Goal: Task Accomplishment & Management: Manage account settings

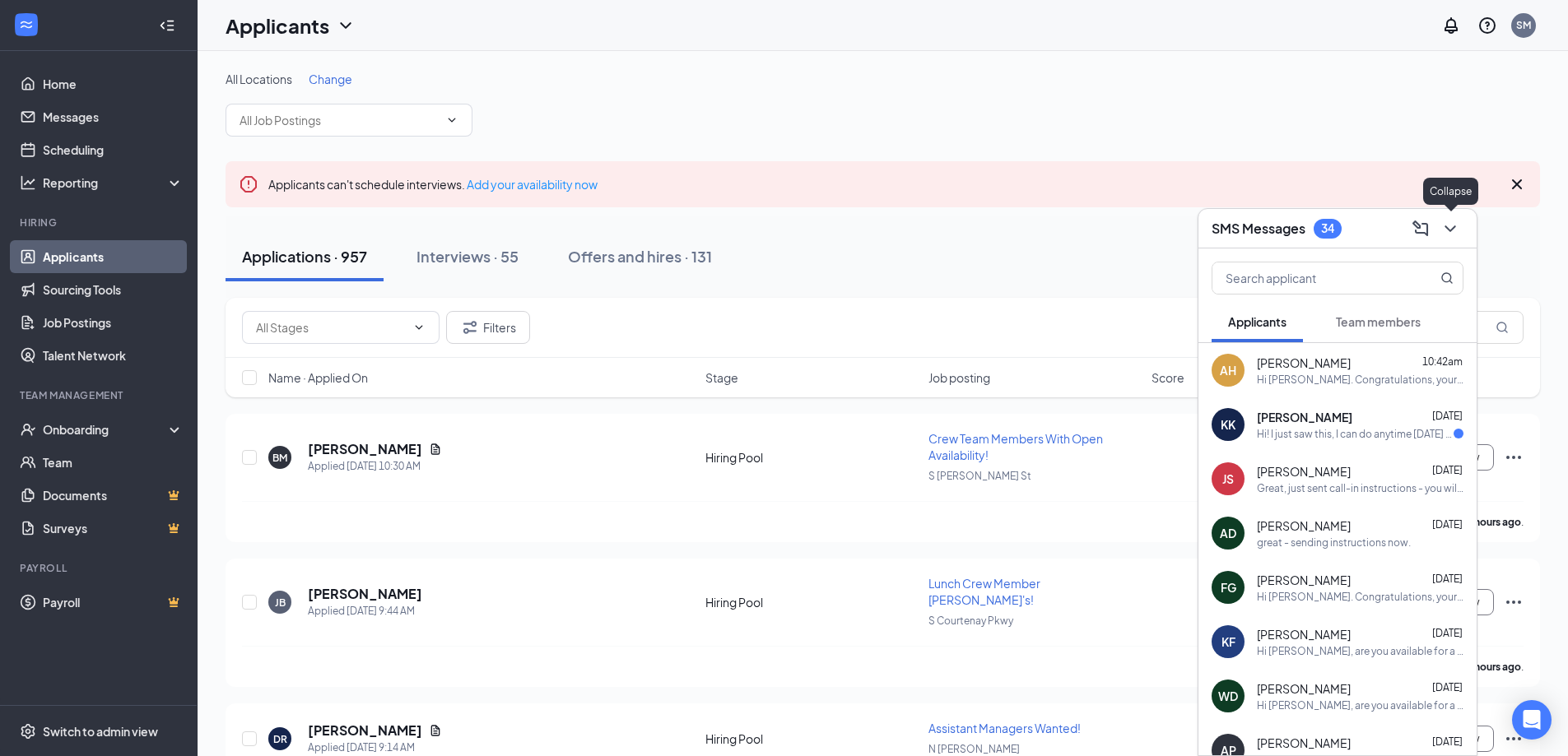
click at [1456, 226] on icon "ChevronDown" at bounding box center [1450, 228] width 20 height 20
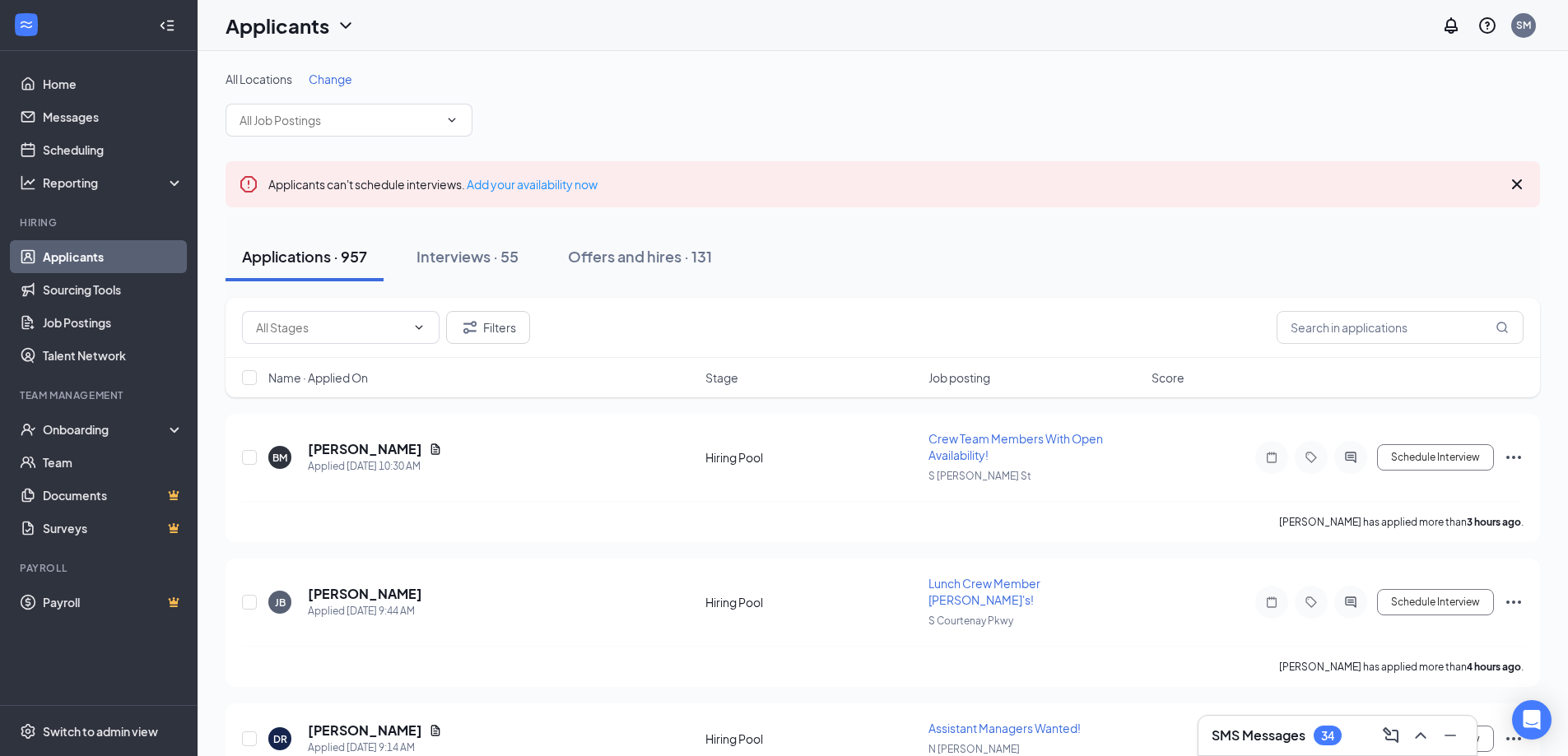
click at [61, 253] on link "Applicants" at bounding box center [113, 257] width 141 height 33
click at [73, 150] on link "Scheduling" at bounding box center [113, 150] width 141 height 33
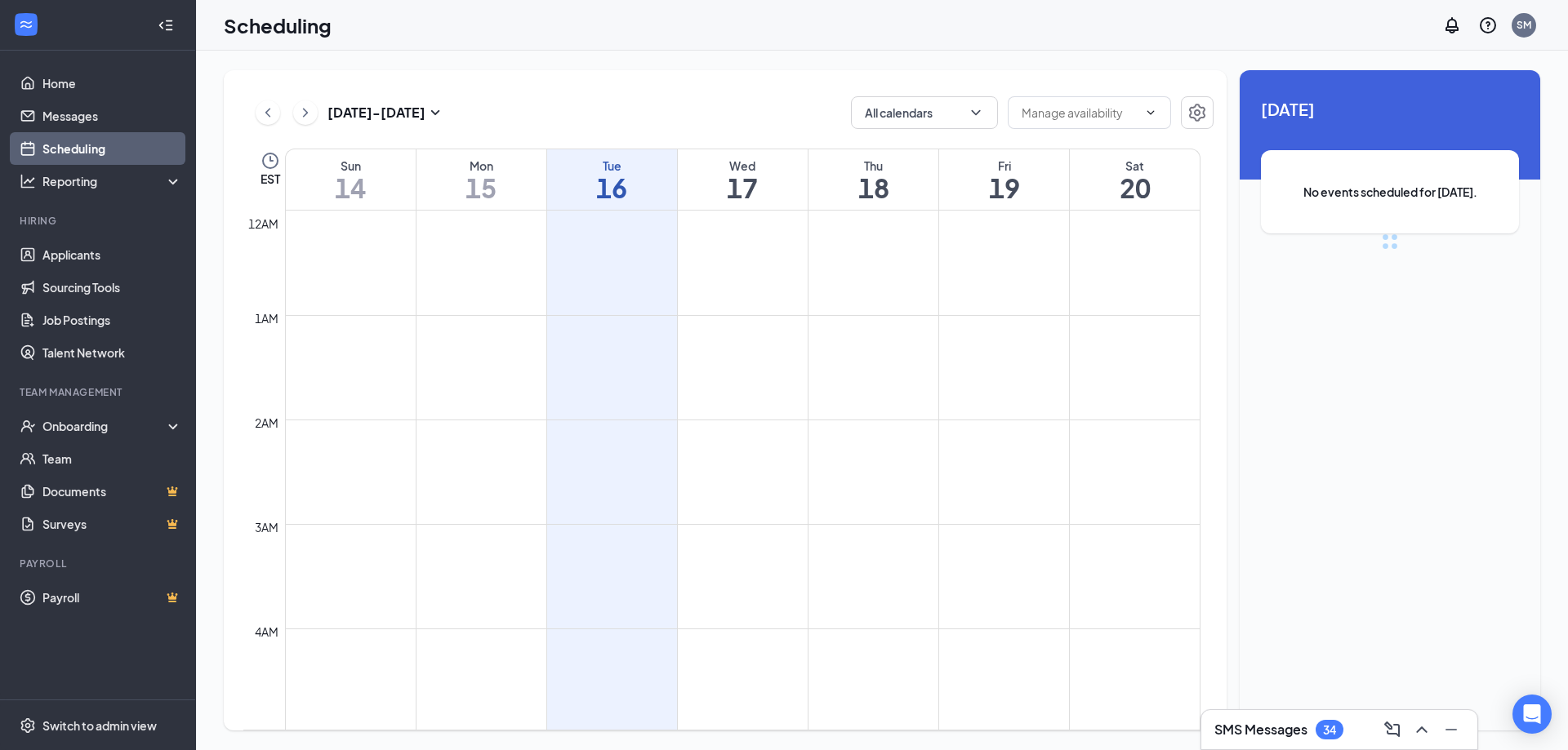
scroll to position [803, 0]
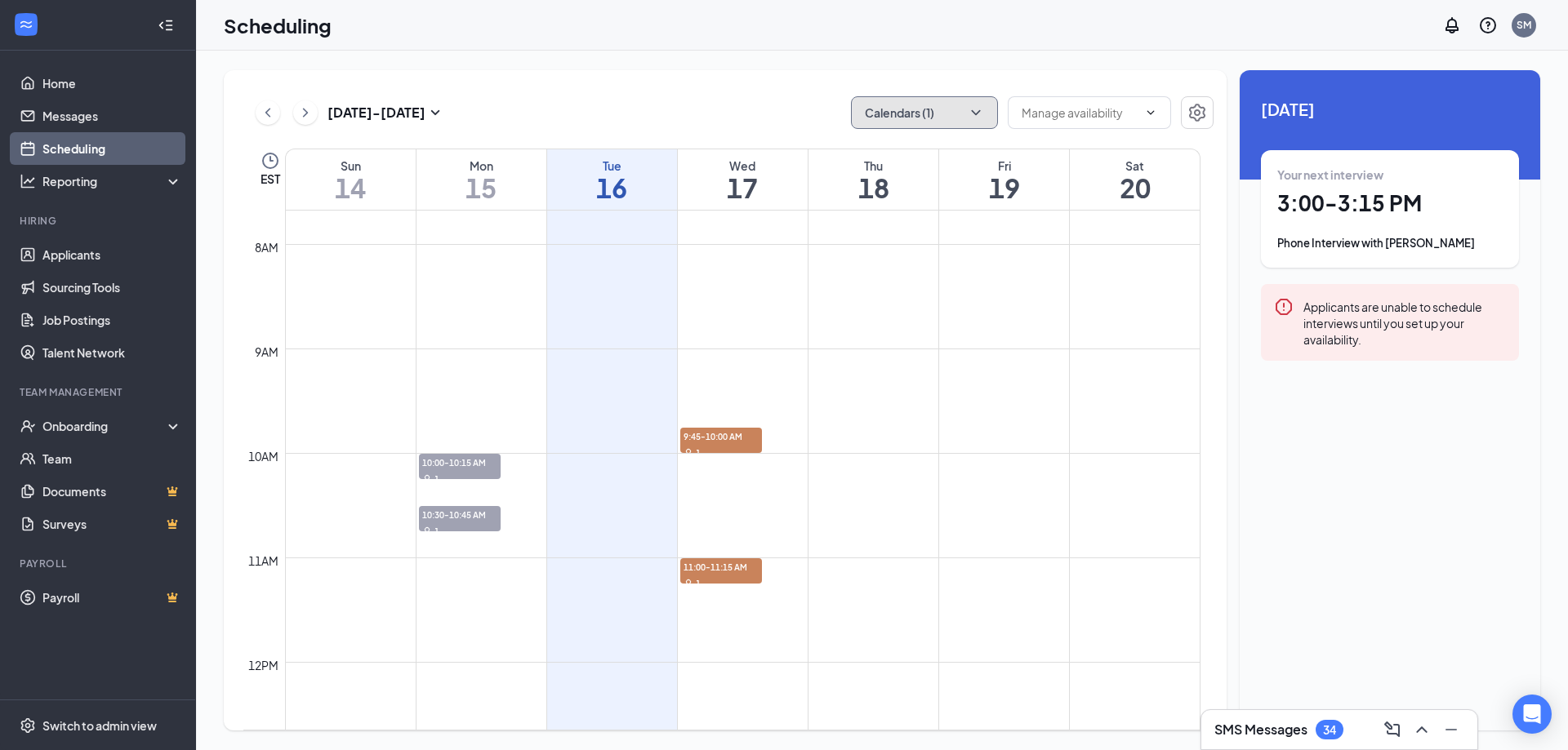
click at [915, 113] on button "Calendars (1)" at bounding box center [925, 112] width 147 height 33
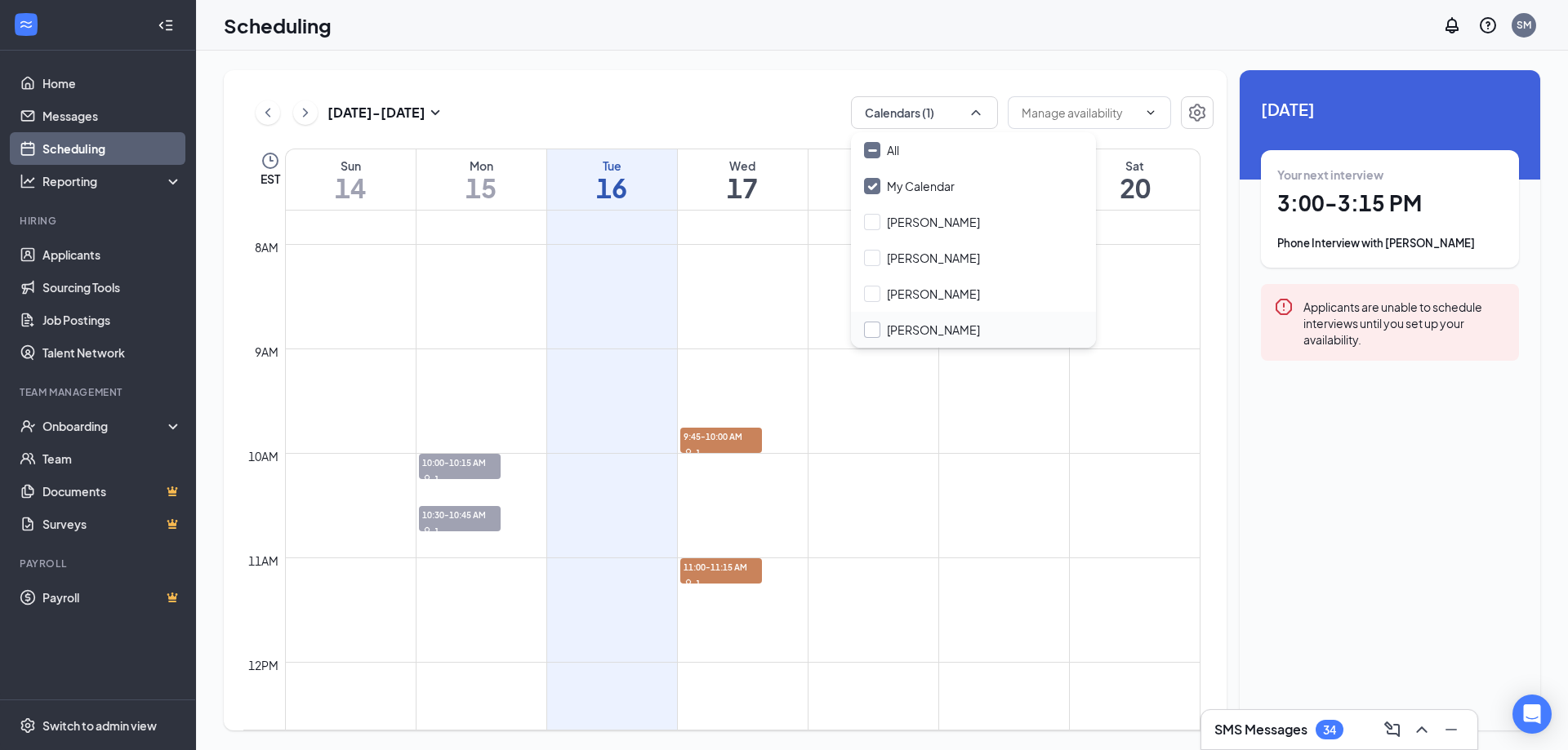
click at [910, 331] on input "[PERSON_NAME]" at bounding box center [922, 329] width 116 height 16
checkbox input "true"
click at [896, 181] on input "My Calendar" at bounding box center [909, 186] width 91 height 16
checkbox input "false"
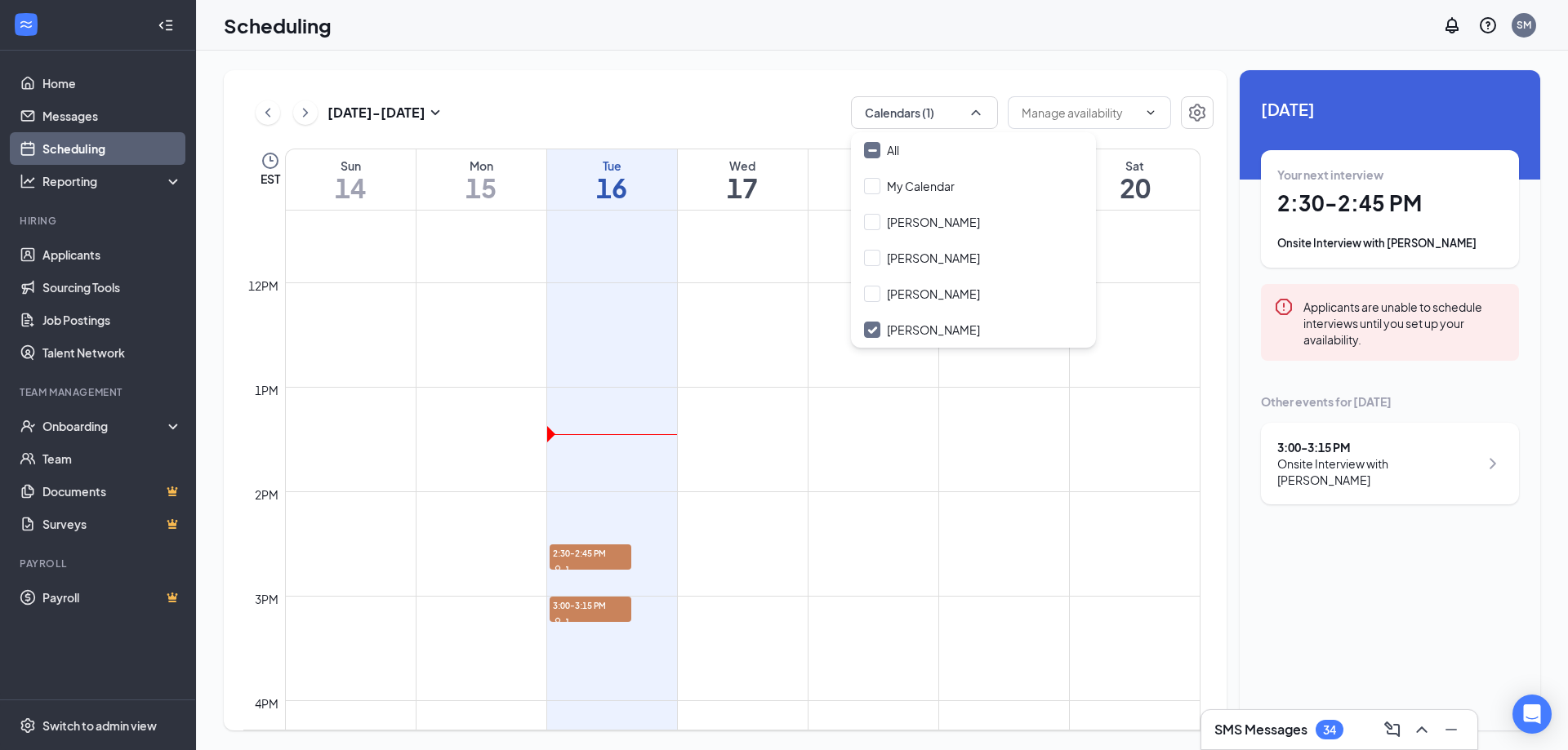
scroll to position [1211, 0]
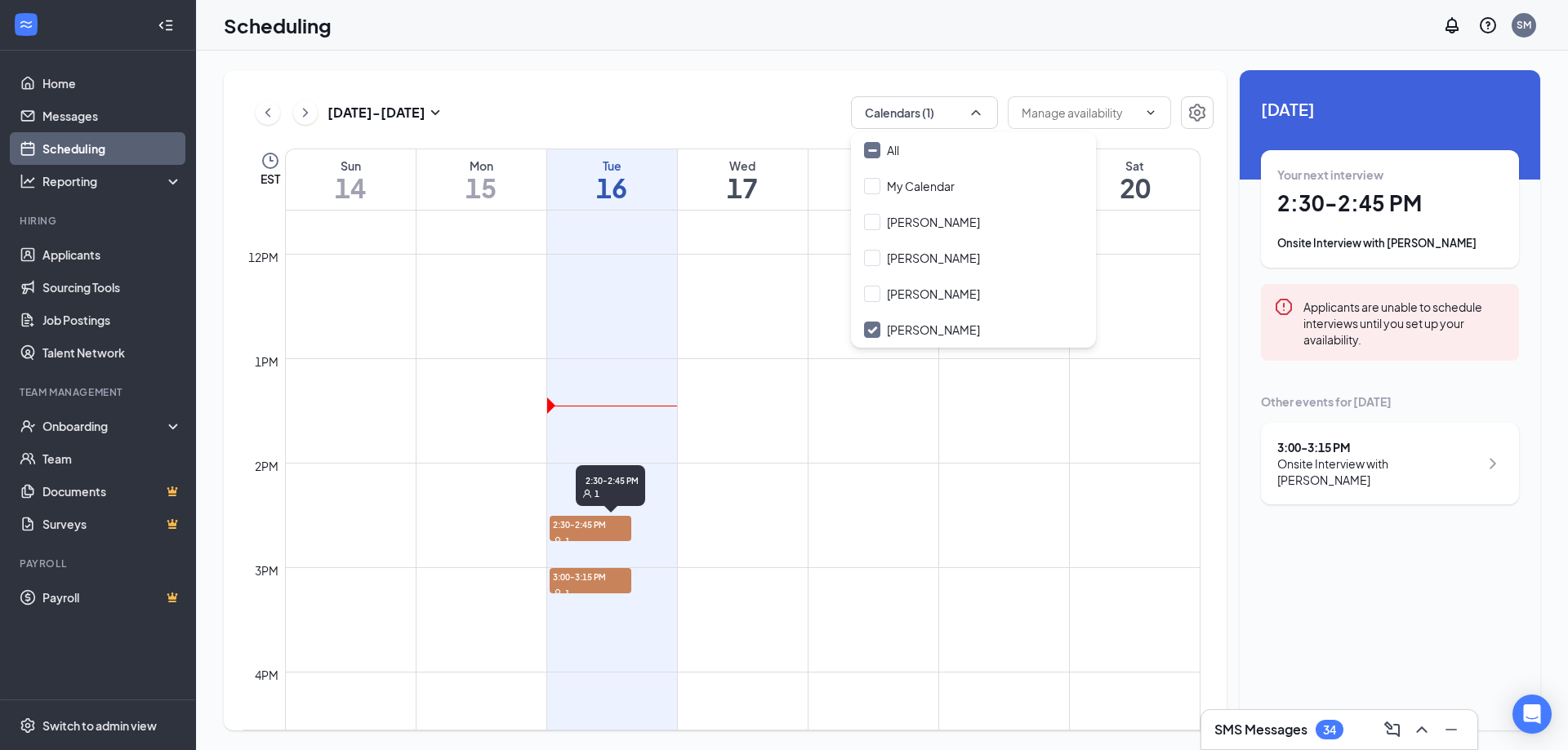
click at [575, 533] on div "1" at bounding box center [590, 540] width 81 height 16
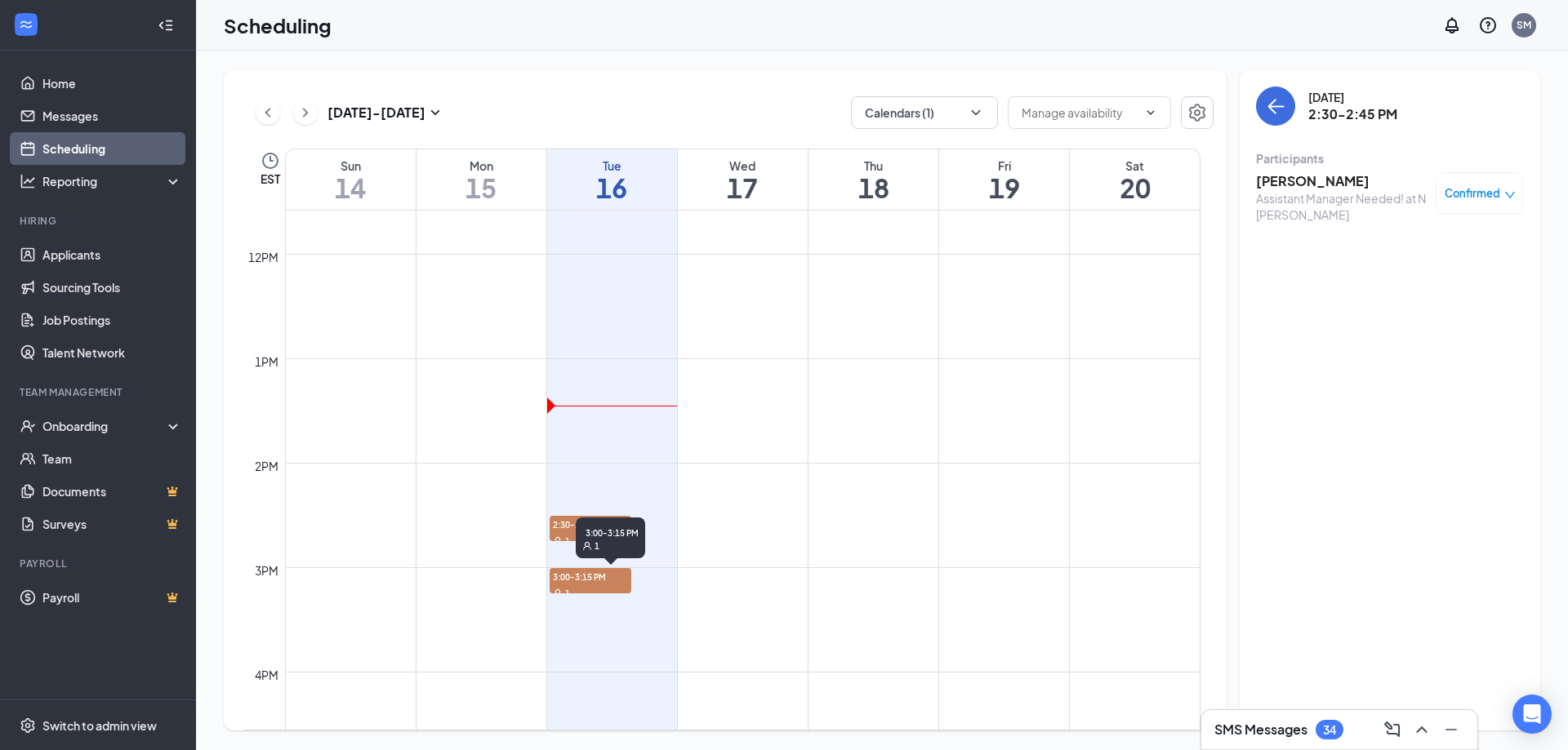
click at [566, 583] on span "3:00-3:15 PM" at bounding box center [590, 576] width 81 height 16
click at [1256, 724] on h3 "SMS Messages" at bounding box center [1261, 729] width 93 height 18
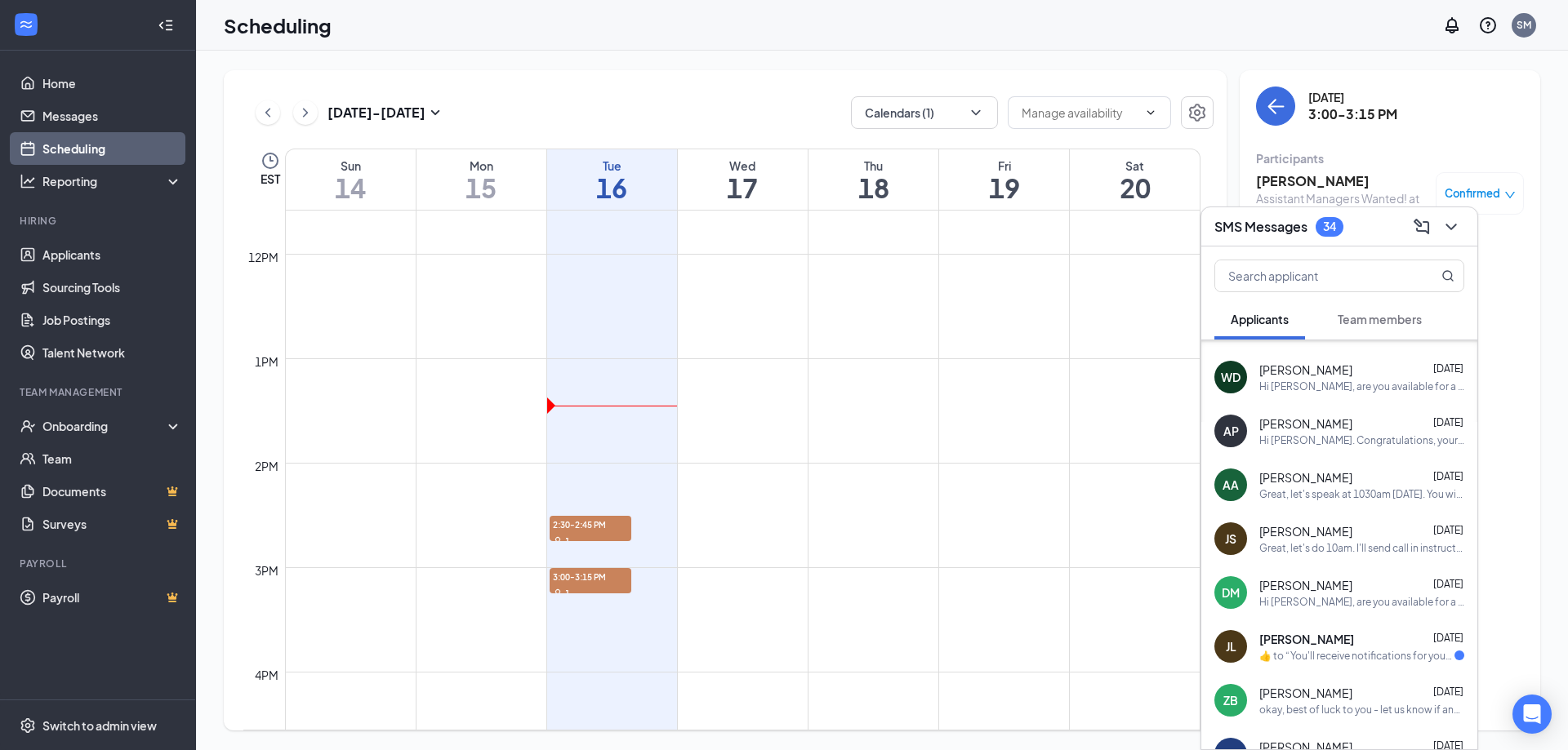
scroll to position [293, 0]
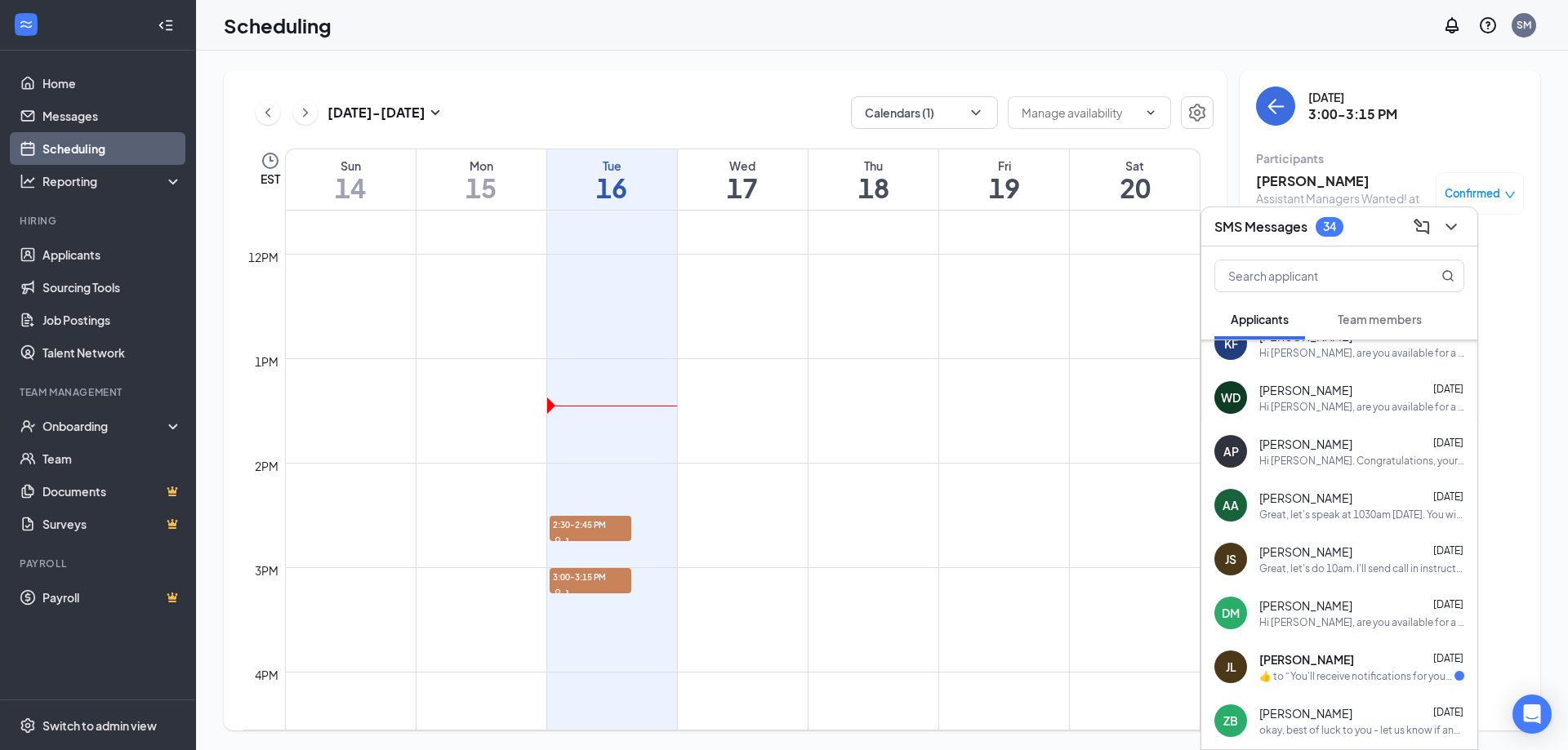
click at [1302, 501] on span "[PERSON_NAME]" at bounding box center [1306, 498] width 93 height 16
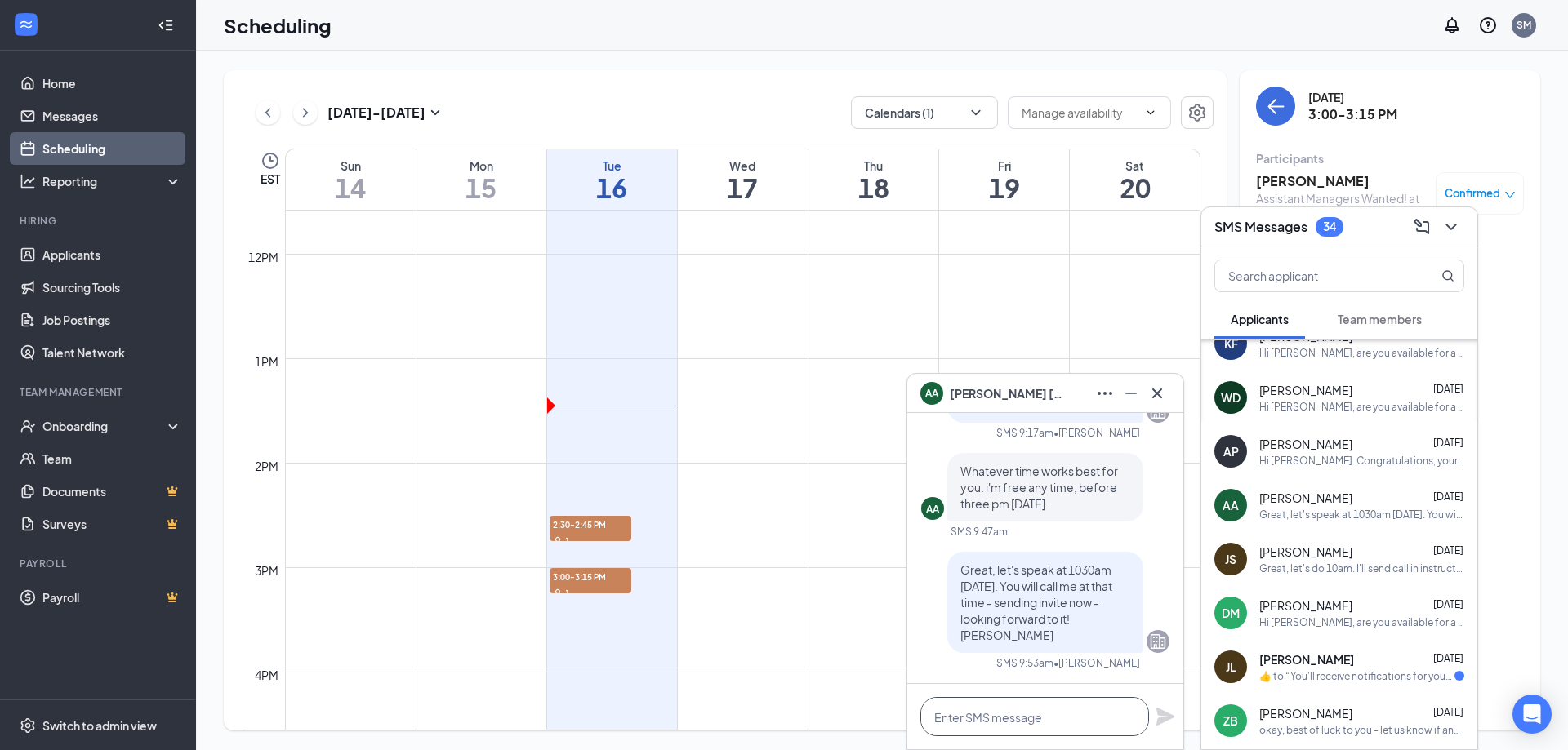
click at [1041, 721] on textarea at bounding box center [1035, 716] width 229 height 39
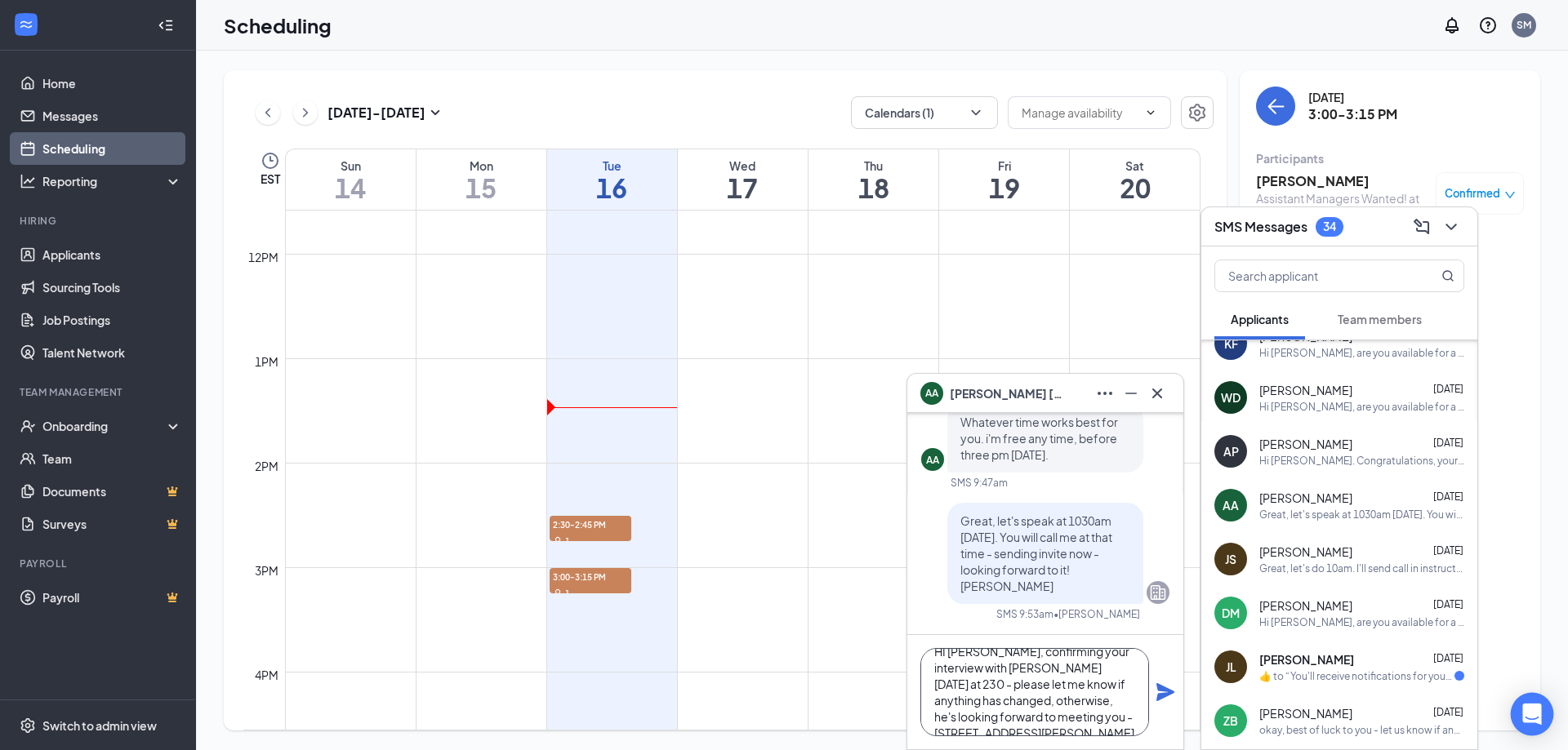
scroll to position [34, 0]
type textarea "HI [PERSON_NAME], confirming your interview with [PERSON_NAME] [DATE] at 230 - …"
click at [1163, 690] on icon "Plane" at bounding box center [1165, 692] width 18 height 18
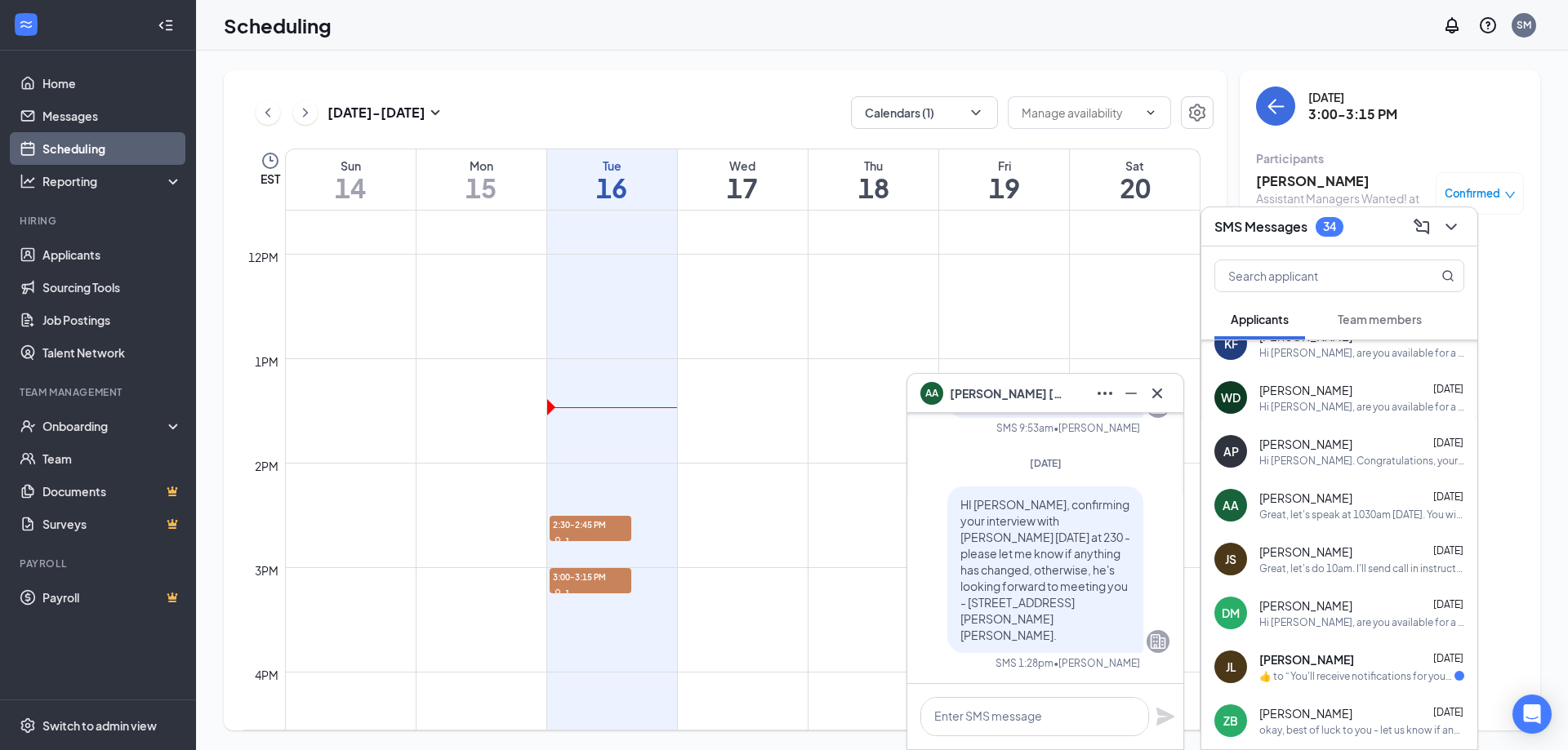
scroll to position [0, 0]
click at [1162, 387] on icon "Cross" at bounding box center [1157, 393] width 20 height 20
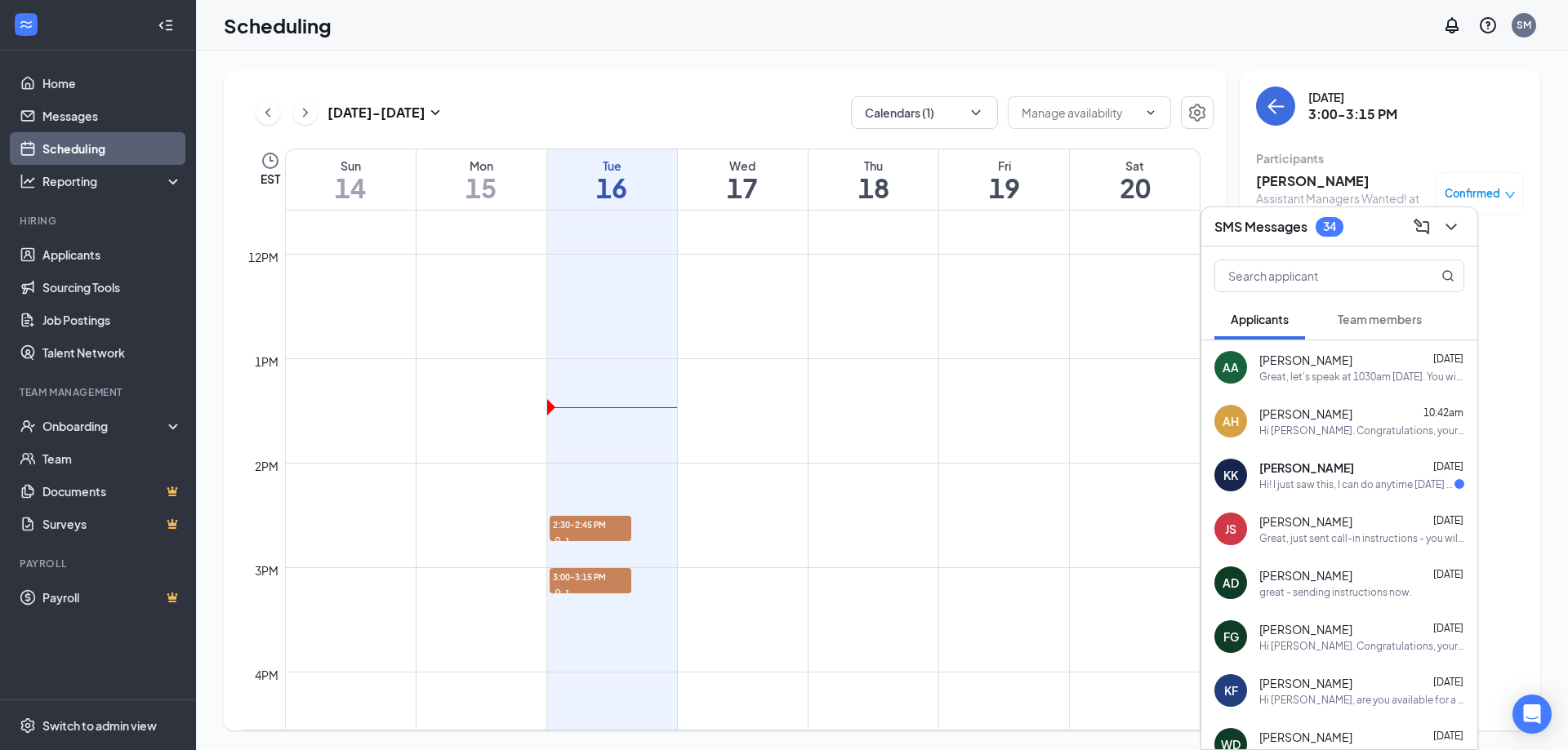
click at [1290, 579] on span "[PERSON_NAME]" at bounding box center [1306, 575] width 93 height 16
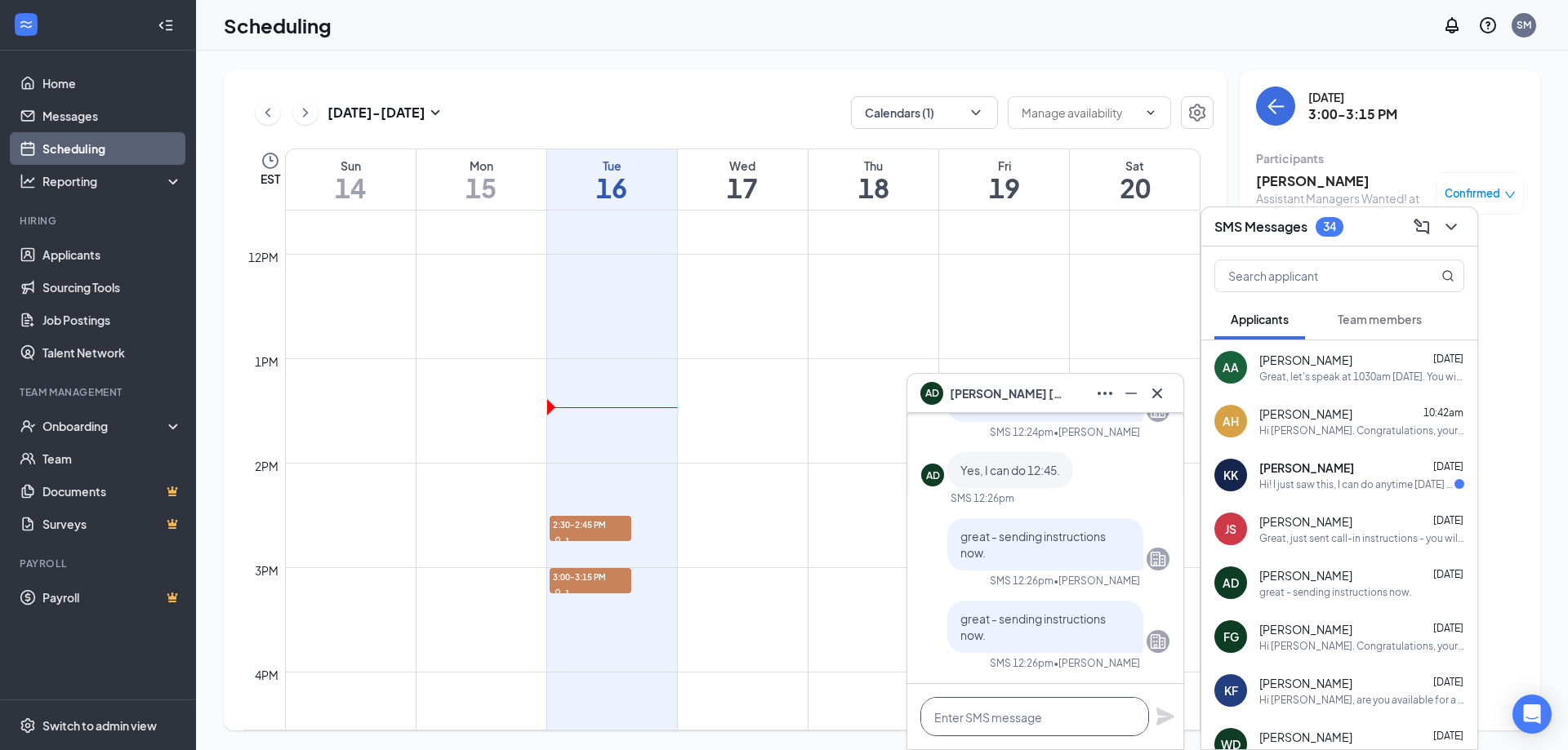
click at [969, 715] on textarea at bounding box center [1035, 716] width 229 height 39
paste textarea "HI [PERSON_NAME], confirming your interview with [PERSON_NAME] [DATE] at 230 - …"
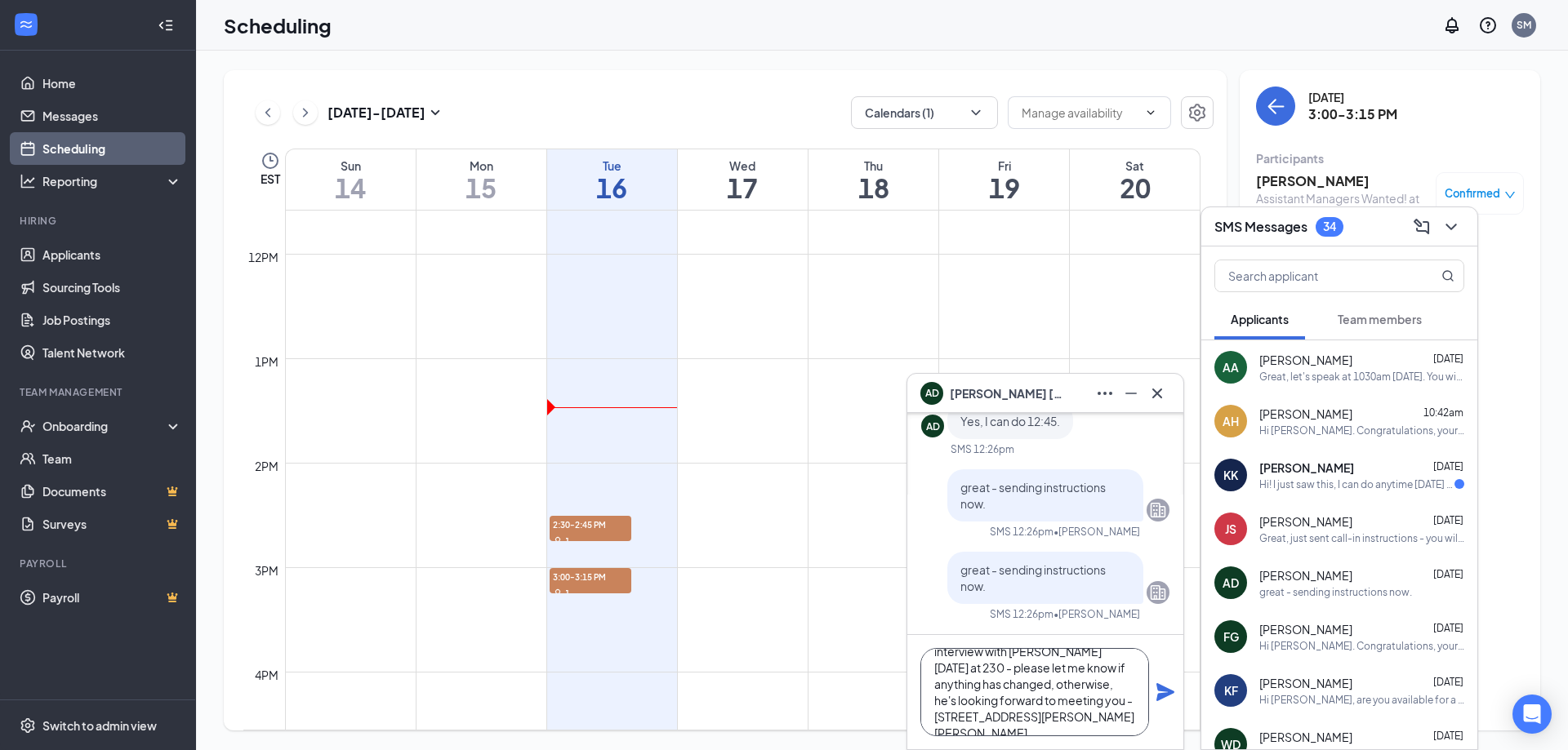
drag, startPoint x: 1037, startPoint y: 654, endPoint x: 1055, endPoint y: 655, distance: 18.0
click at [1038, 654] on textarea "HI [PERSON_NAME], confirming your interview with [PERSON_NAME] [DATE] at 230 - …" at bounding box center [1035, 692] width 229 height 88
type textarea "HI [PERSON_NAME], confirming your interview with [PERSON_NAME] [DATE] at 300 - …"
click at [1163, 689] on icon "Plane" at bounding box center [1165, 692] width 18 height 18
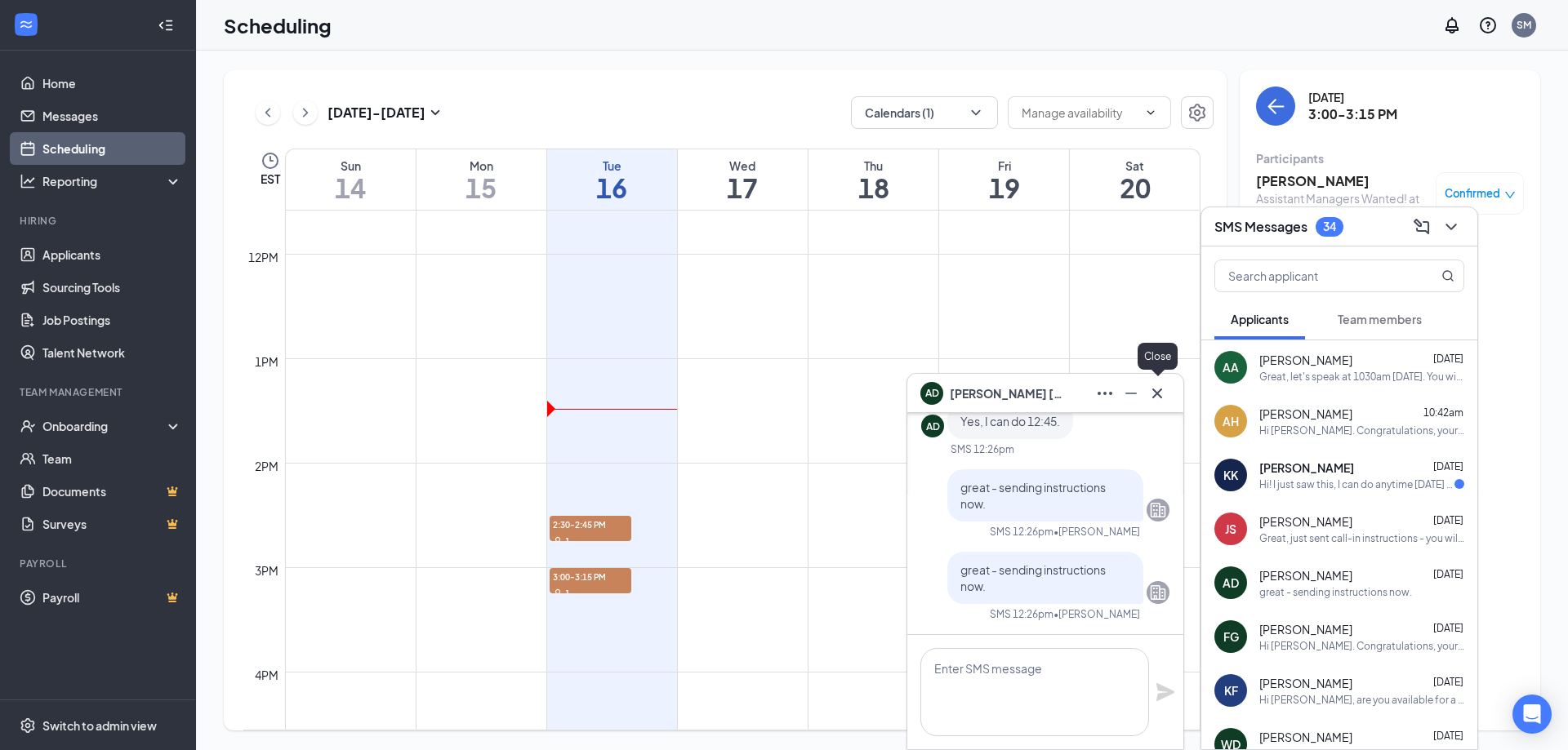
scroll to position [0, 0]
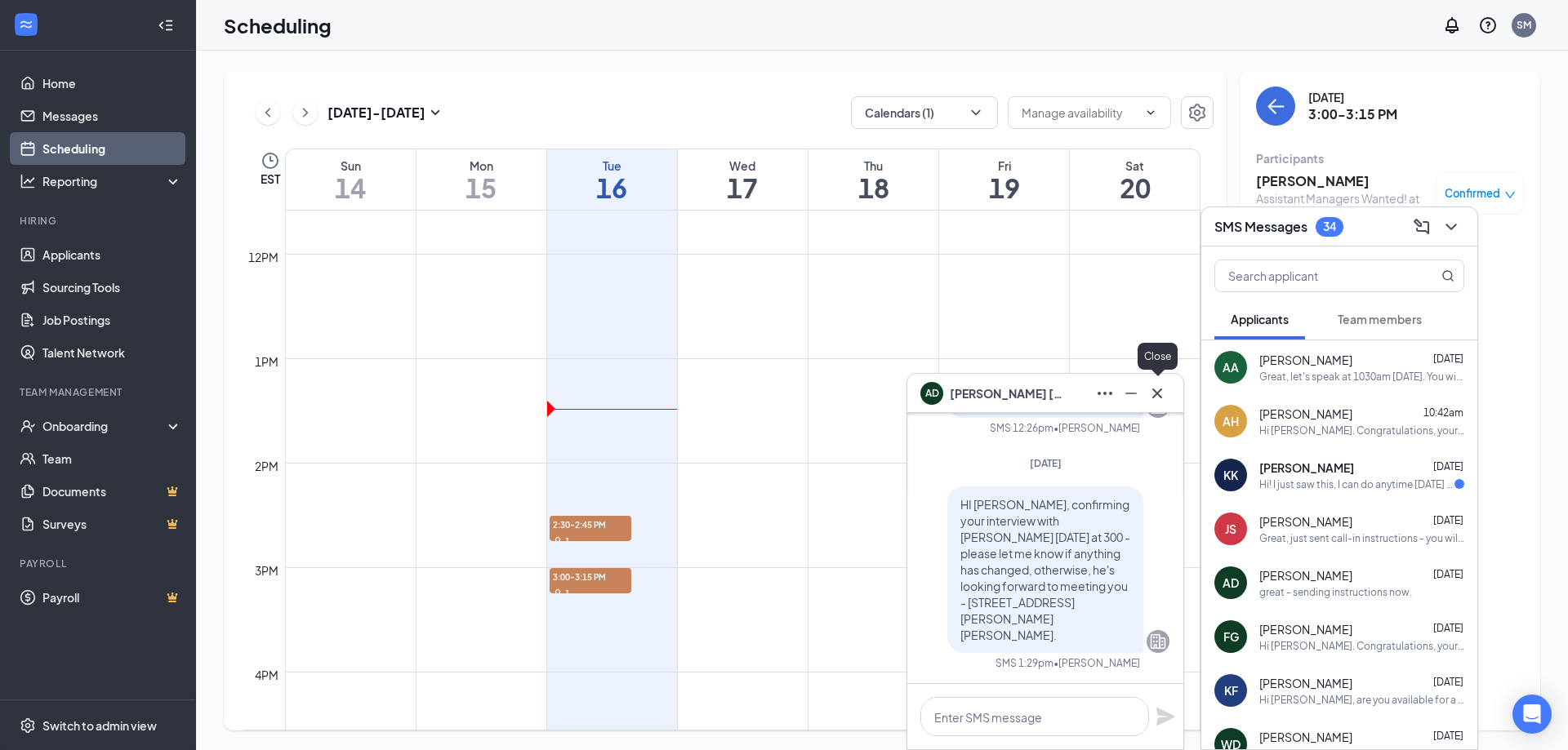
click at [1158, 385] on icon "Cross" at bounding box center [1157, 393] width 20 height 20
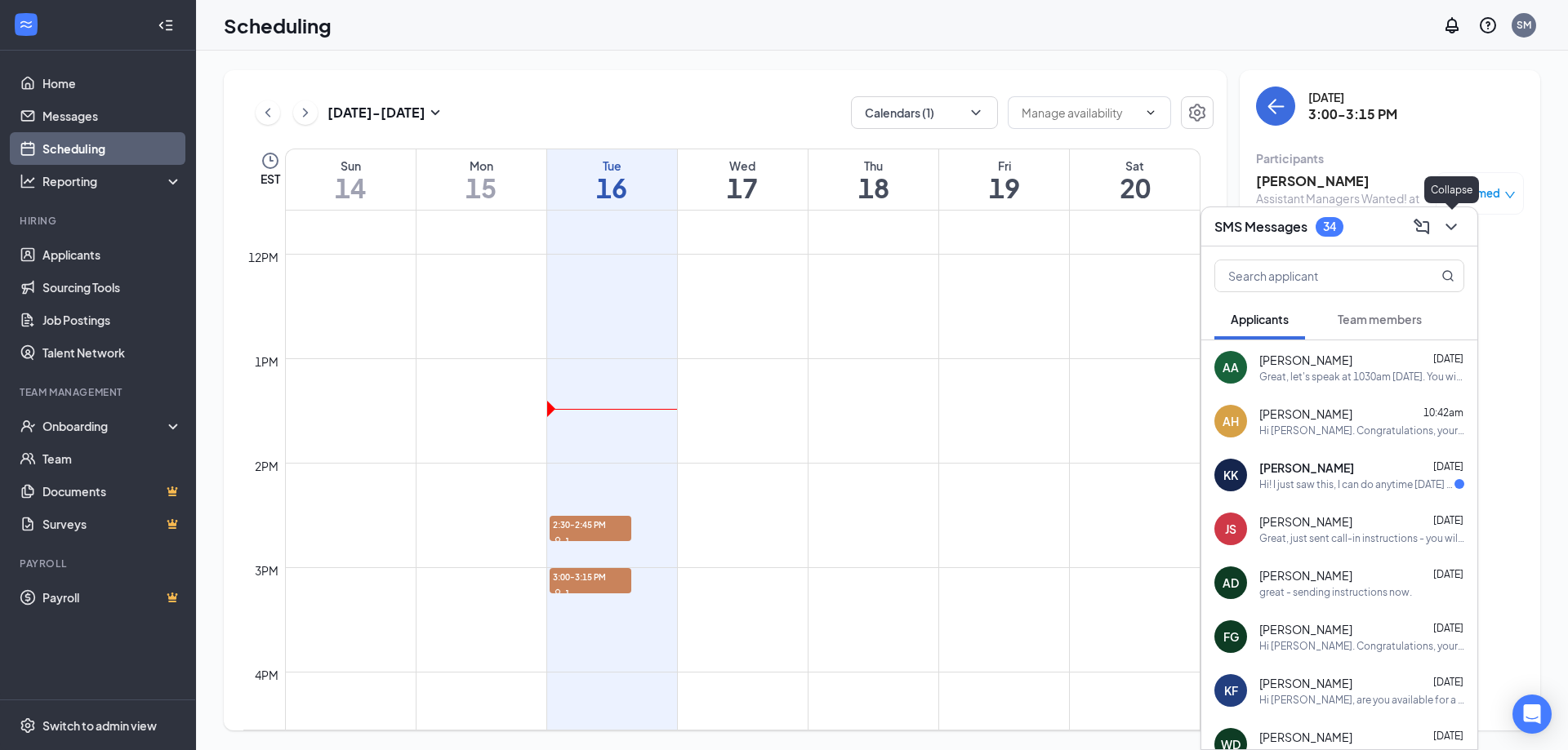
click at [1454, 221] on icon "ChevronDown" at bounding box center [1451, 226] width 20 height 20
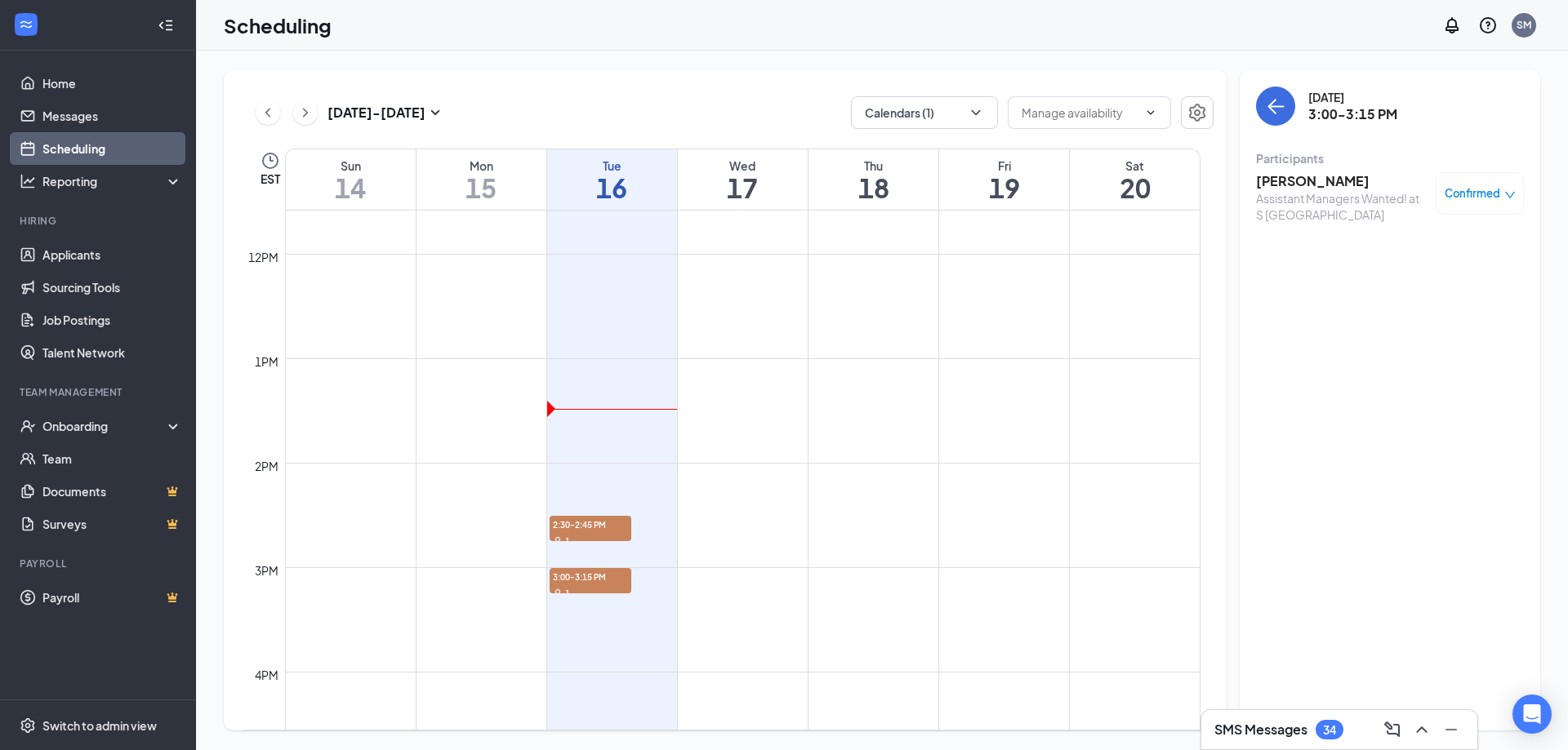
click at [1297, 210] on div "Assistant Managers Wanted! at S [GEOGRAPHIC_DATA]" at bounding box center [1342, 207] width 171 height 33
click at [1288, 183] on h3 "[PERSON_NAME]" at bounding box center [1342, 181] width 171 height 18
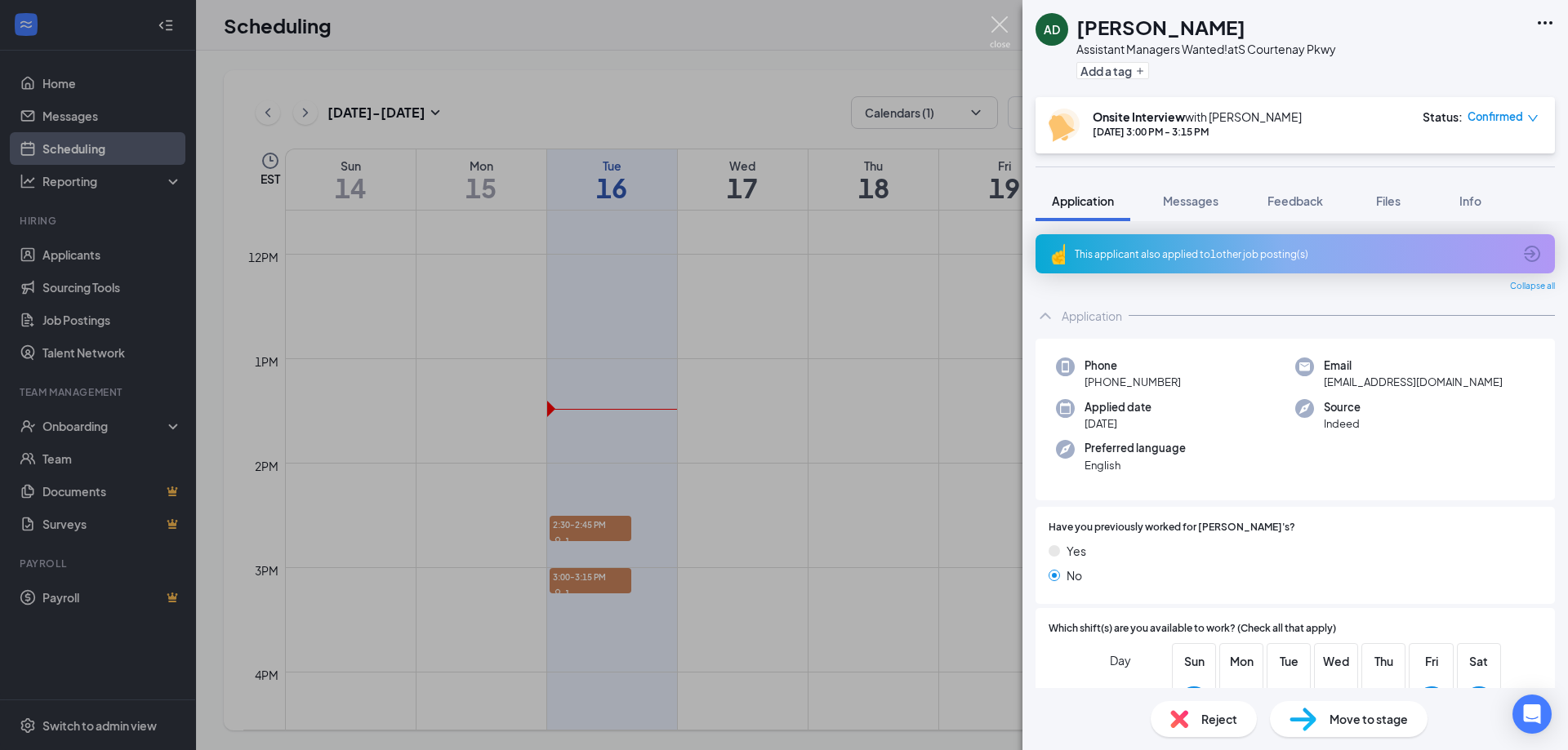
click at [997, 22] on img at bounding box center [1000, 32] width 21 height 32
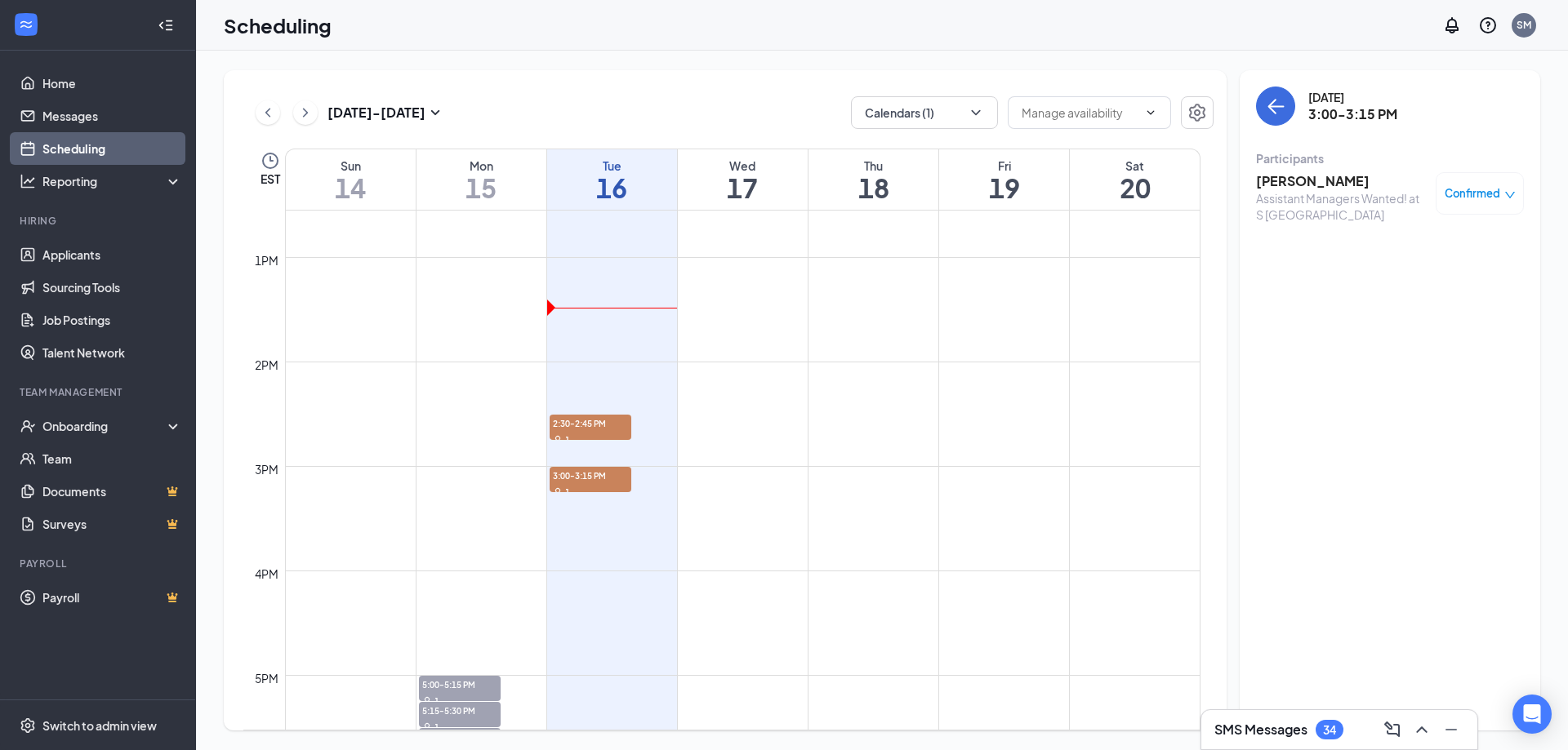
scroll to position [1293, 0]
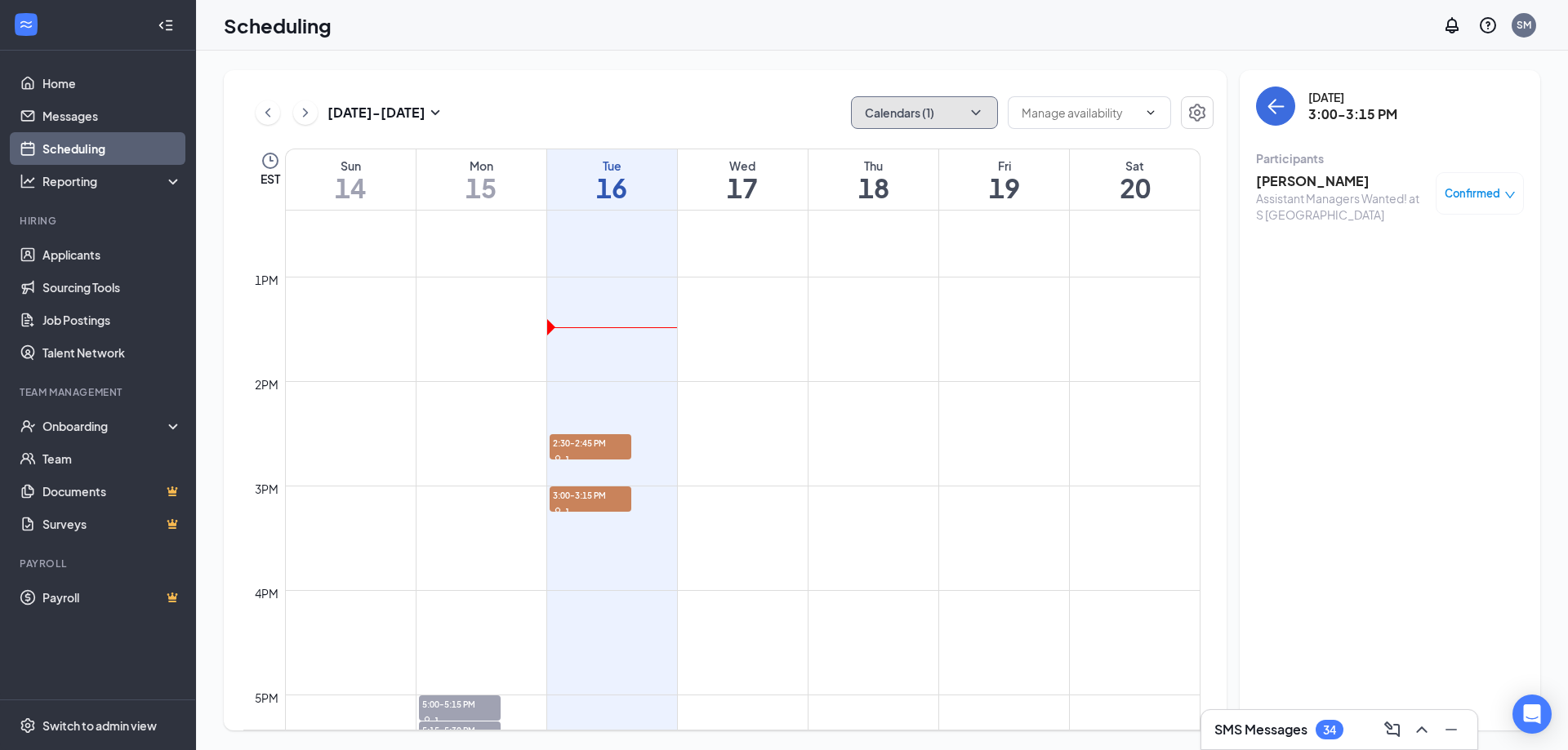
click at [941, 97] on button "Calendars (1)" at bounding box center [925, 112] width 147 height 33
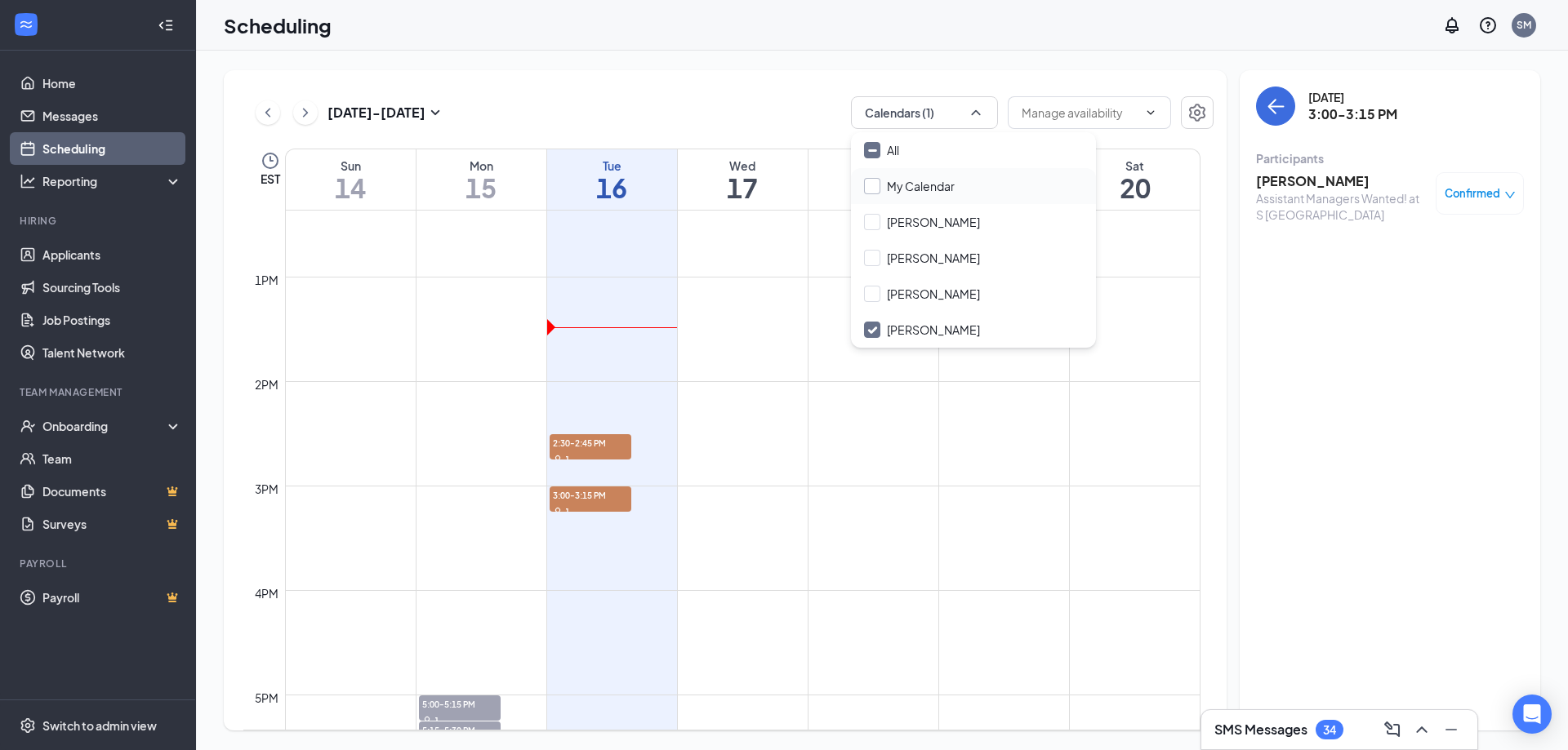
click at [905, 185] on input "My Calendar" at bounding box center [909, 186] width 91 height 16
checkbox input "true"
click at [893, 332] on input "[PERSON_NAME]" at bounding box center [922, 329] width 116 height 16
checkbox input "false"
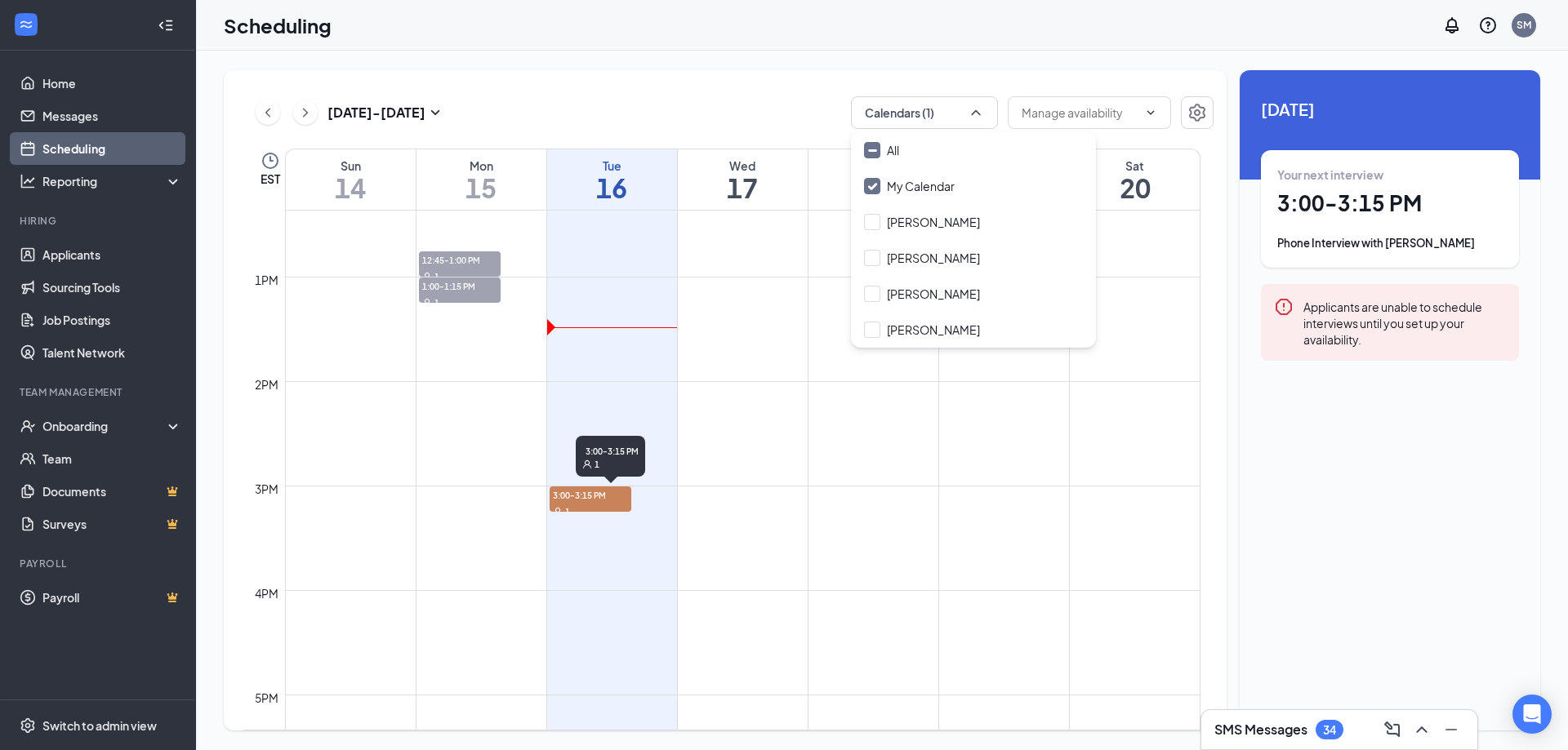
click at [582, 495] on span "3:00-3:15 PM" at bounding box center [590, 494] width 81 height 16
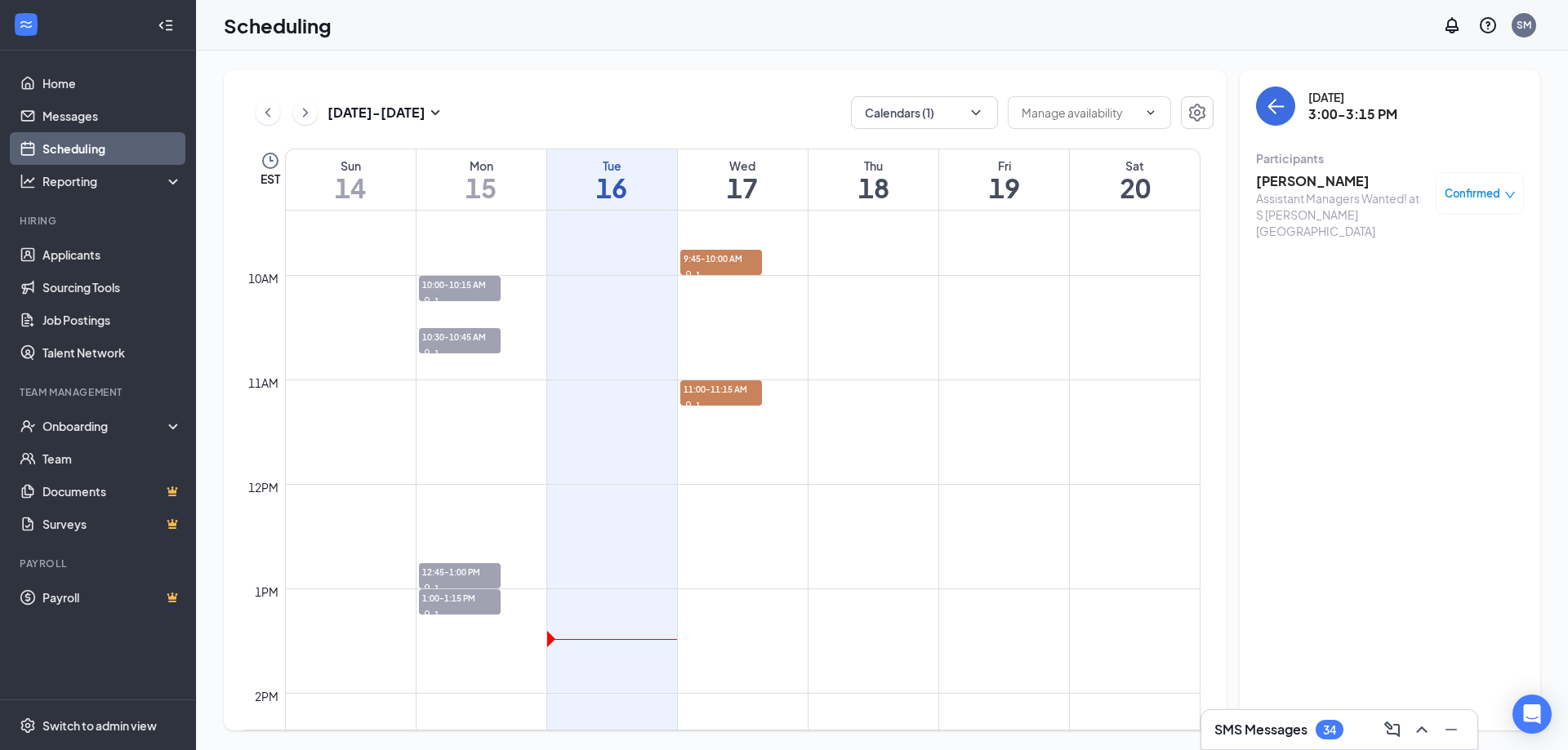
scroll to position [927, 0]
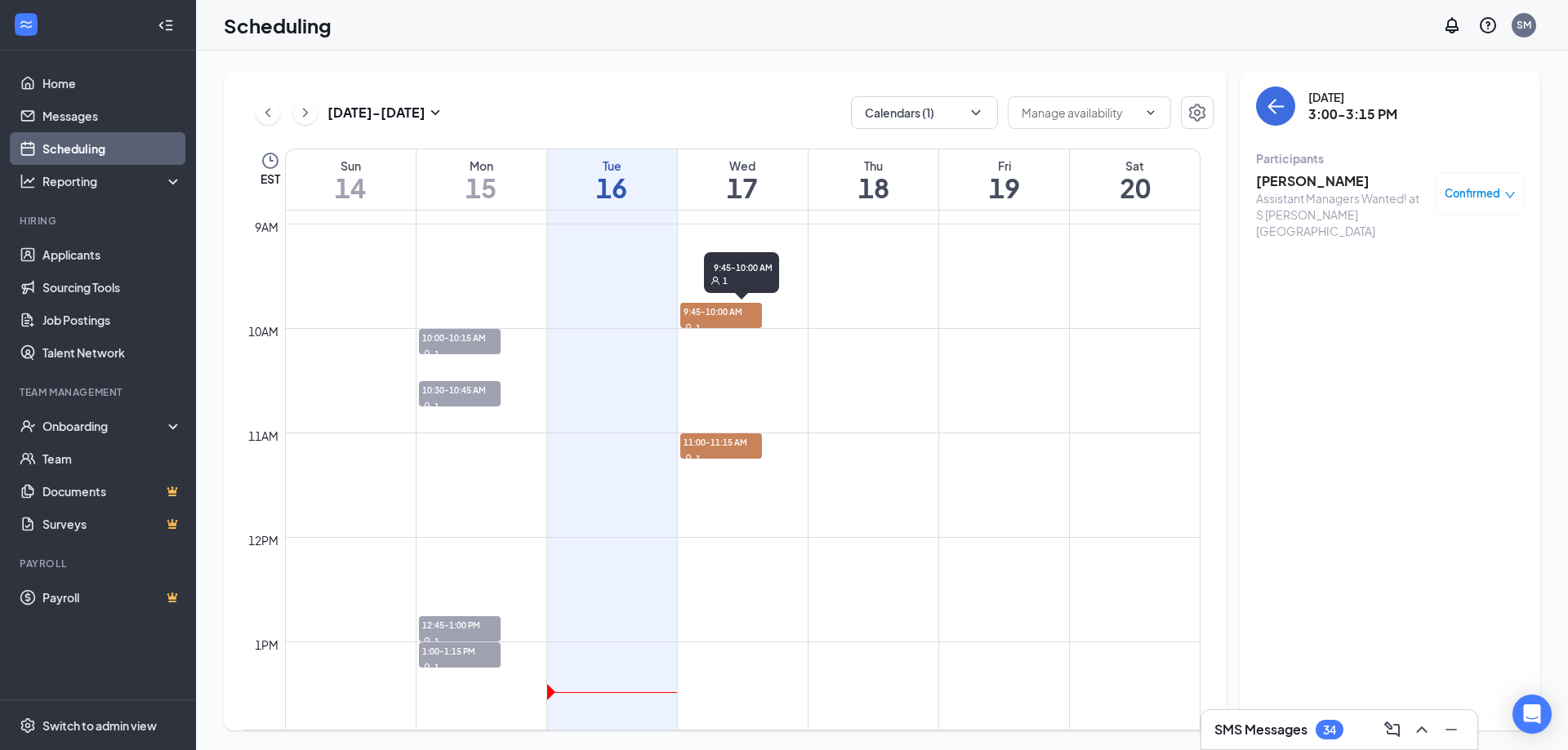
click at [704, 316] on span "9:45-10:00 AM" at bounding box center [721, 311] width 81 height 16
click at [707, 440] on span "11:00-11:15 AM" at bounding box center [721, 442] width 81 height 16
click at [709, 318] on span "9:45-10:00 AM" at bounding box center [721, 311] width 81 height 16
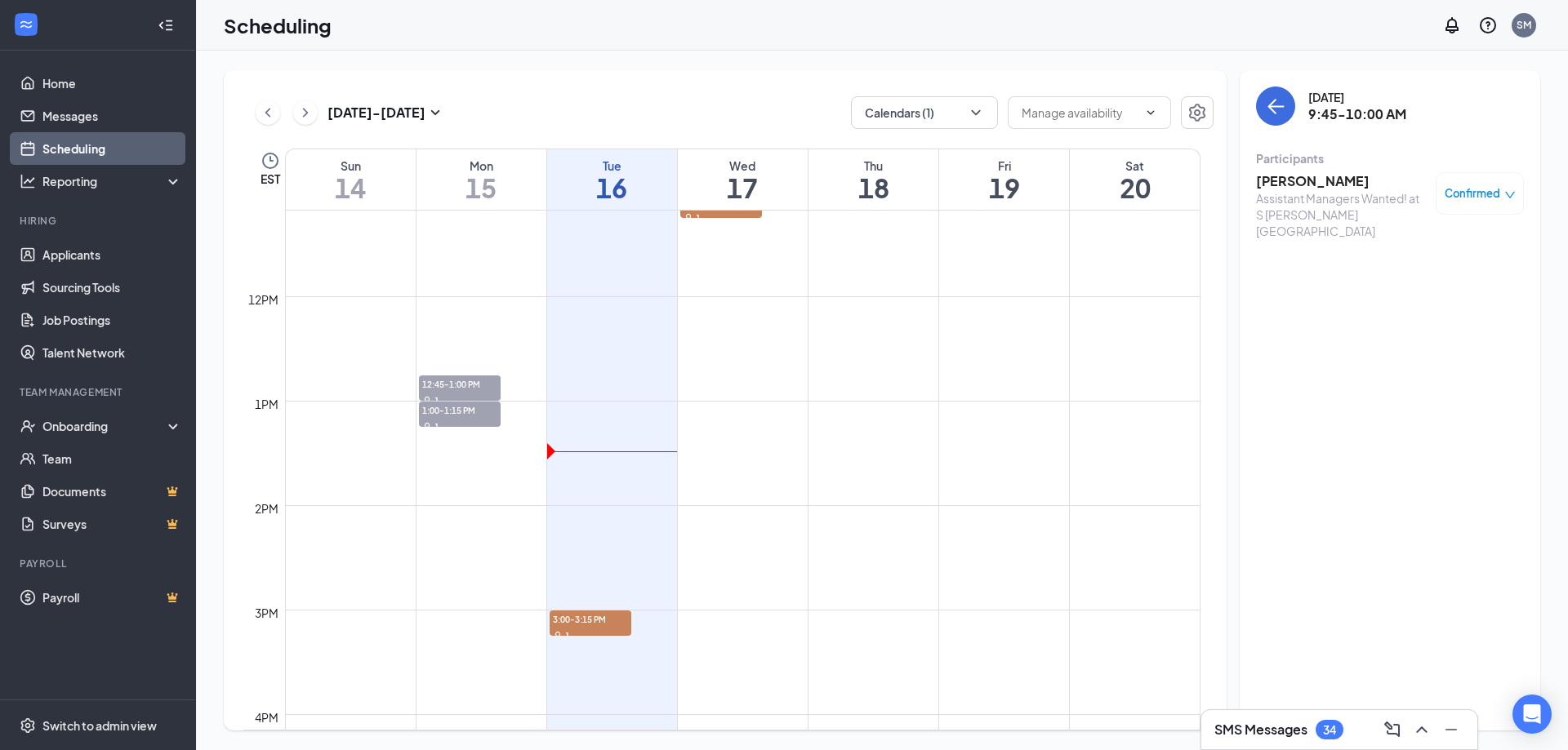
scroll to position [1254, 0]
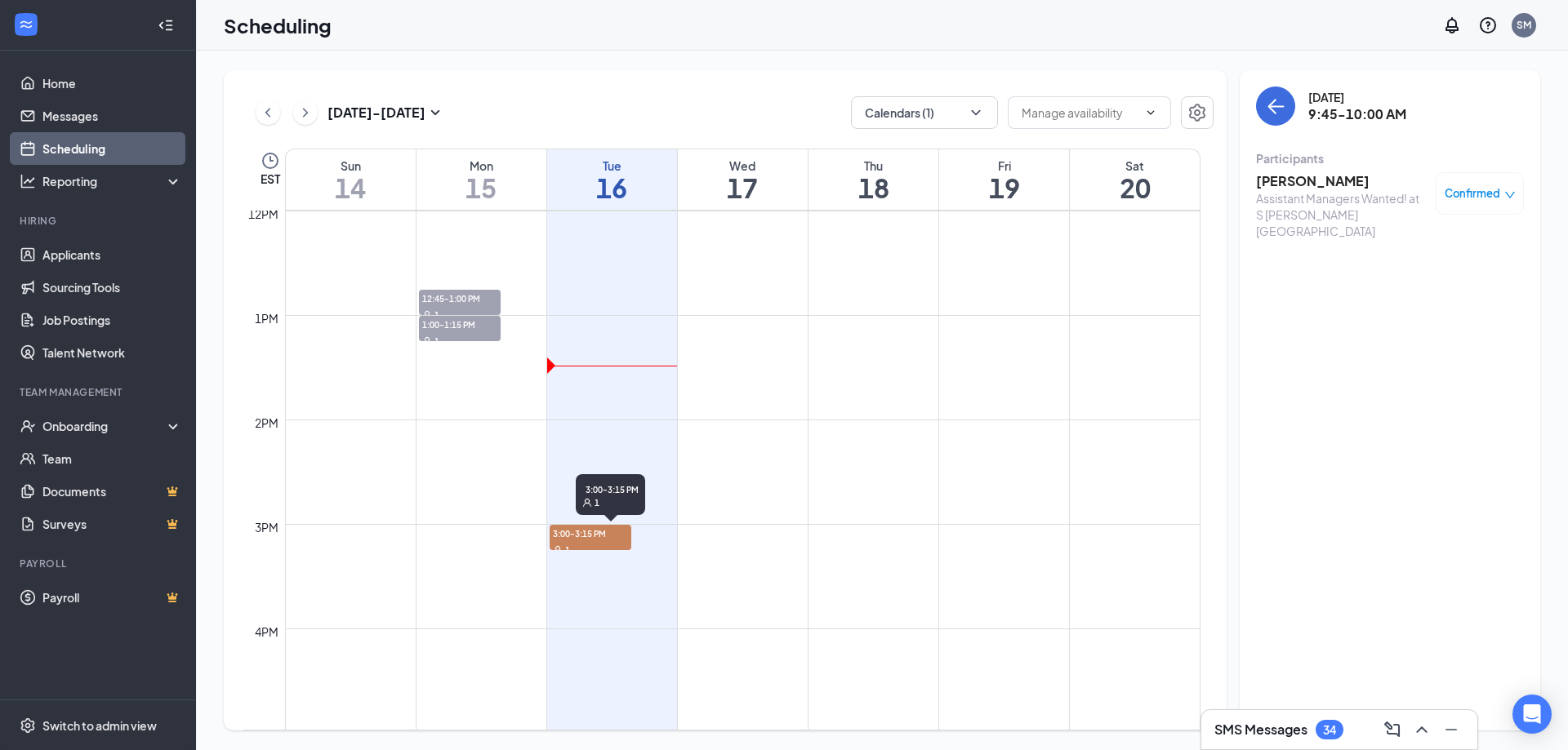
click at [583, 537] on span "3:00-3:15 PM" at bounding box center [590, 533] width 81 height 16
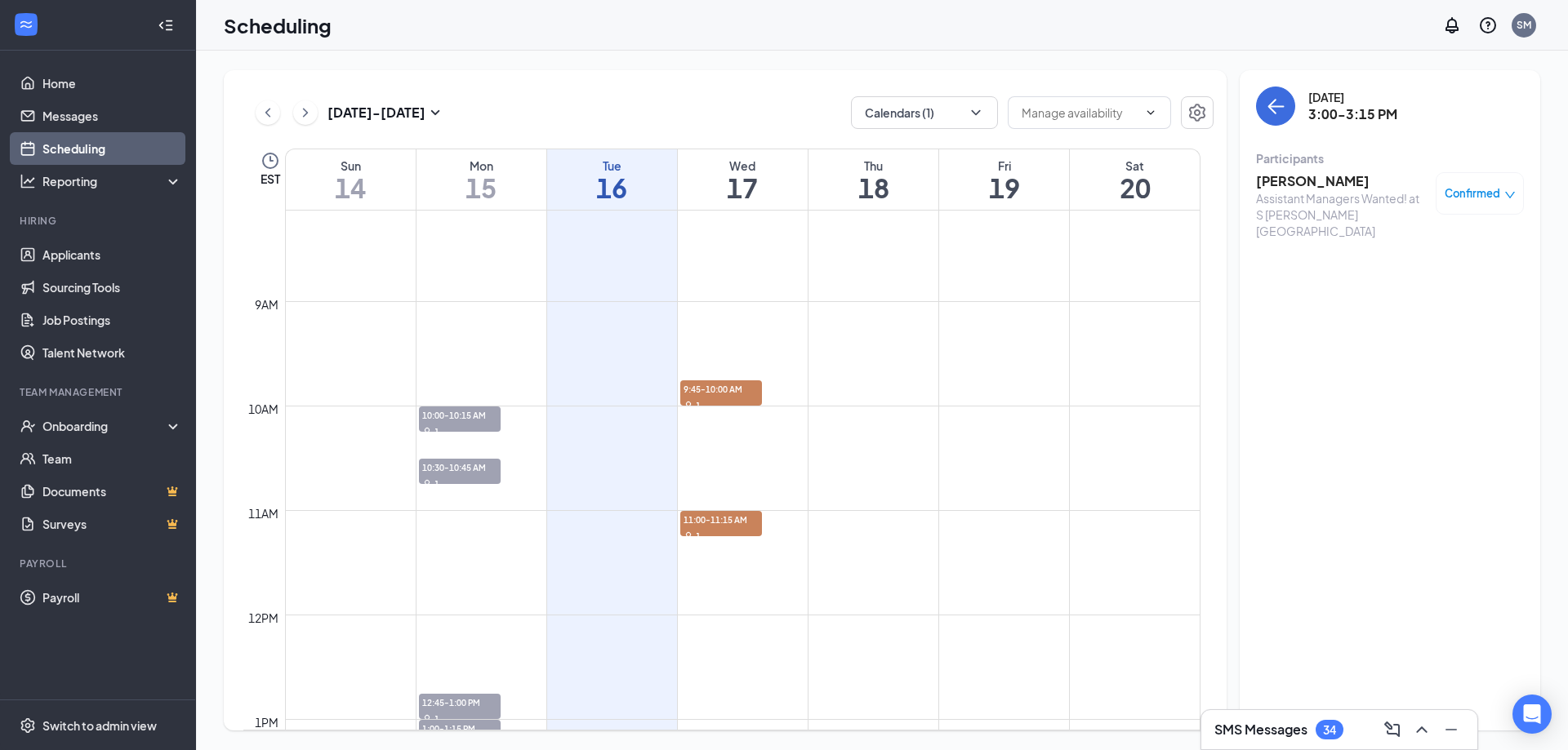
scroll to position [846, 0]
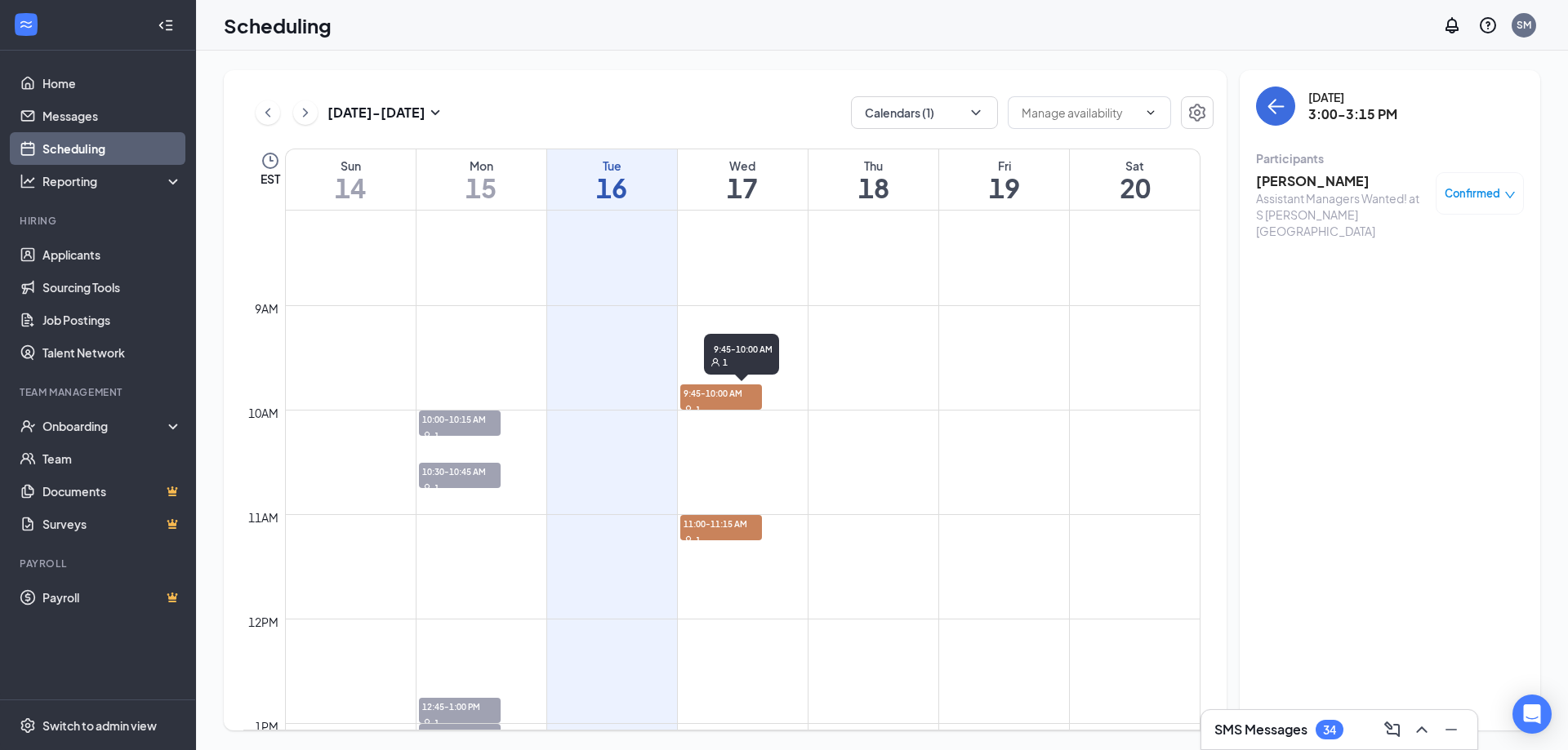
click at [711, 394] on span "9:45-10:00 AM" at bounding box center [721, 392] width 81 height 16
click at [1302, 179] on h3 "[PERSON_NAME]" at bounding box center [1342, 181] width 171 height 18
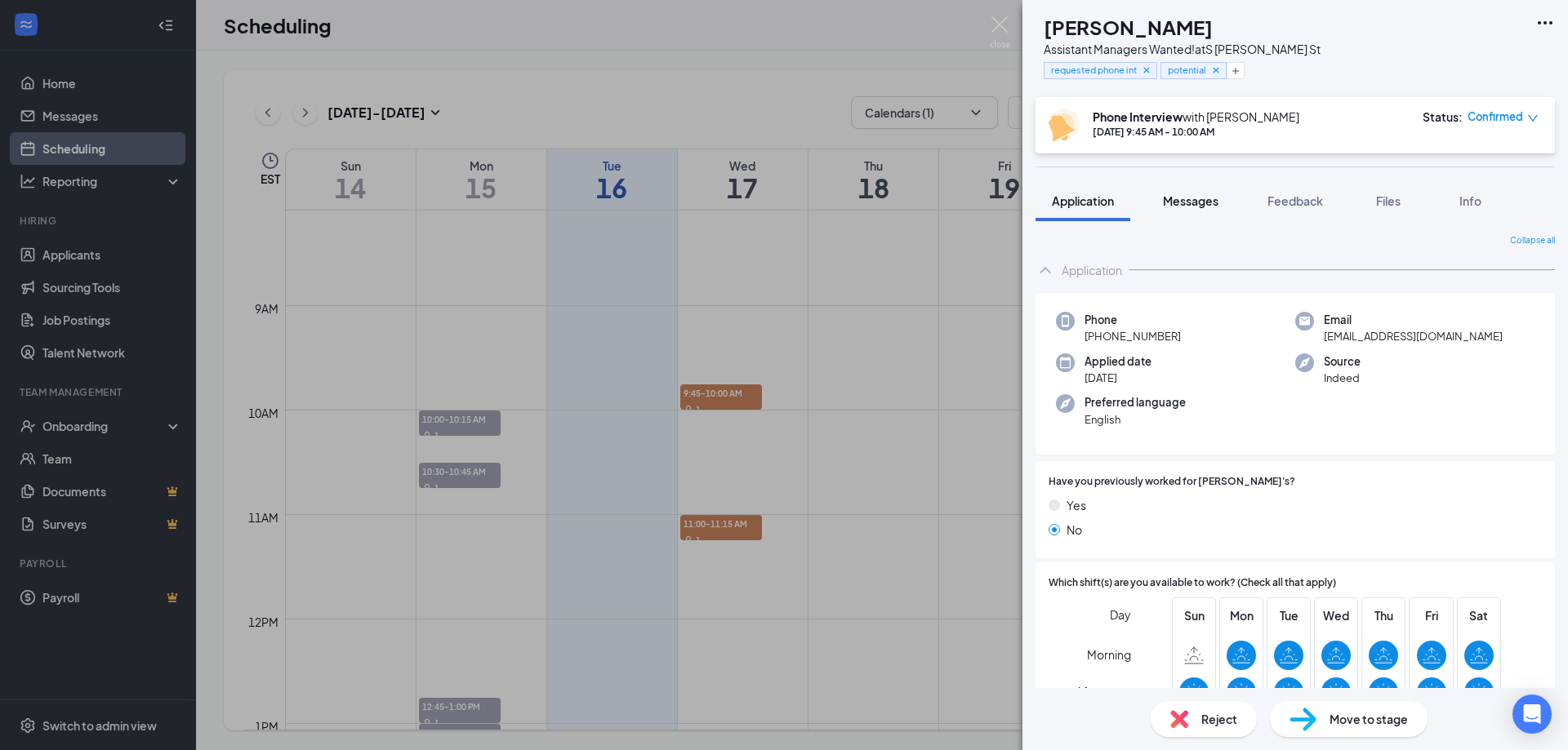
click at [1188, 200] on span "Messages" at bounding box center [1190, 200] width 55 height 15
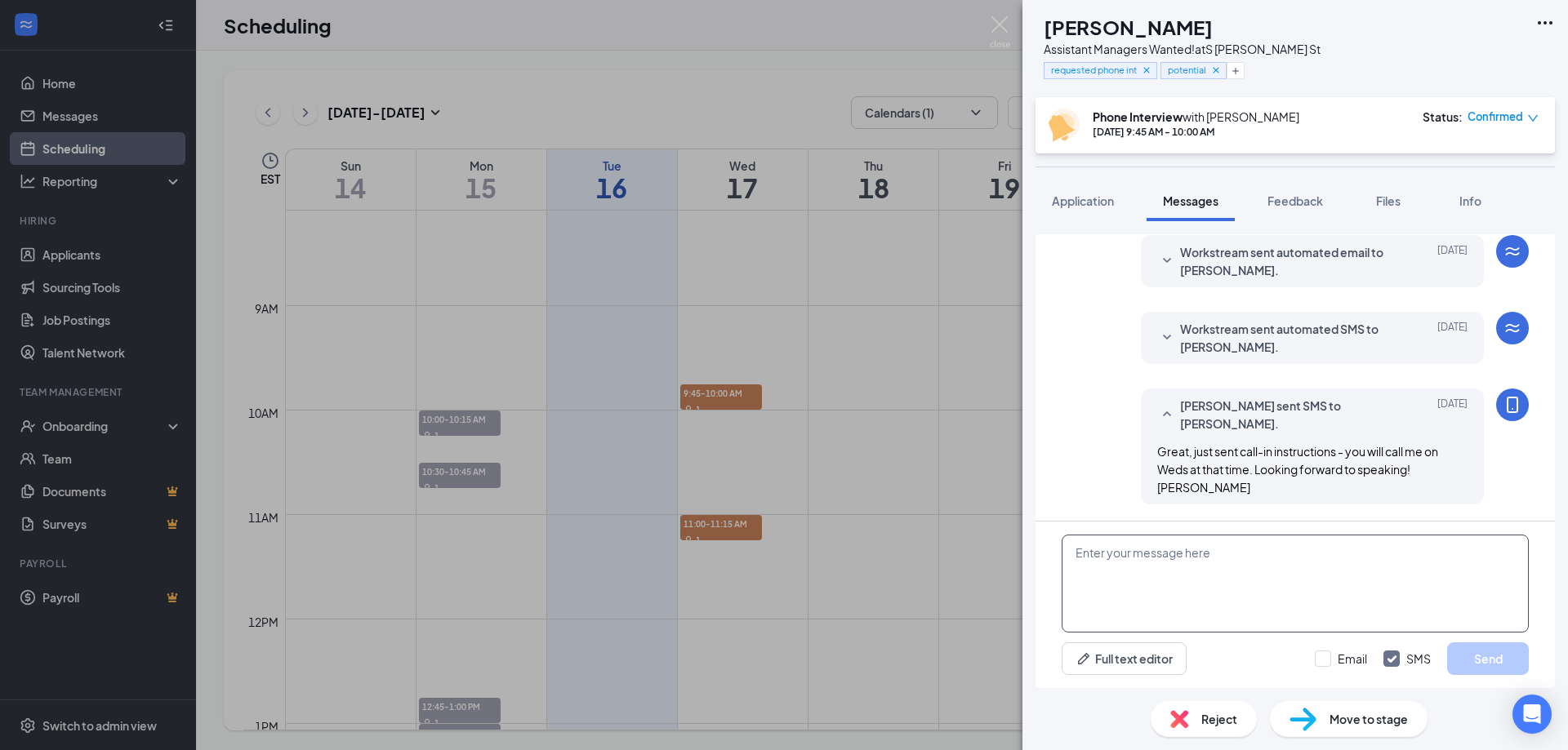
scroll to position [623, 0]
click at [1091, 554] on textarea at bounding box center [1295, 583] width 467 height 98
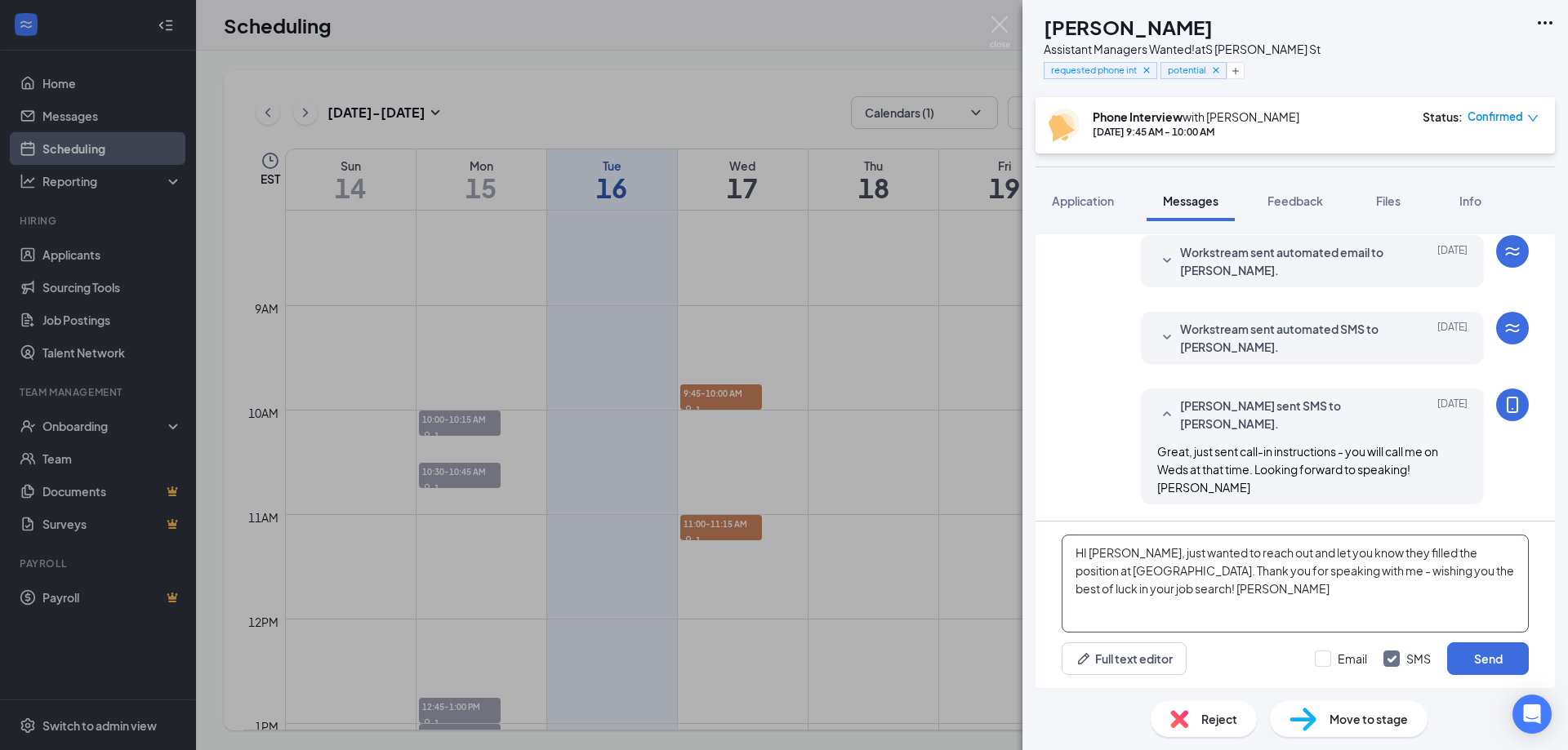
click at [1087, 553] on textarea "HI [PERSON_NAME], just wanted to reach out and let you know they filled the pos…" at bounding box center [1295, 583] width 467 height 98
type textarea "Hi [PERSON_NAME], just wanted to reach out and let you know they filled the pos…"
click at [1499, 656] on button "Send" at bounding box center [1488, 659] width 81 height 33
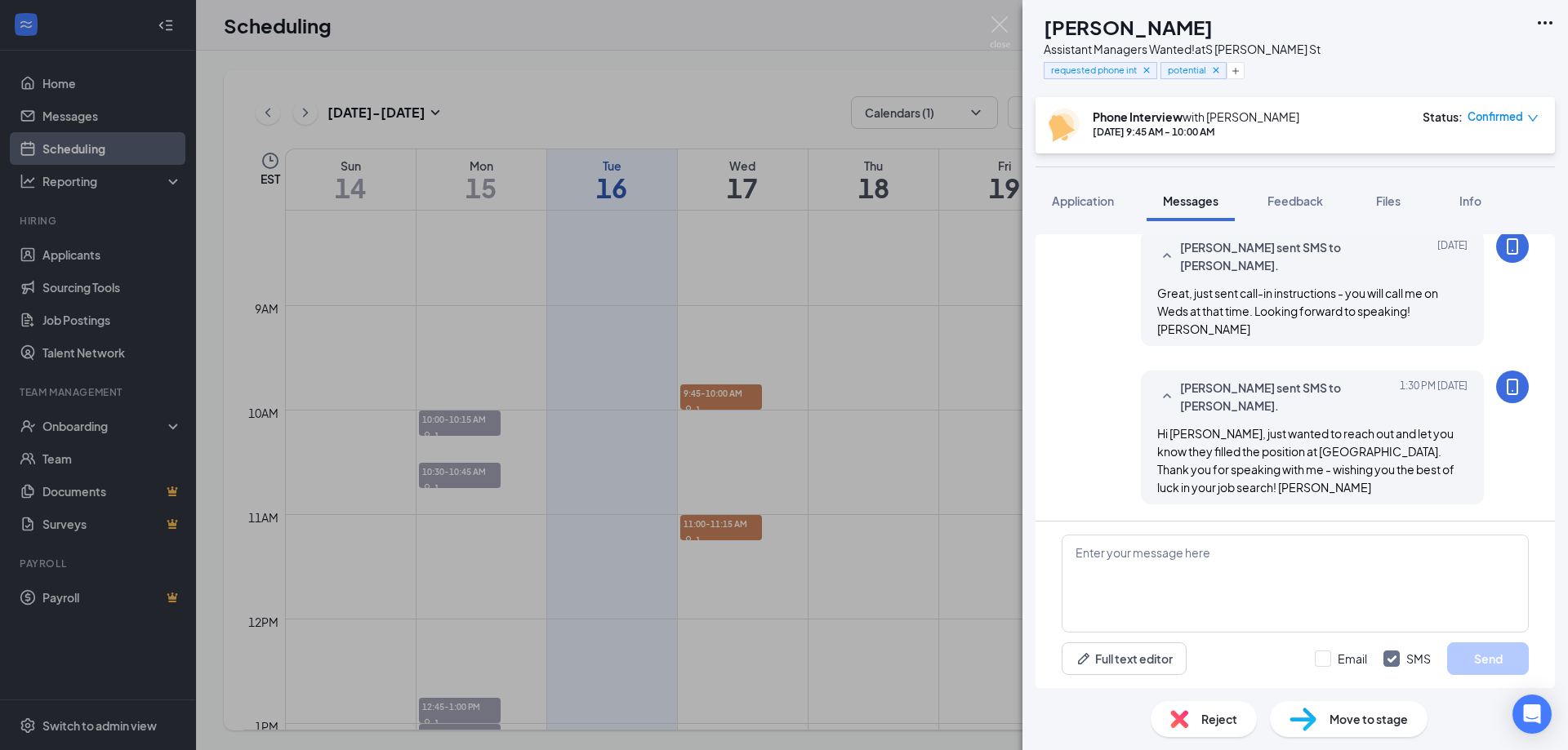
scroll to position [781, 0]
click at [1494, 120] on span "Confirmed" at bounding box center [1495, 117] width 55 height 16
click at [1435, 284] on span "Cancel" at bounding box center [1440, 293] width 112 height 18
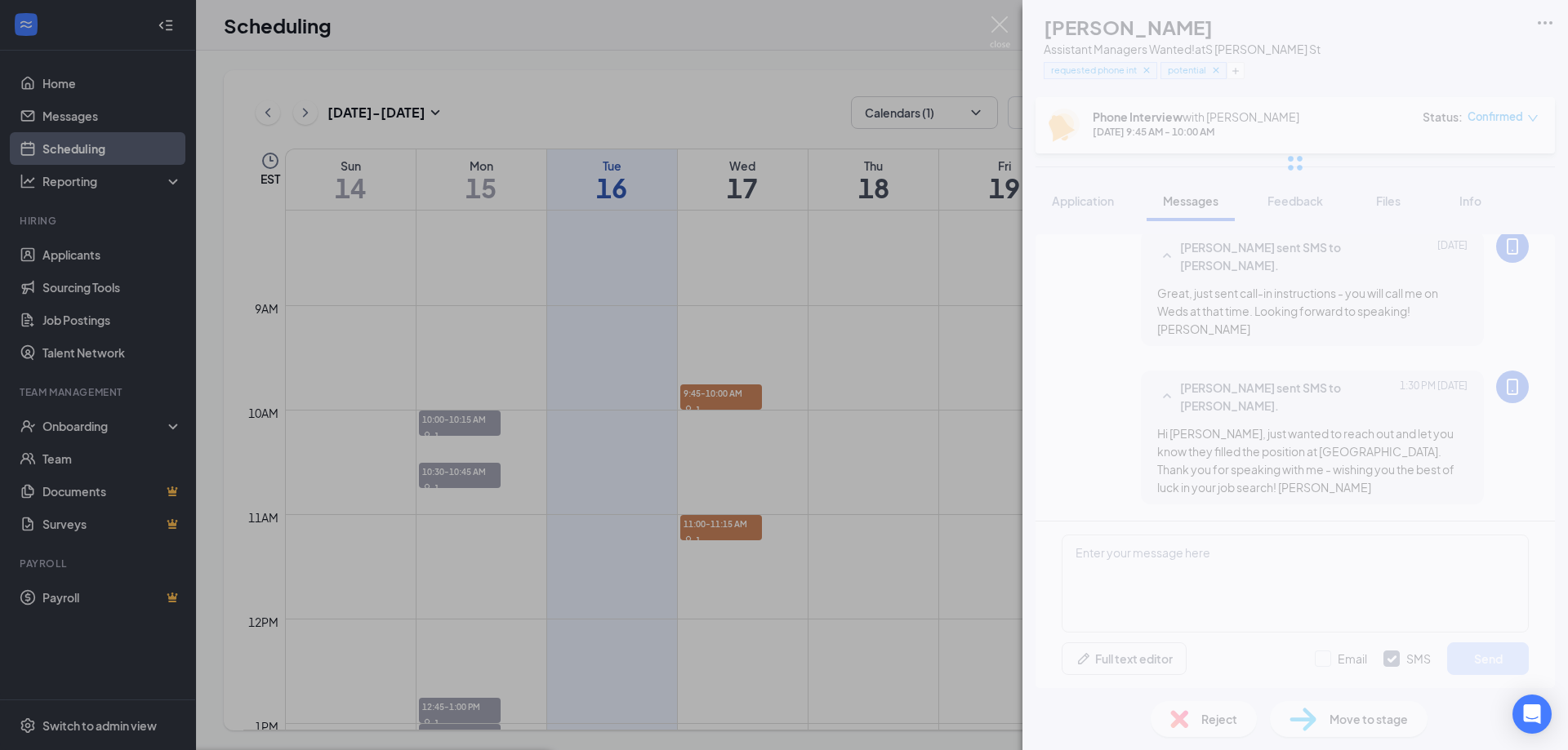
scroll to position [712, 0]
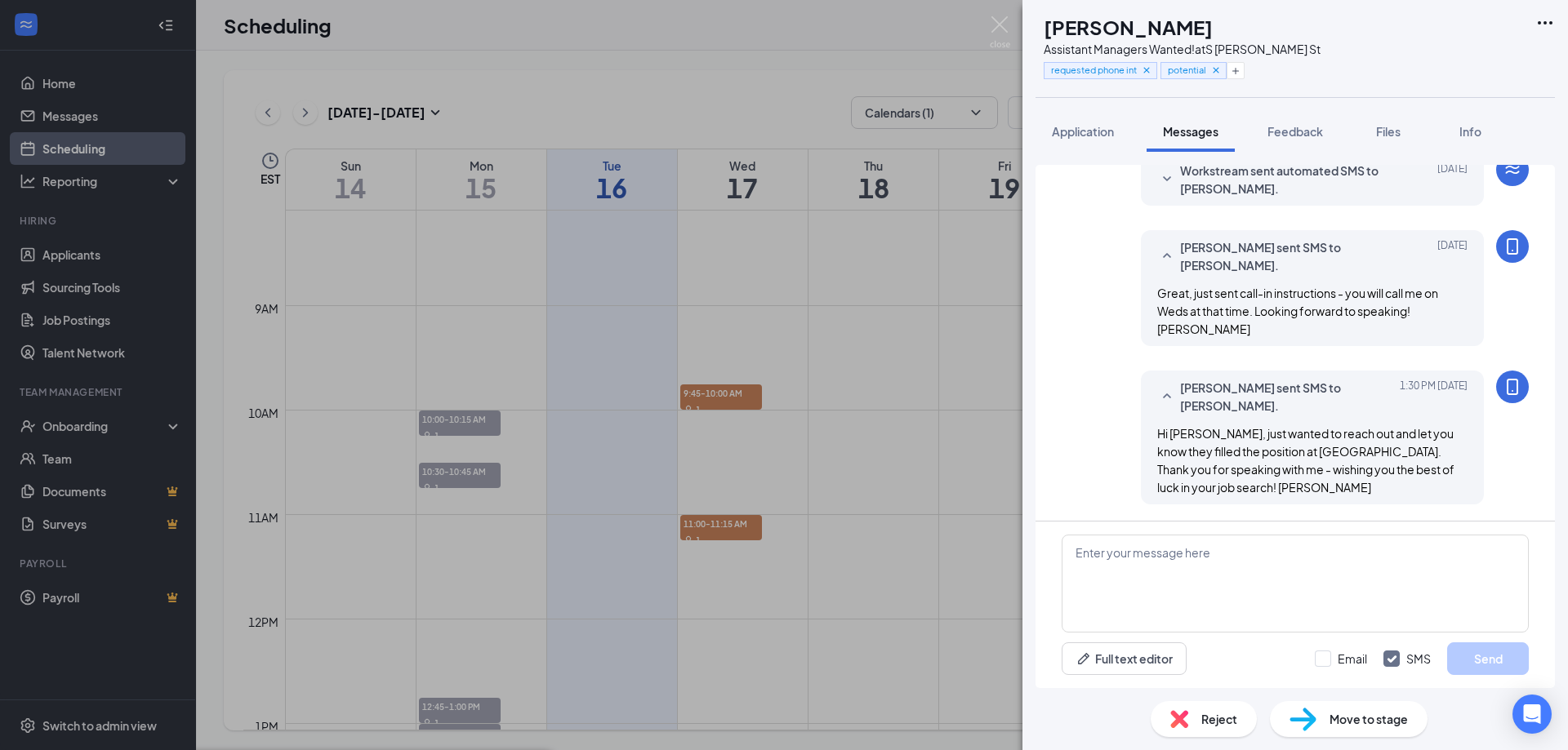
type textarea "scheduled then cancelled because [PERSON_NAME] said they are hiring from within"
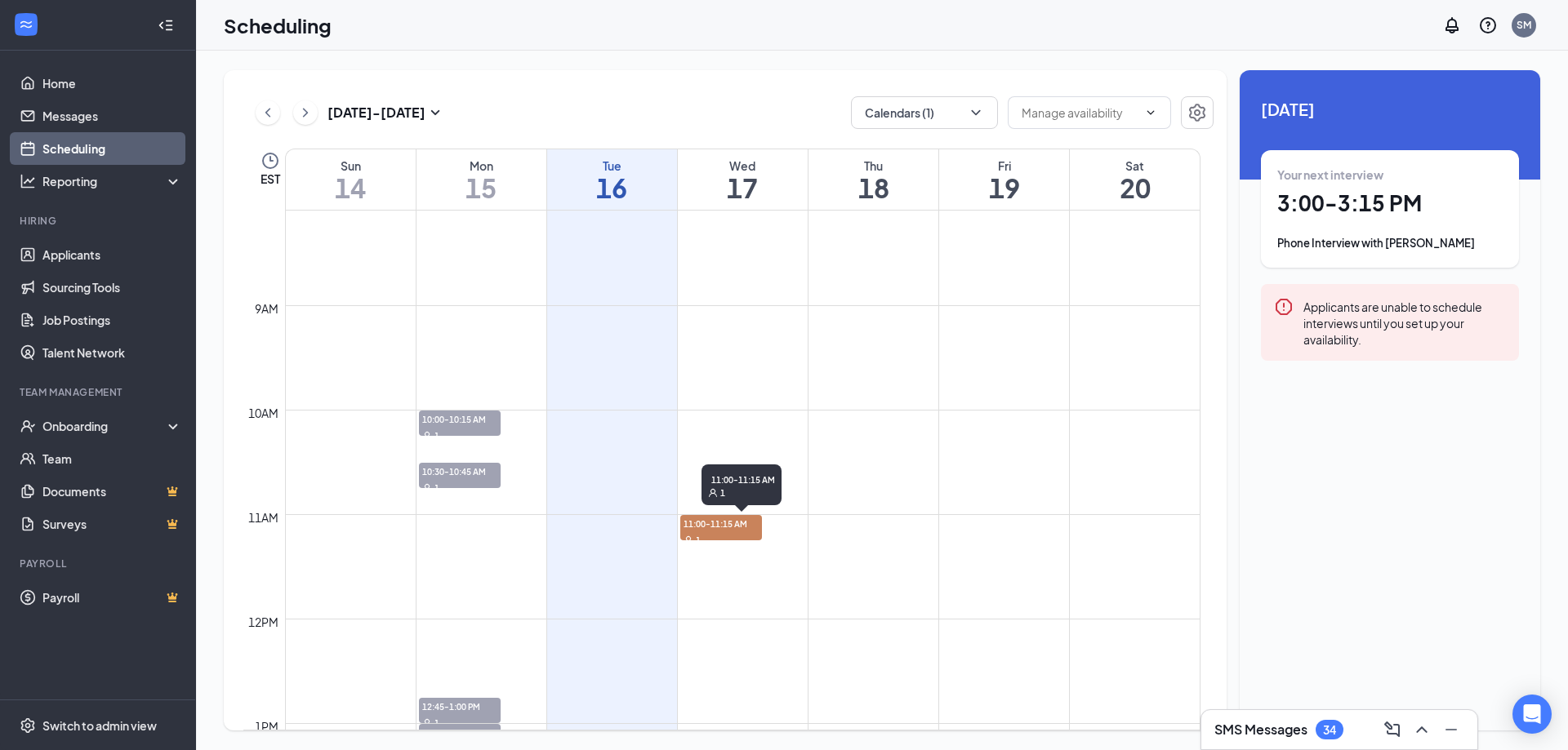
click at [709, 529] on span "11:00-11:15 AM" at bounding box center [721, 523] width 81 height 16
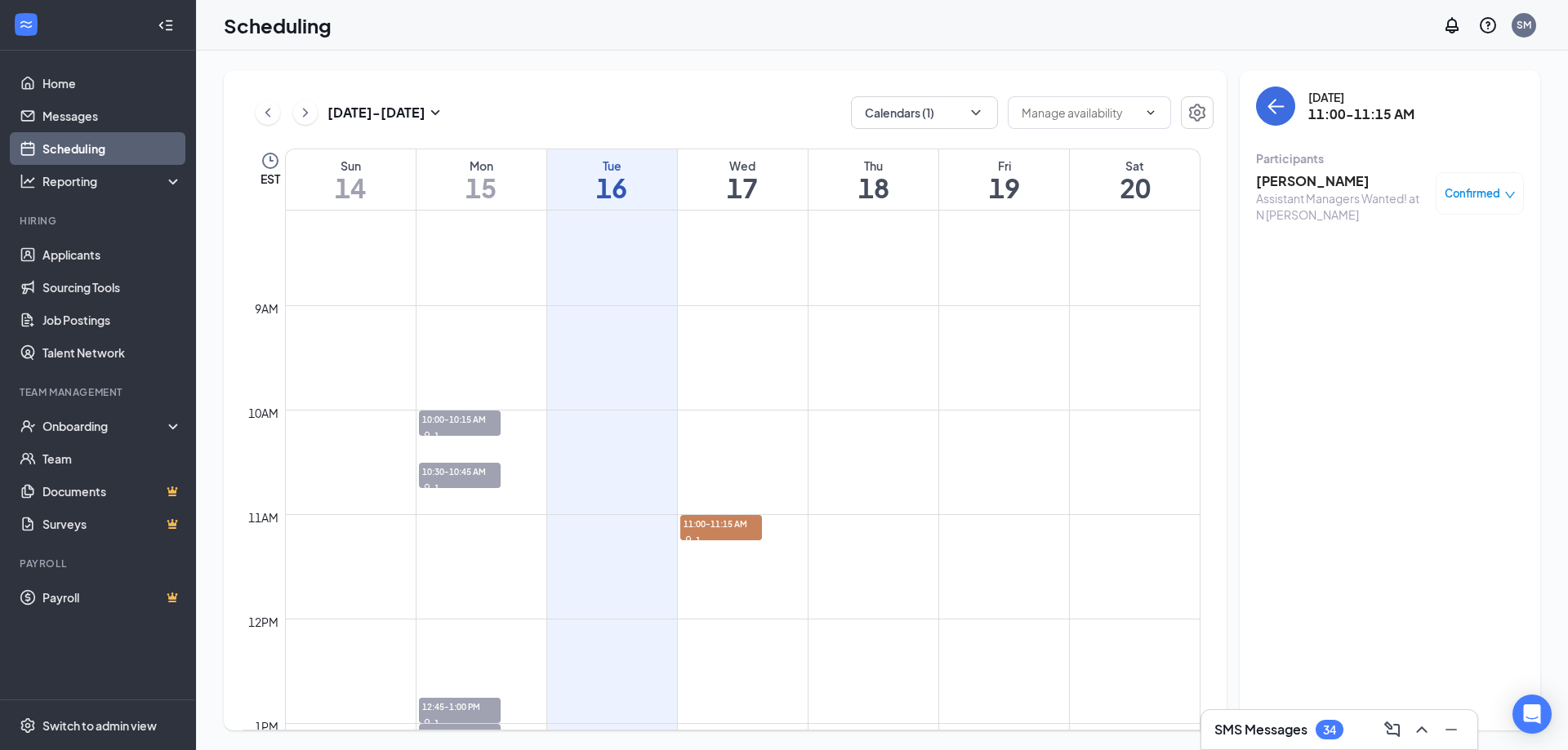
click at [1488, 190] on span "Confirmed" at bounding box center [1472, 193] width 55 height 16
click at [1289, 181] on h3 "[PERSON_NAME]" at bounding box center [1342, 181] width 171 height 18
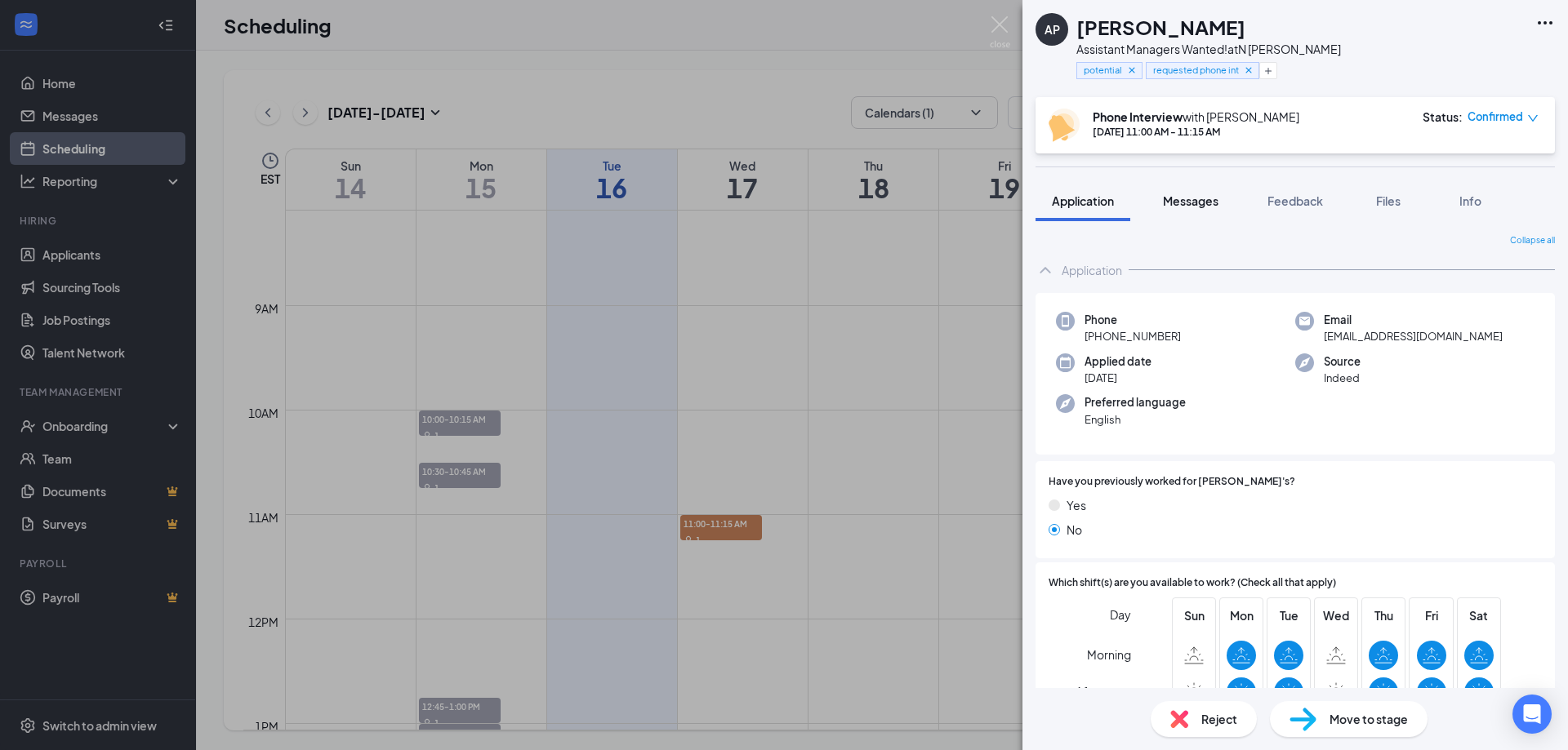
click at [1196, 199] on span "Messages" at bounding box center [1190, 200] width 55 height 15
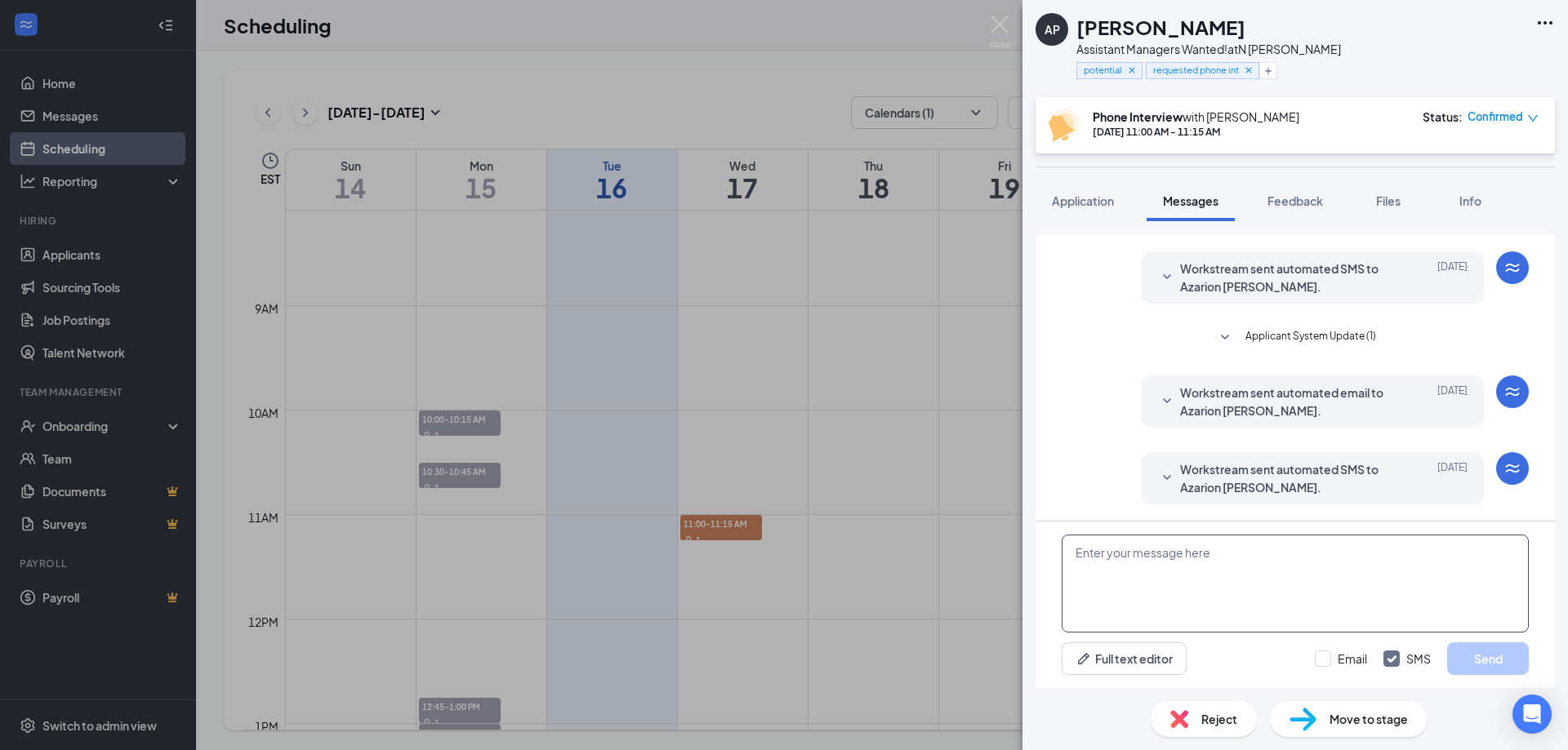
scroll to position [518, 0]
click at [1087, 557] on textarea at bounding box center [1295, 583] width 467 height 98
paste textarea "Hi [PERSON_NAME], just wanted to reach out and let you know they filled the pos…"
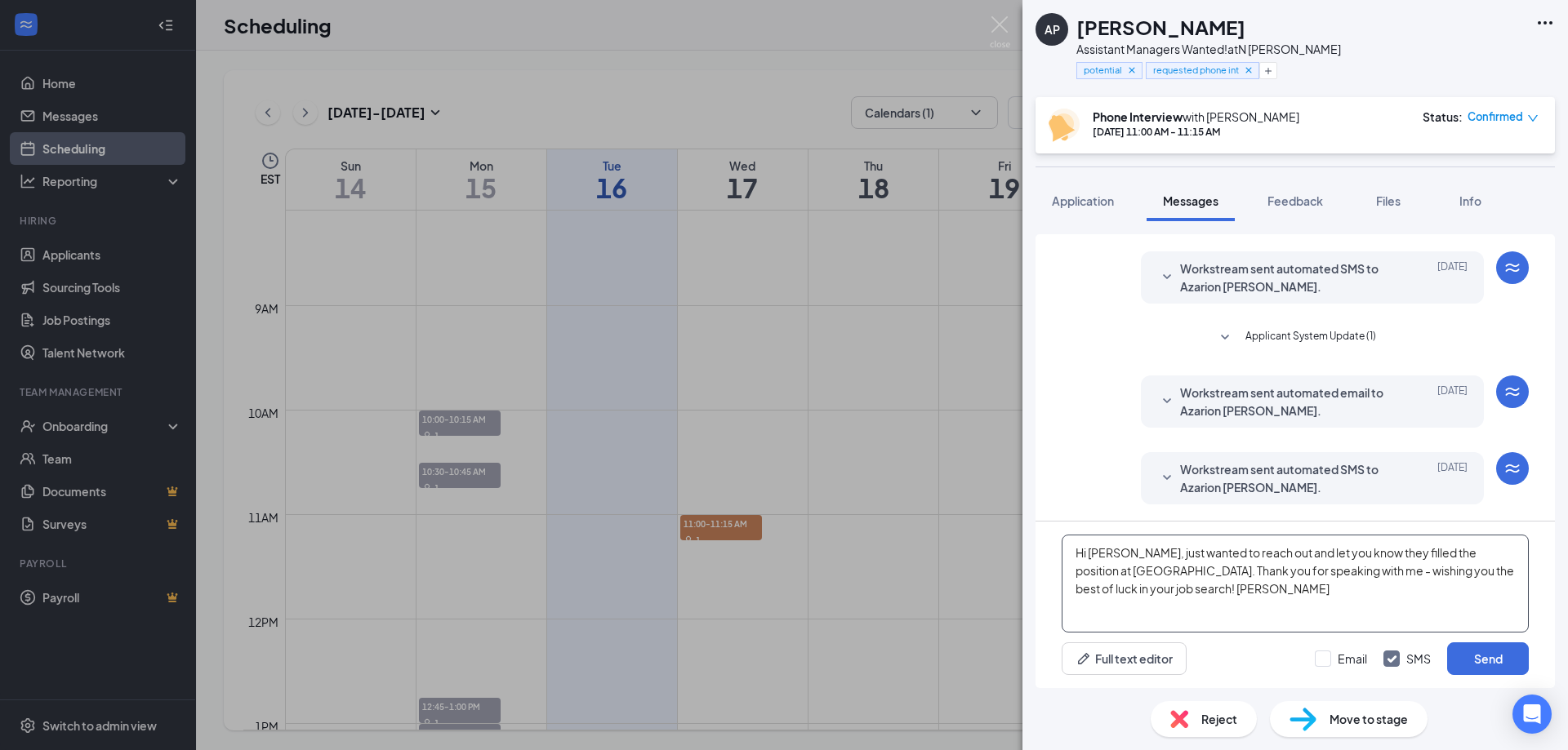
click at [1093, 552] on textarea "Hi [PERSON_NAME], just wanted to reach out and let you know they filled the pos…" at bounding box center [1295, 583] width 467 height 98
click at [1077, 568] on textarea "Hi [PERSON_NAME], just wanted to reach out and let you know they filled the pos…" at bounding box center [1295, 583] width 467 height 98
click at [1148, 569] on textarea "Hi [PERSON_NAME], just wanted to reach out and let you know they had a current …" at bounding box center [1295, 583] width 467 height 98
type textarea "Hi [PERSON_NAME], just wanted to reach out and let you know they had a current …"
click at [1495, 657] on button "Send" at bounding box center [1488, 659] width 81 height 33
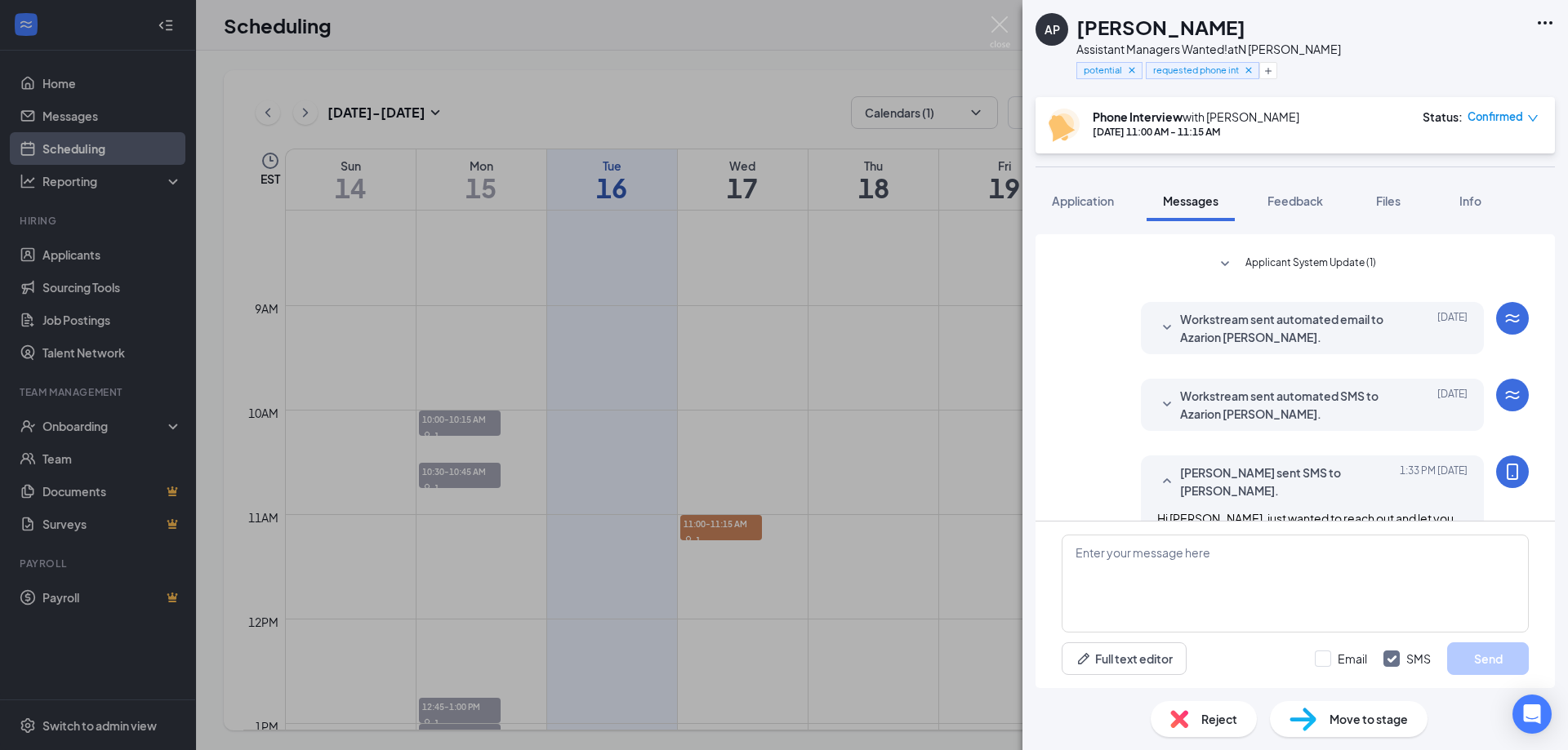
scroll to position [695, 0]
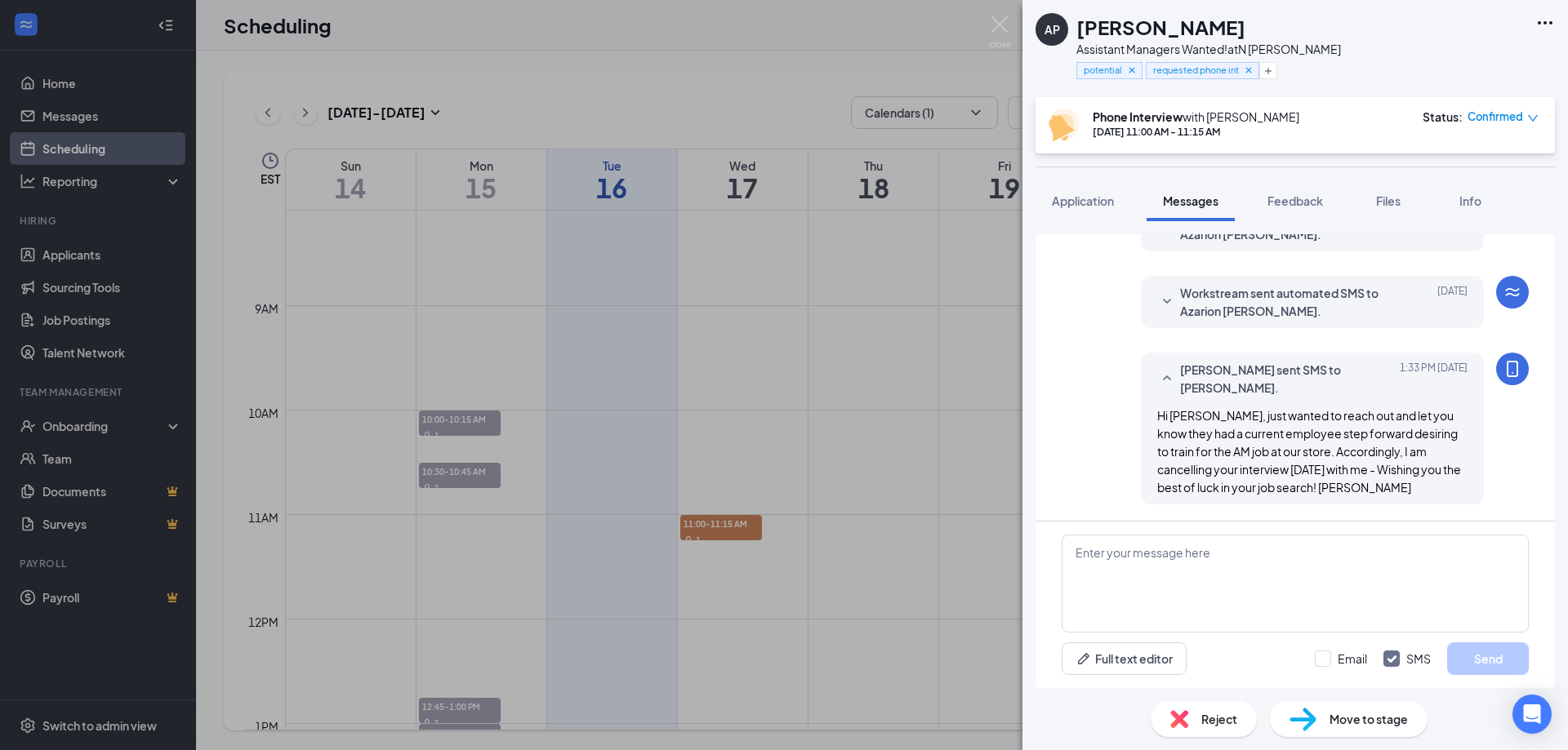
click at [1499, 113] on span "Confirmed" at bounding box center [1495, 117] width 55 height 16
click at [1442, 284] on span "Cancel" at bounding box center [1440, 293] width 112 height 18
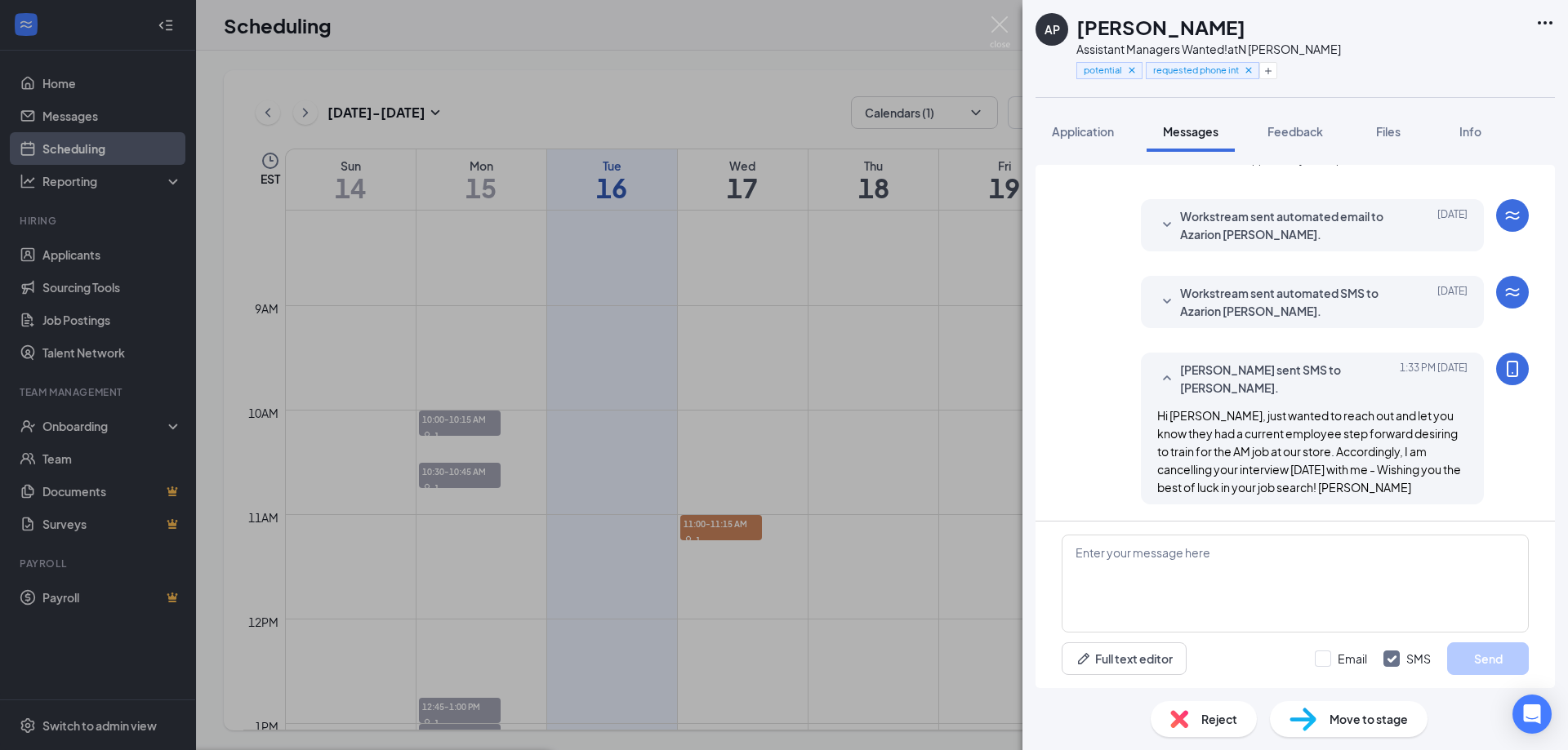
scroll to position [626, 0]
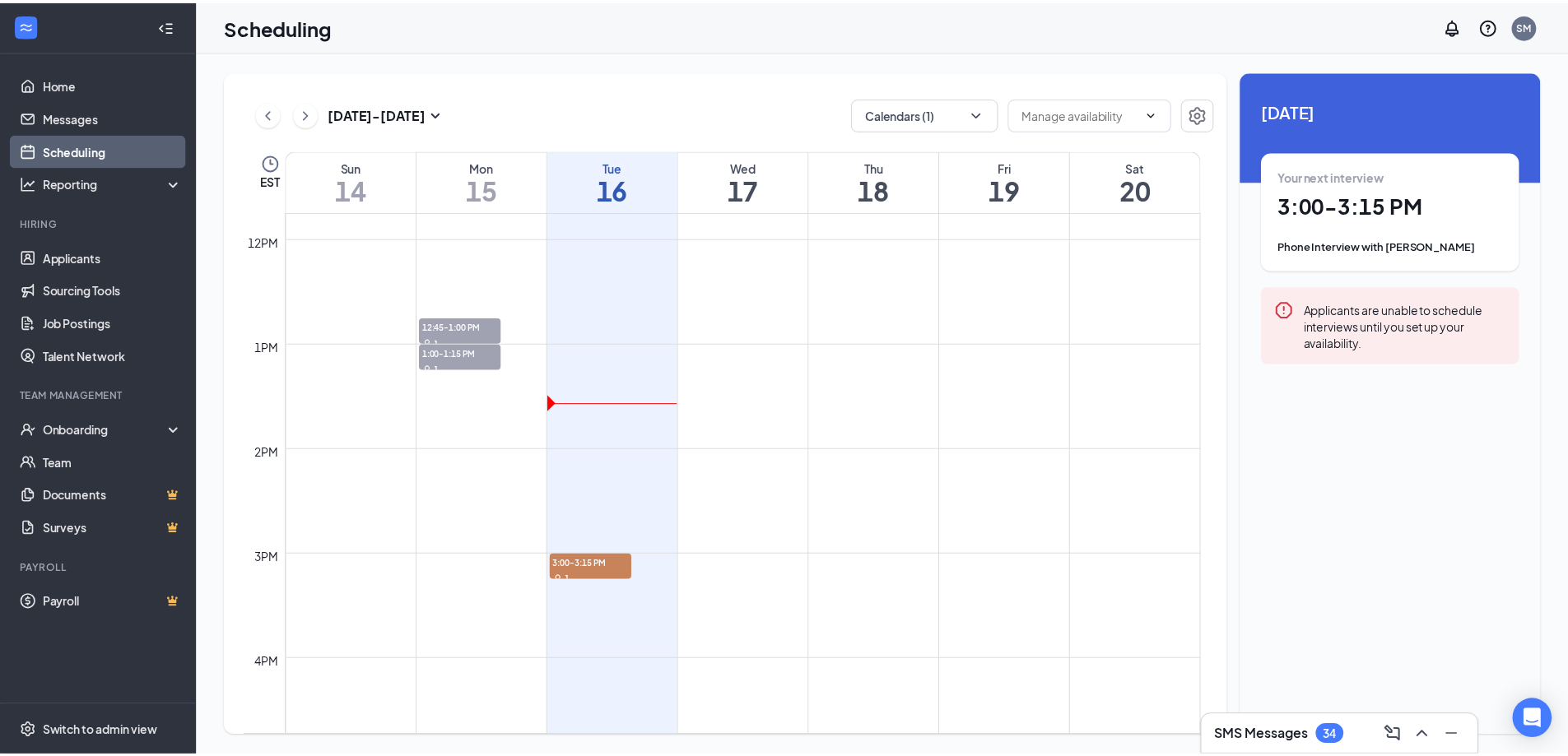
scroll to position [1264, 0]
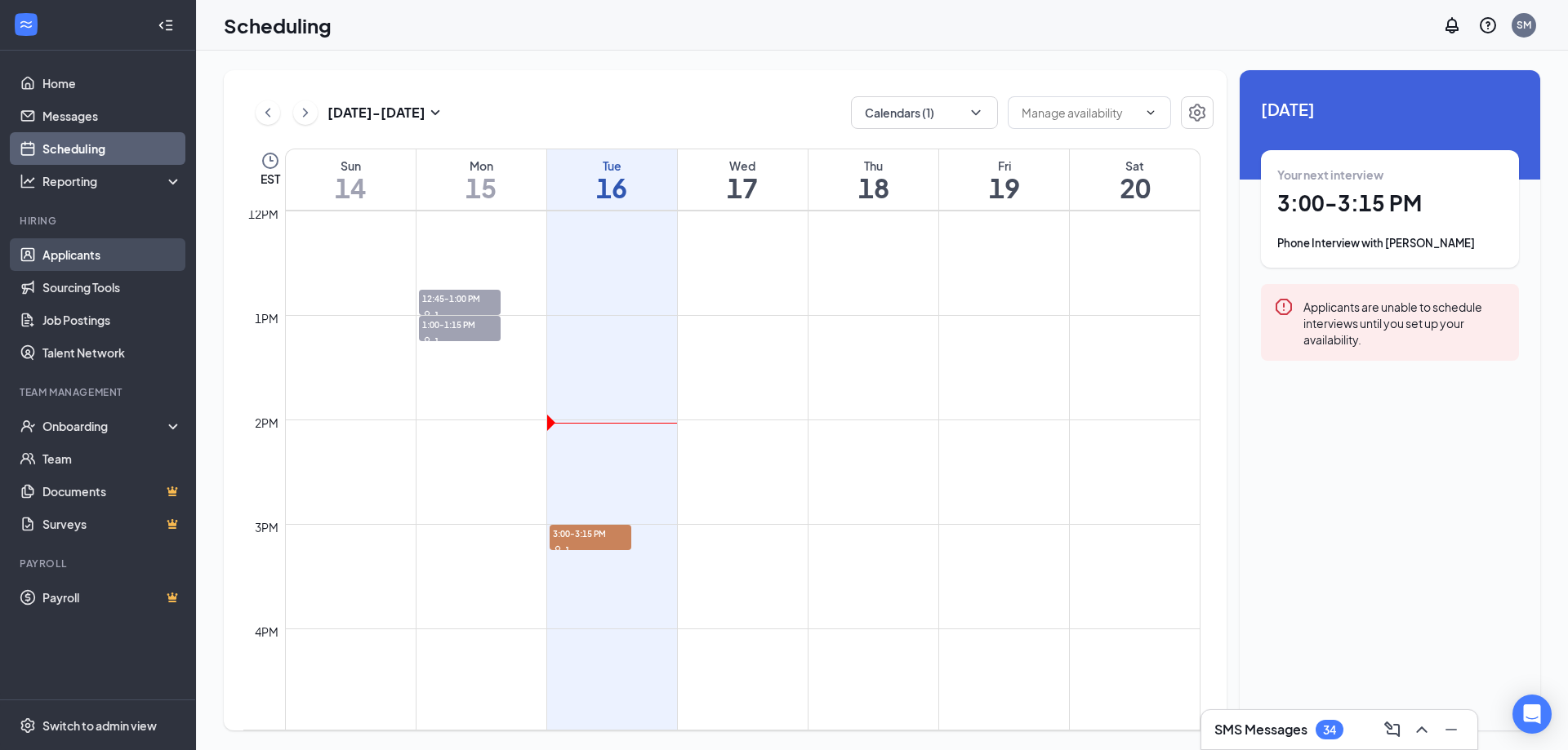
click at [54, 250] on link "Applicants" at bounding box center [112, 255] width 140 height 33
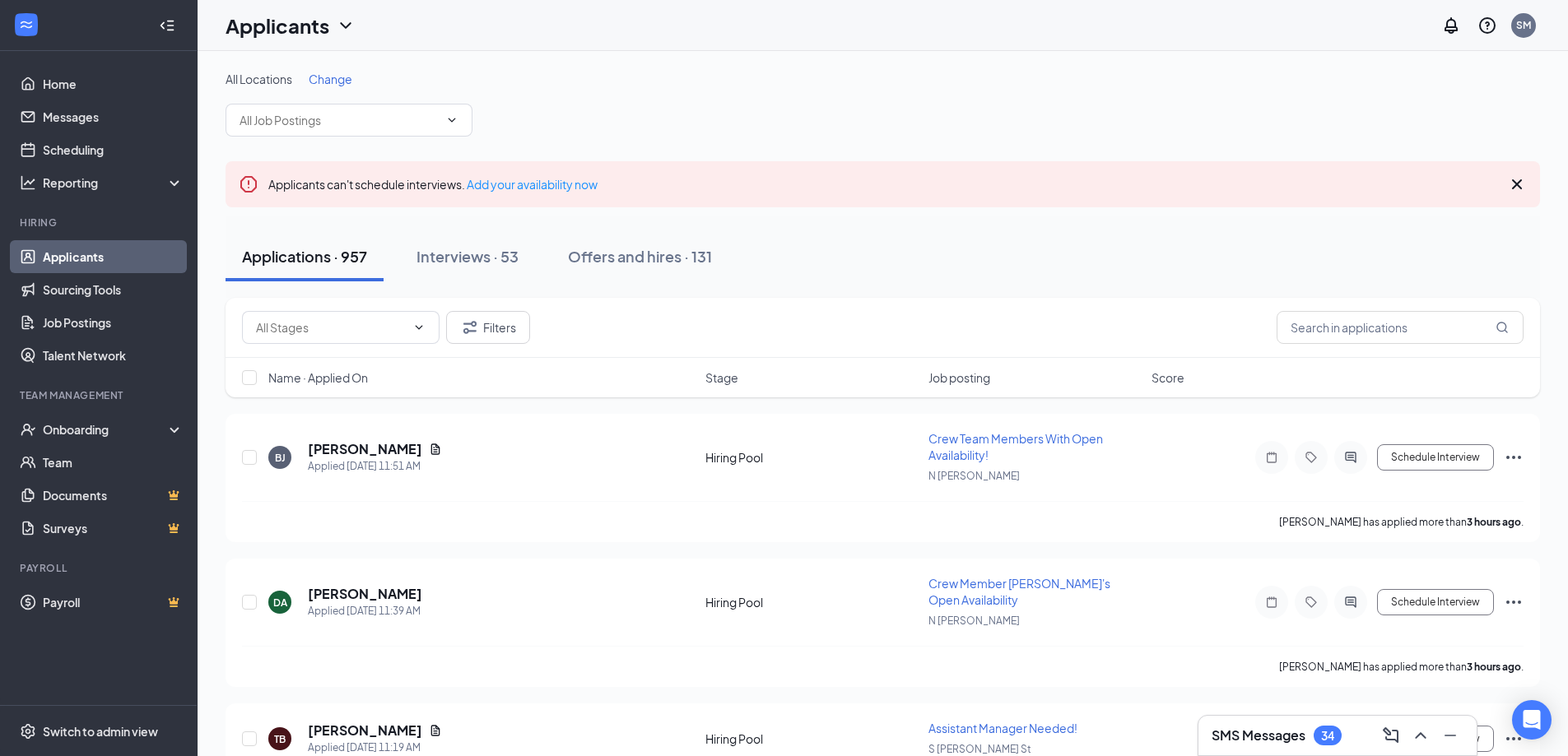
click at [1369, 719] on div "SMS Messages 34" at bounding box center [1337, 735] width 278 height 39
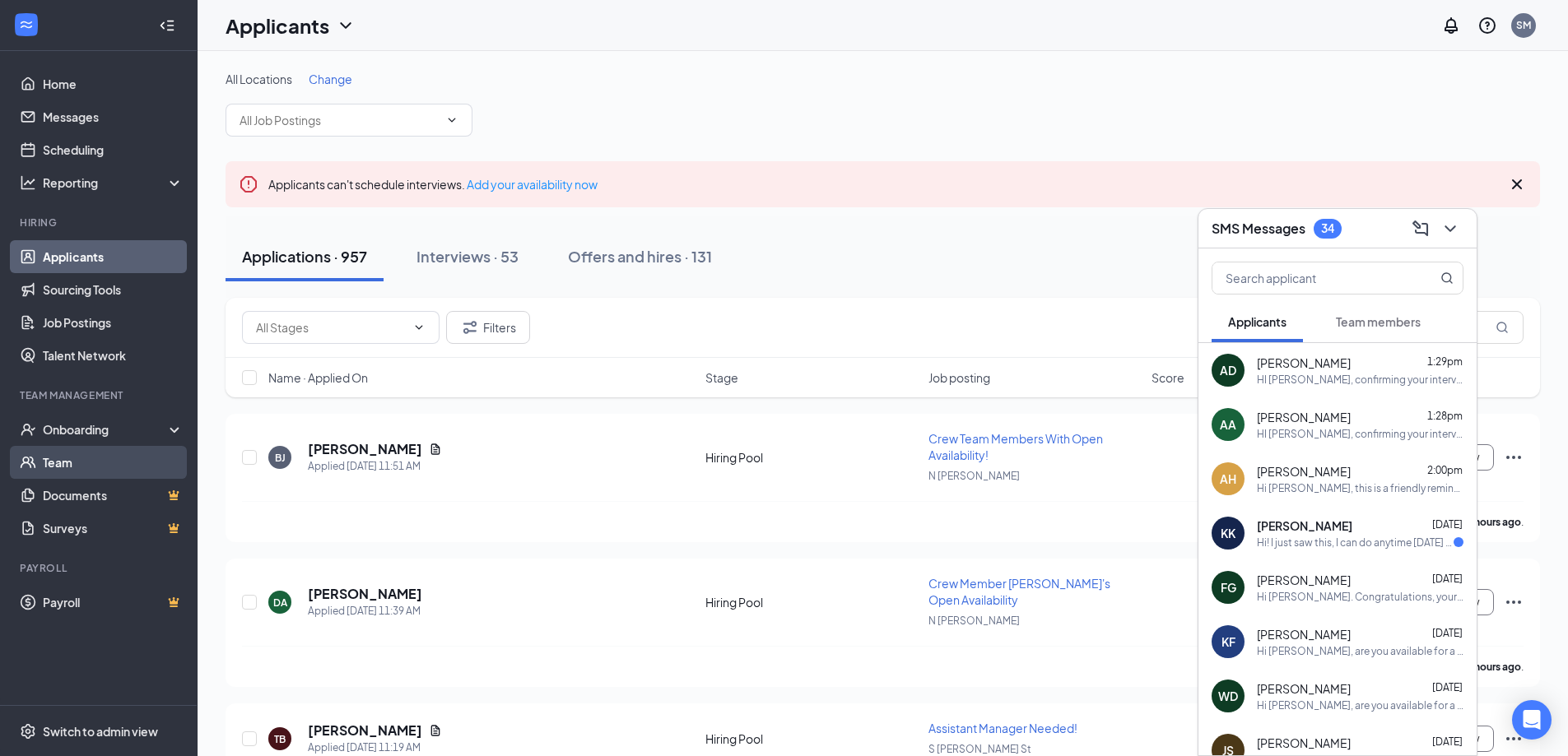
click at [52, 466] on link "Team" at bounding box center [113, 462] width 141 height 33
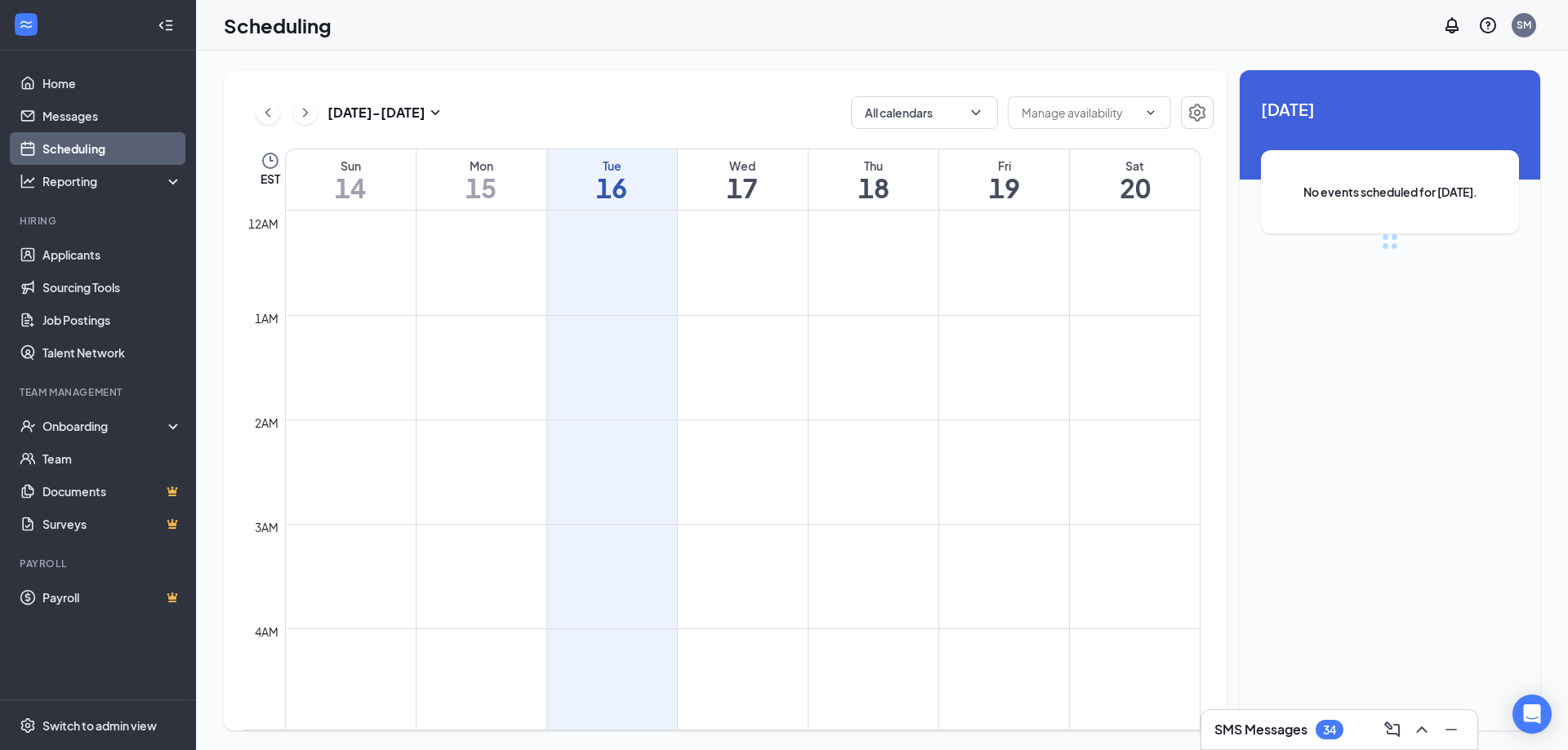
scroll to position [803, 0]
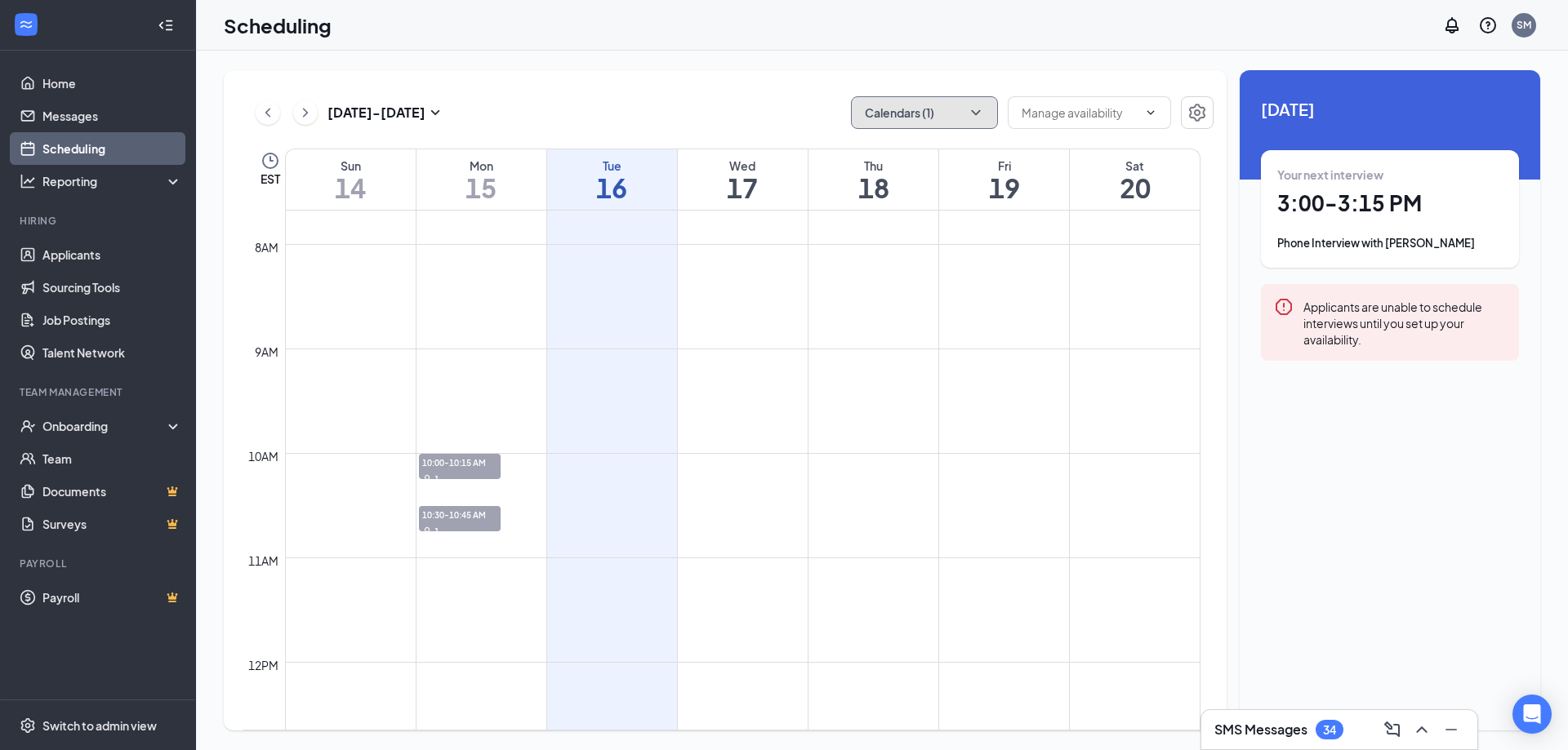
click at [922, 107] on button "Calendars (1)" at bounding box center [925, 112] width 147 height 33
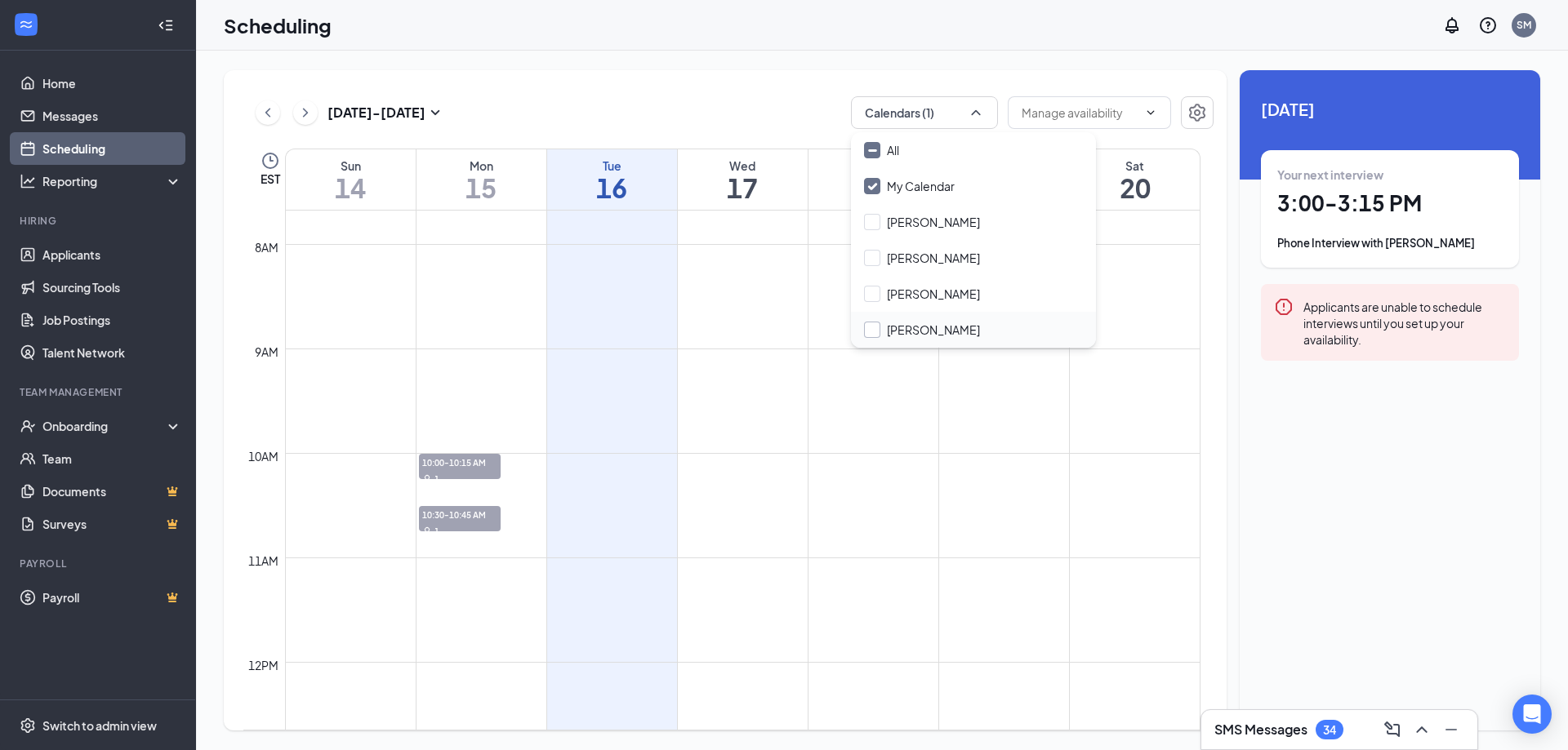
click at [919, 328] on input "[PERSON_NAME]" at bounding box center [922, 329] width 116 height 16
checkbox input "true"
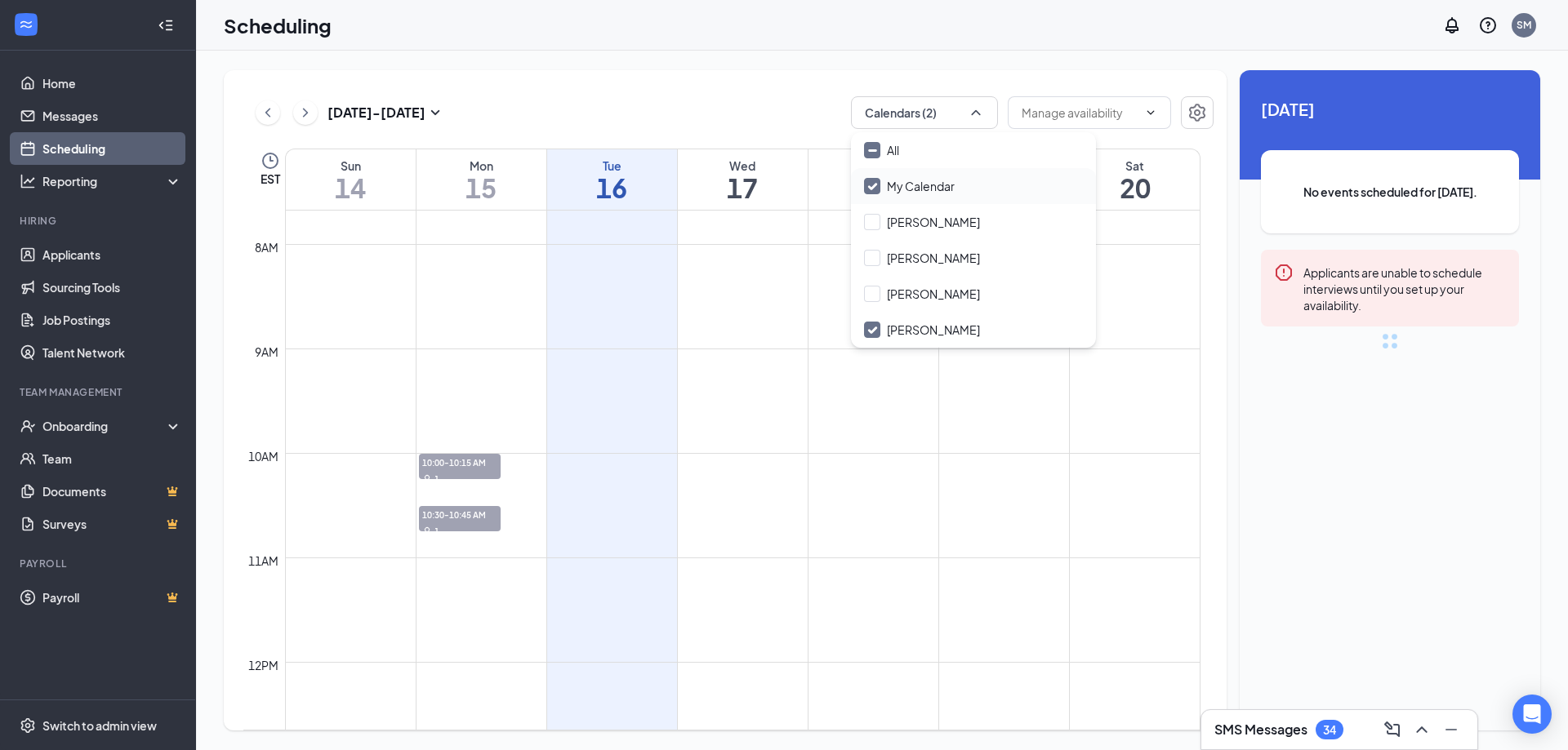
click at [908, 185] on input "My Calendar" at bounding box center [909, 186] width 91 height 16
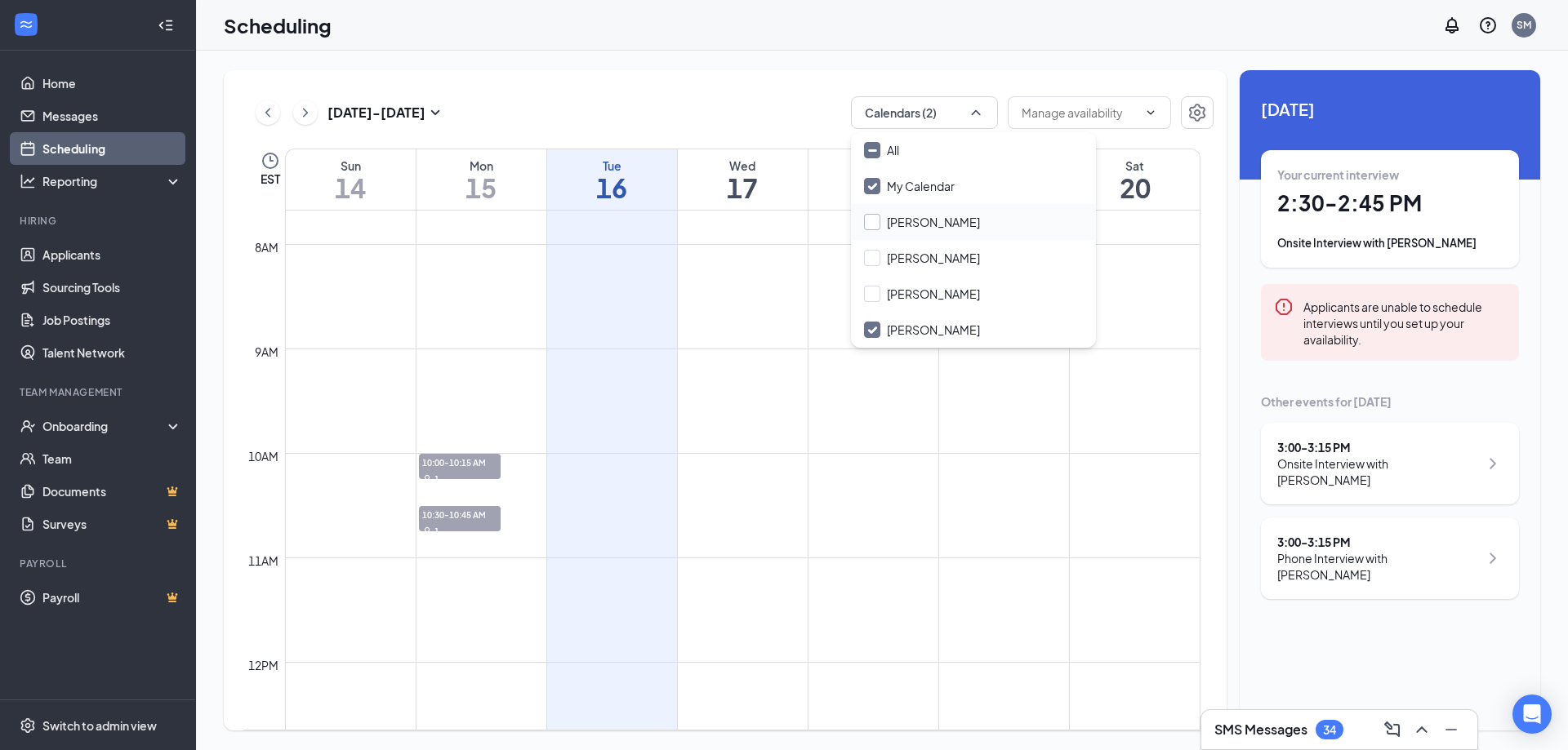
checkbox input "false"
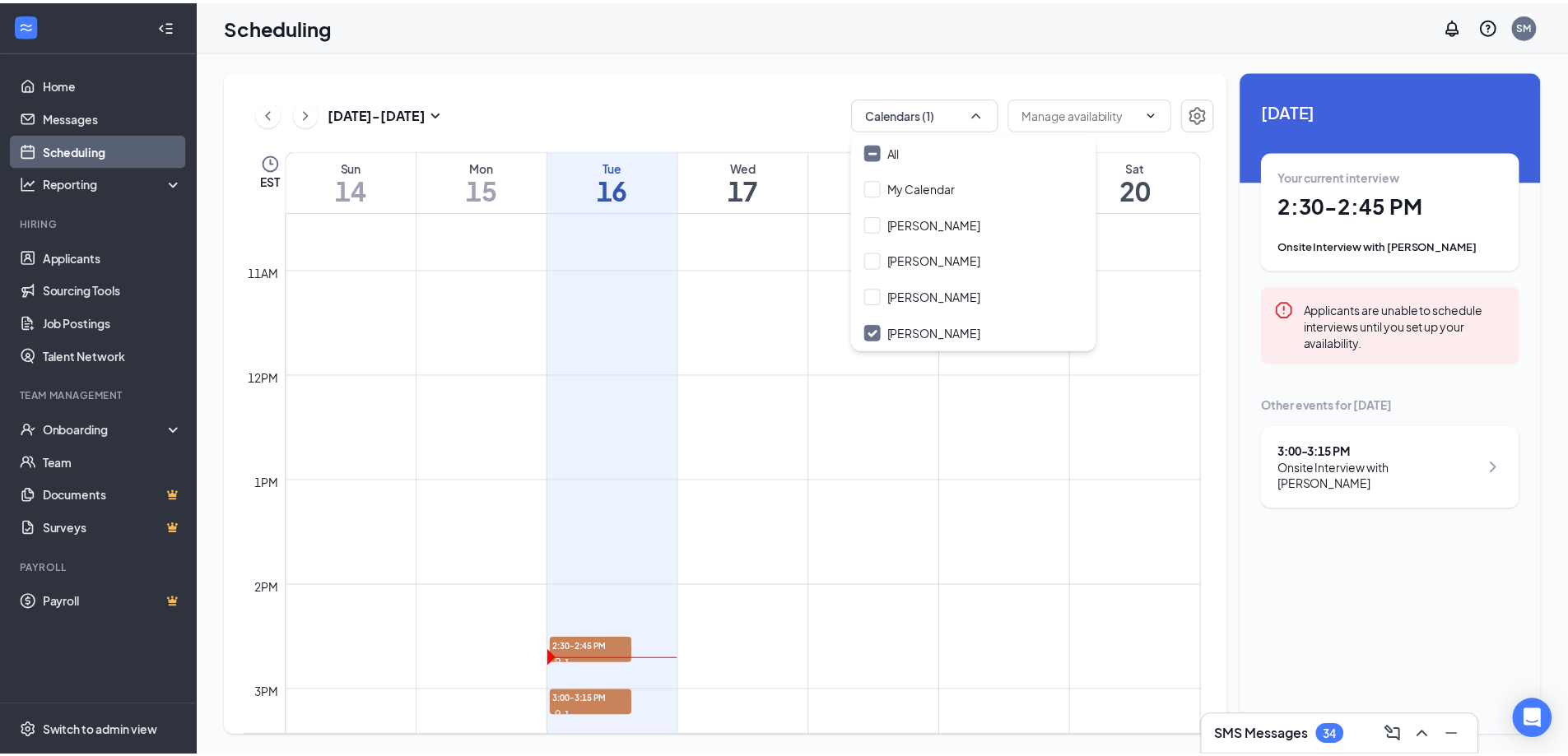
scroll to position [1138, 0]
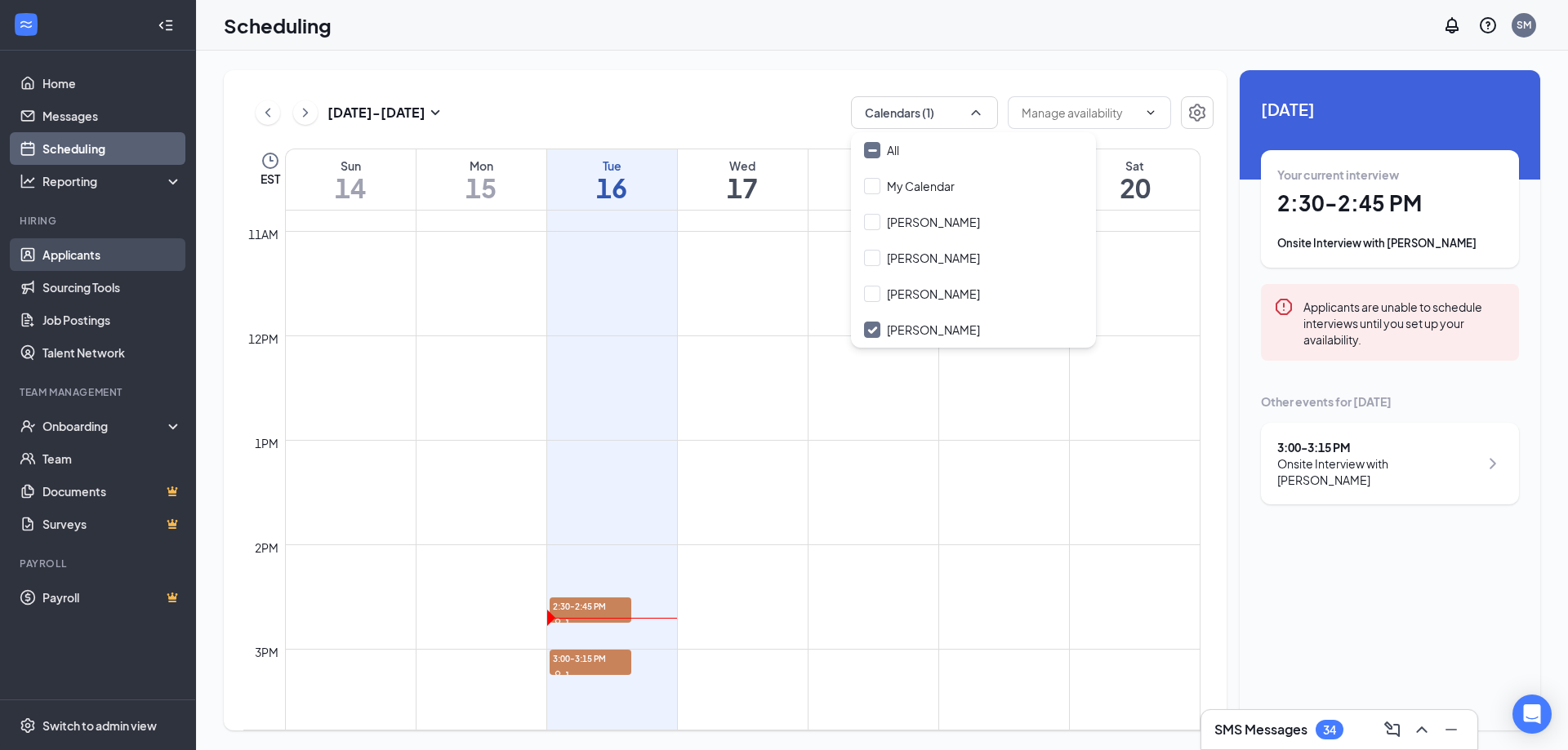
click at [68, 252] on link "Applicants" at bounding box center [112, 255] width 140 height 33
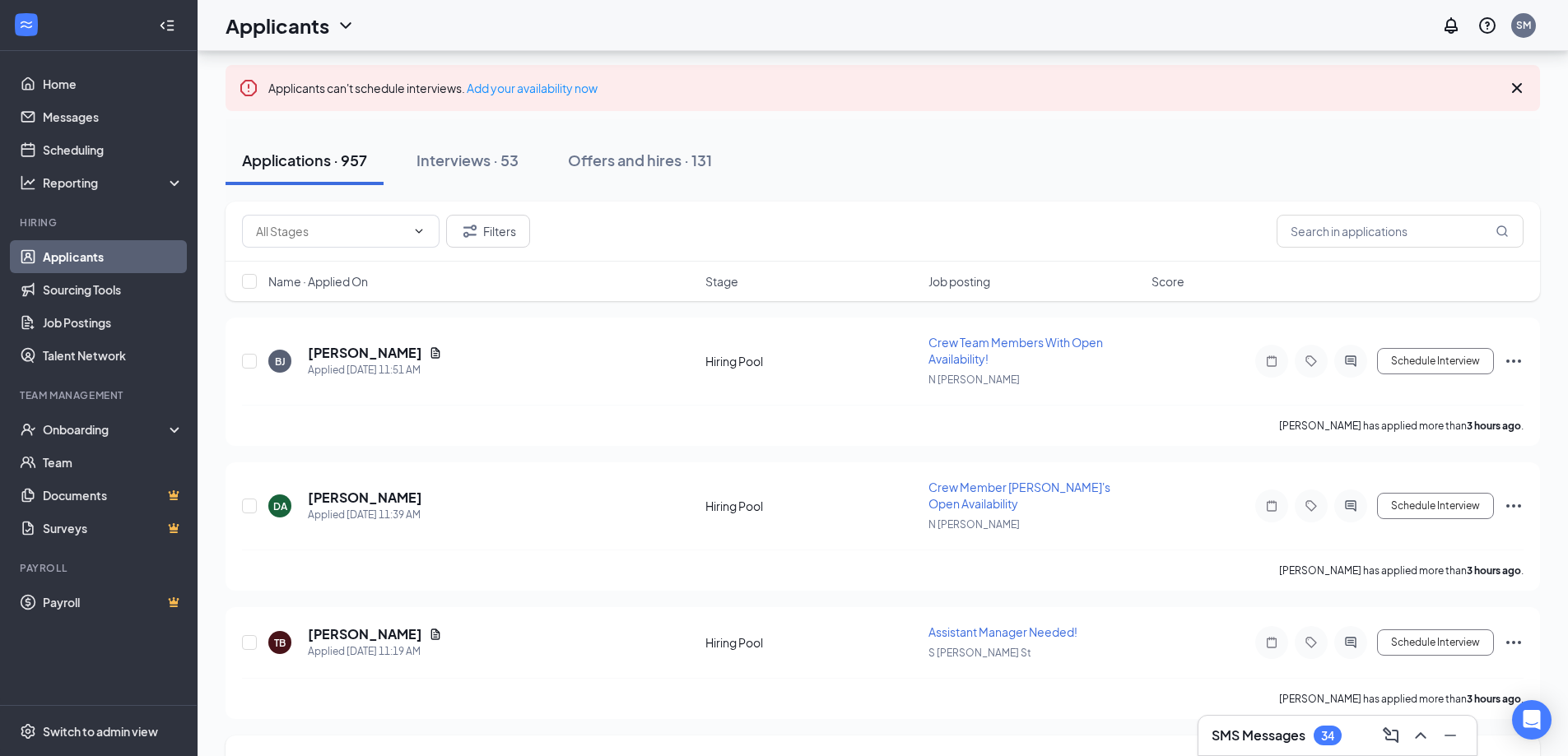
scroll to position [82, 0]
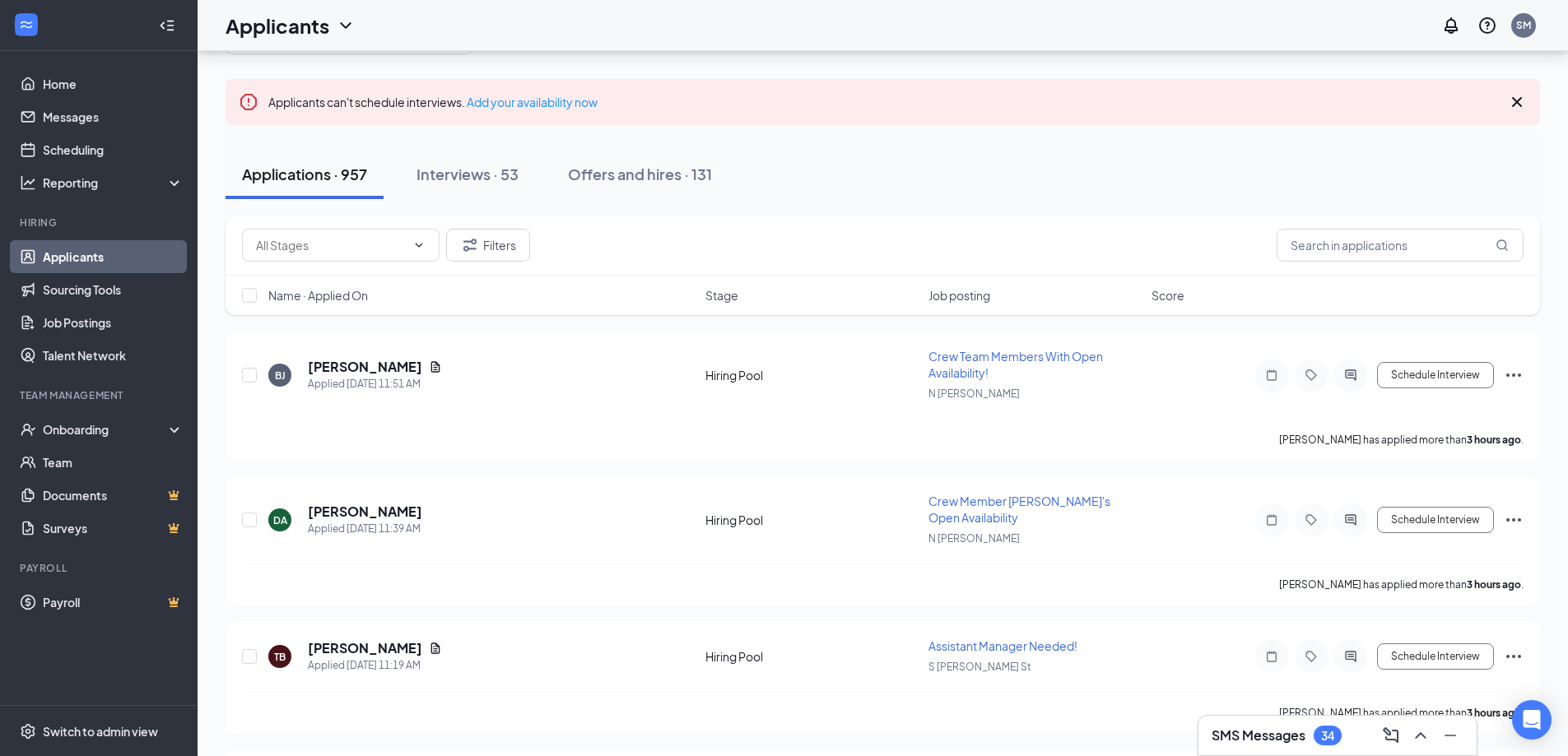
click at [59, 259] on link "Applicants" at bounding box center [113, 257] width 141 height 33
click at [1261, 737] on h3 "SMS Messages" at bounding box center [1259, 735] width 94 height 18
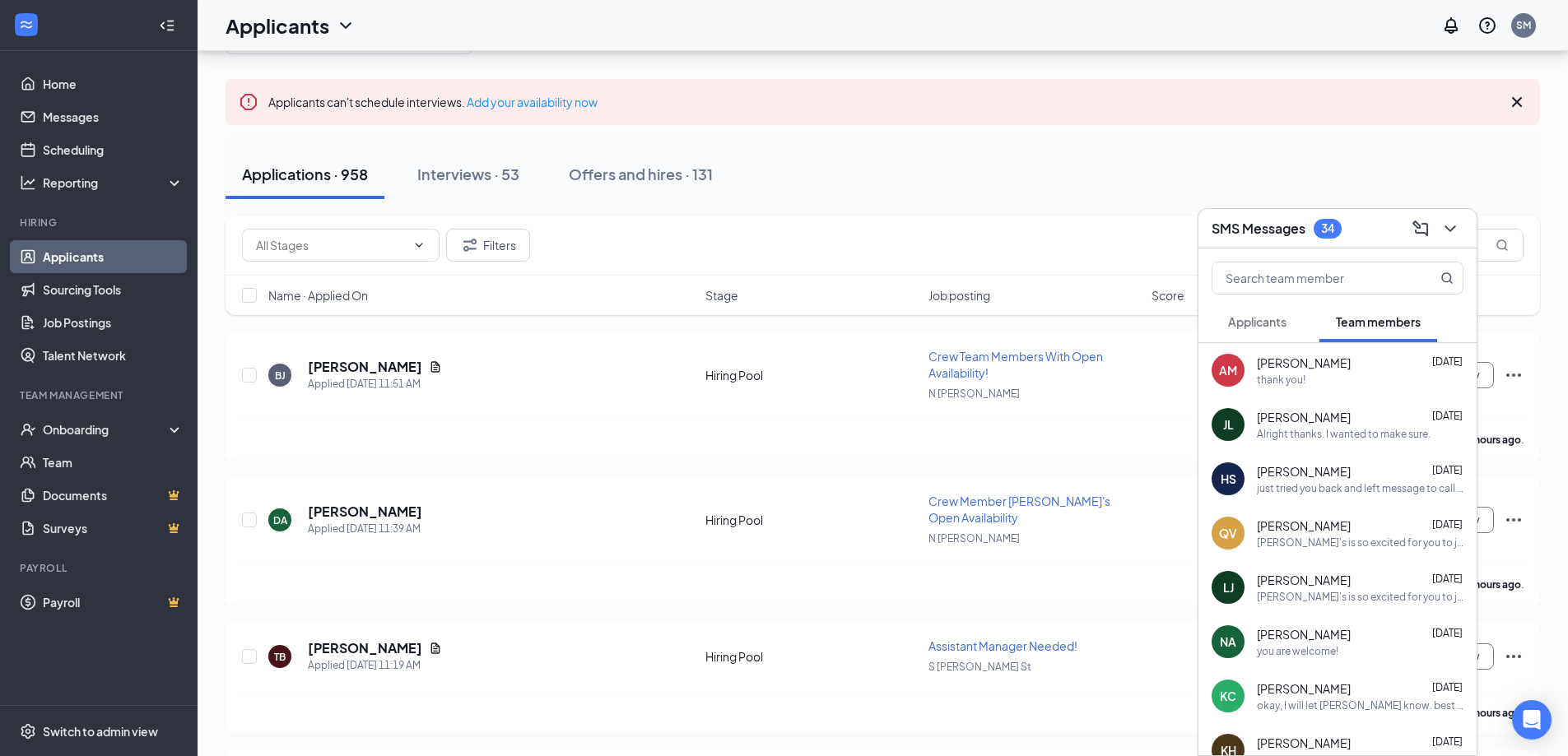
click at [1267, 321] on span "Applicants" at bounding box center [1257, 321] width 58 height 15
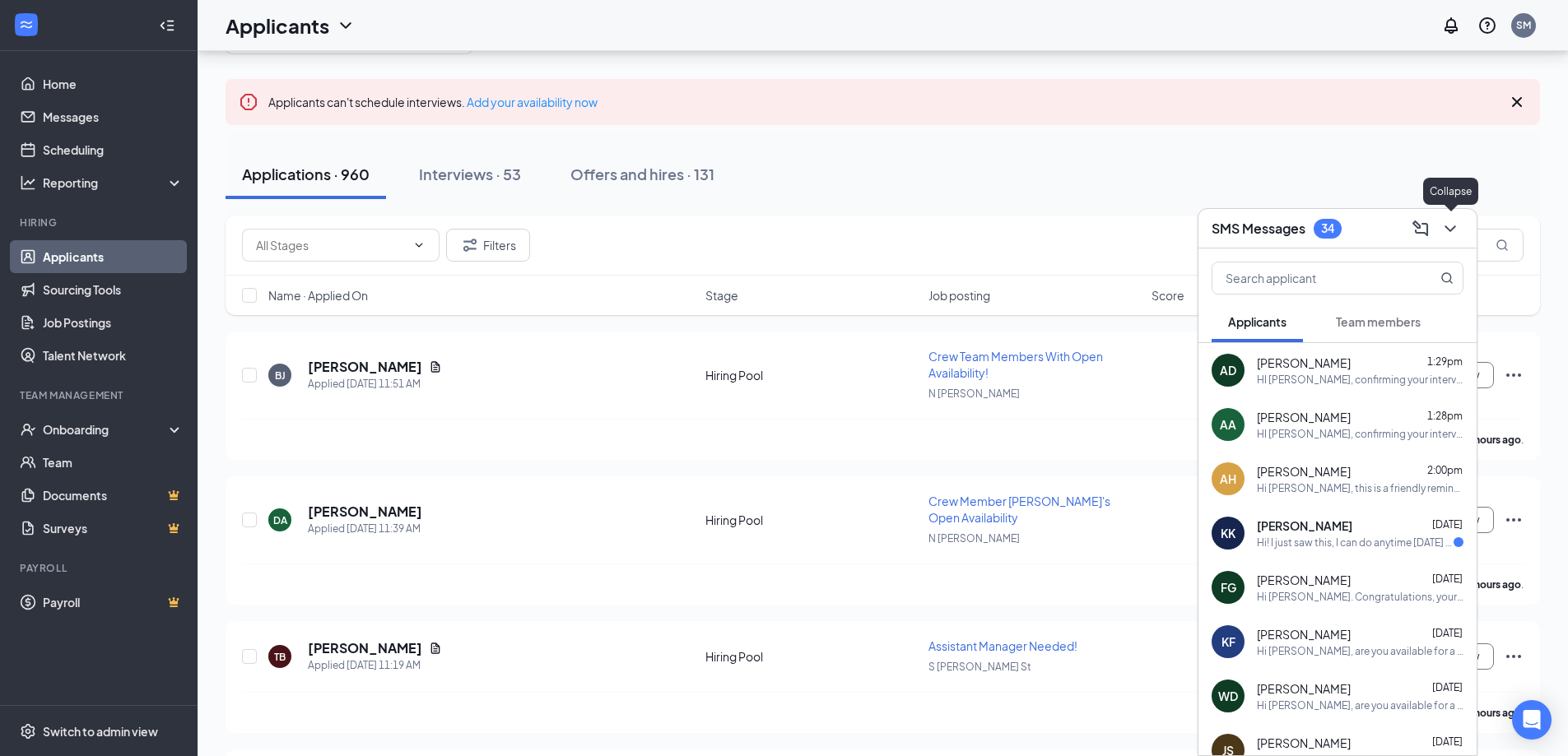
click at [1452, 228] on icon "ChevronDown" at bounding box center [1450, 229] width 10 height 7
